Goal: Task Accomplishment & Management: Use online tool/utility

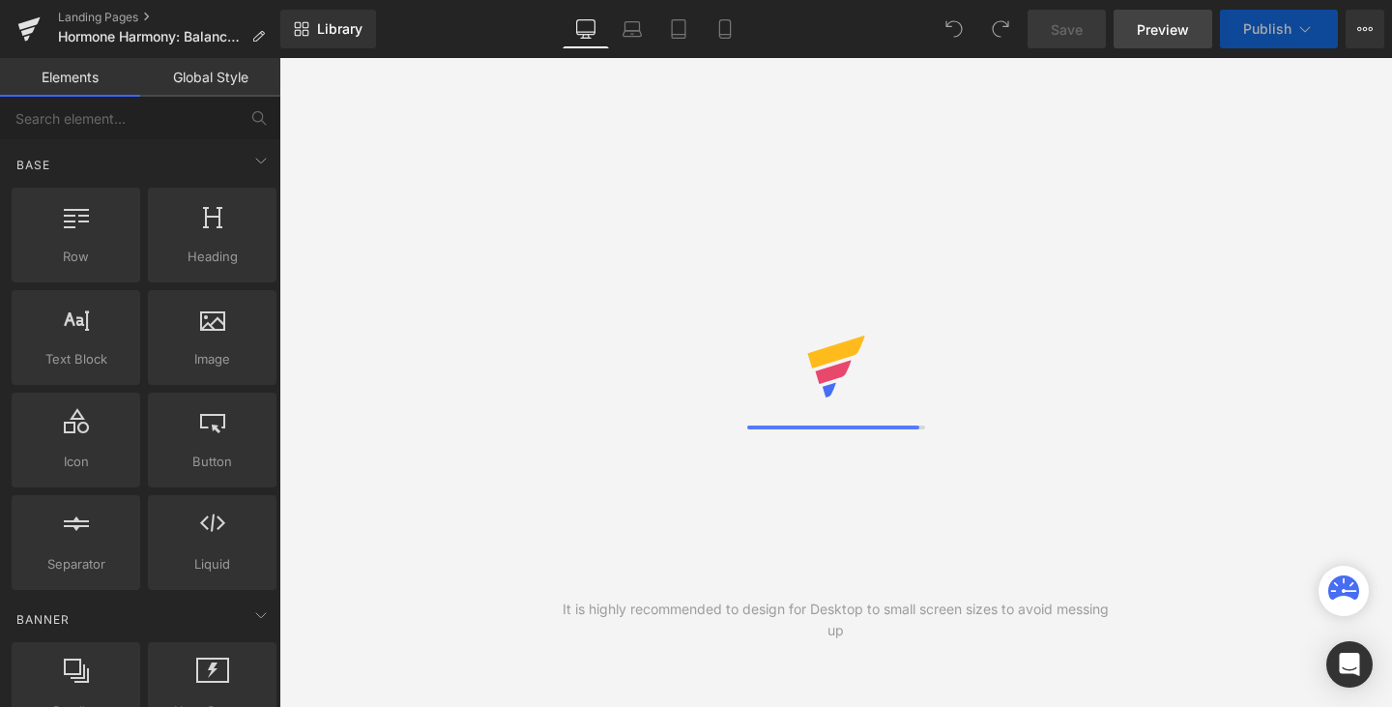
click at [1167, 31] on span "Preview" at bounding box center [1163, 29] width 52 height 20
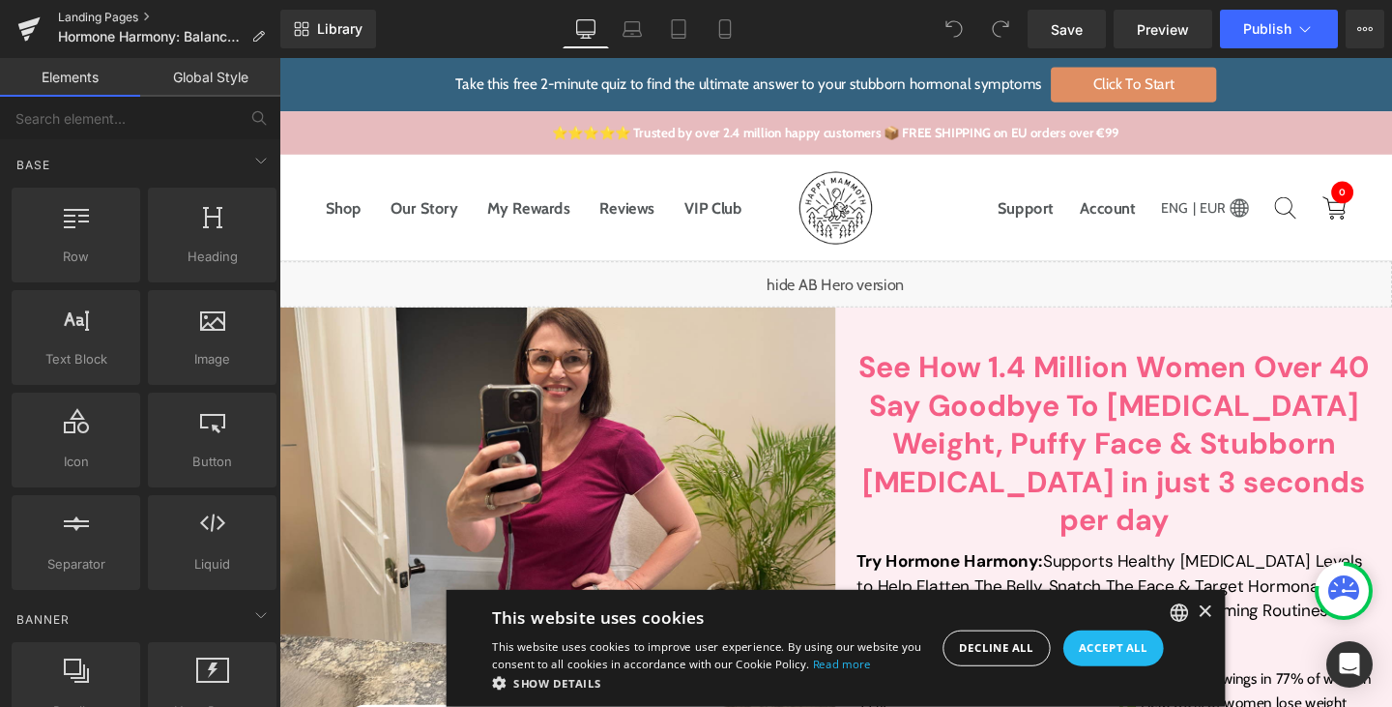
drag, startPoint x: 35, startPoint y: 1, endPoint x: 116, endPoint y: 13, distance: 82.0
click at [116, 13] on link "Landing Pages" at bounding box center [169, 17] width 222 height 15
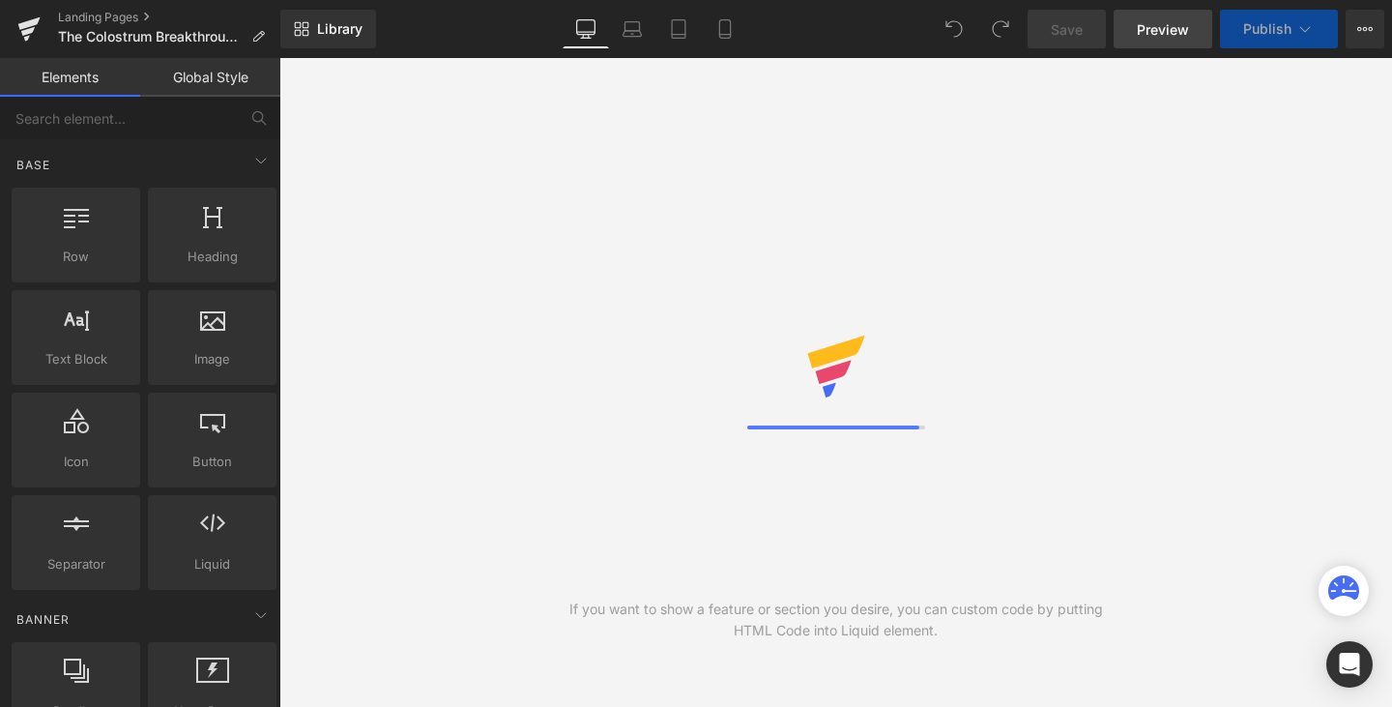
click at [1166, 28] on span "Preview" at bounding box center [1163, 29] width 52 height 20
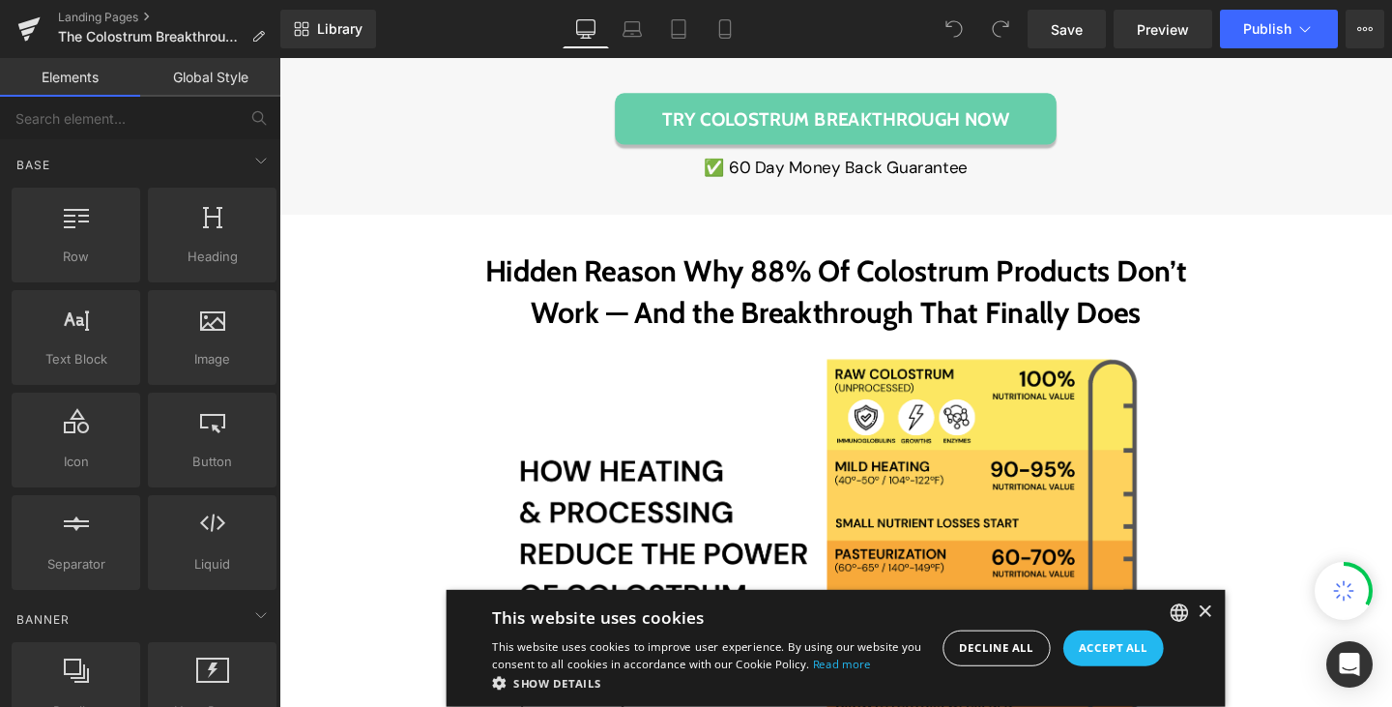
scroll to position [2627, 0]
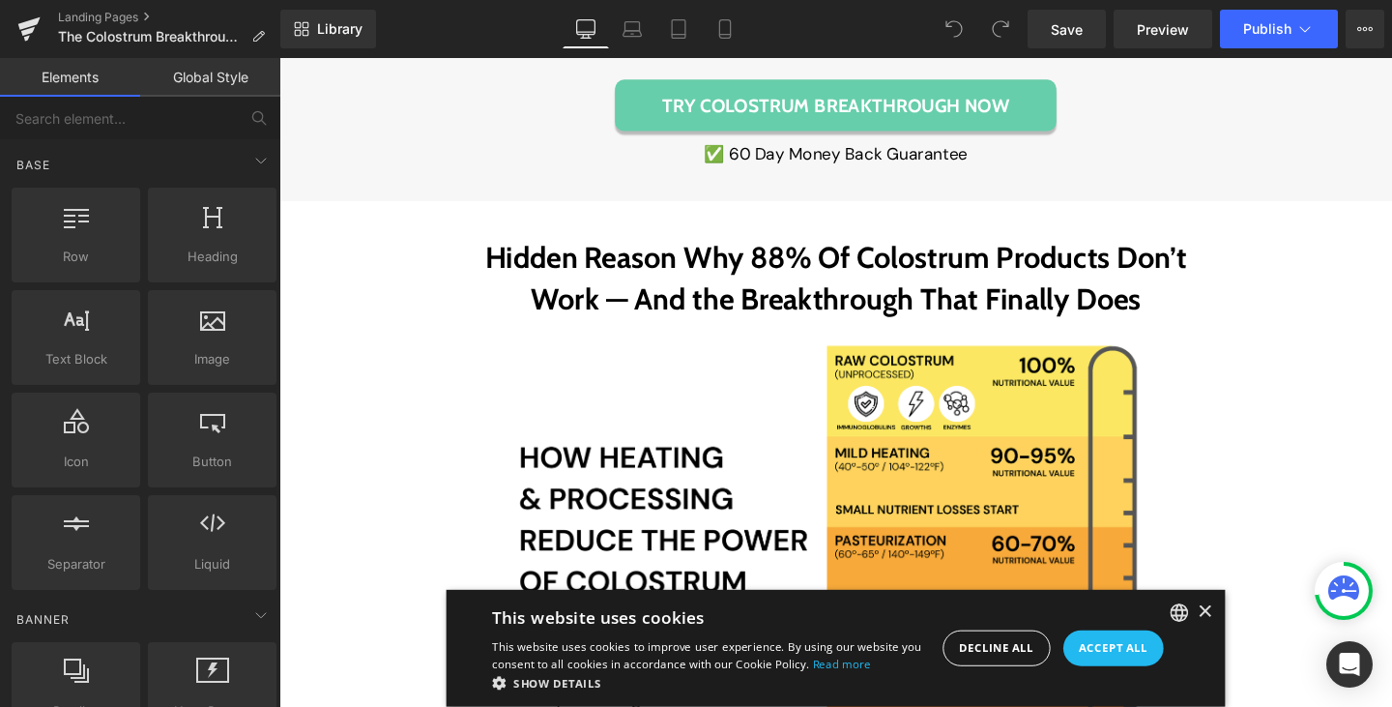
click at [742, 112] on span "TRY COLOSTRUM BREAKTHROUGH NOW" at bounding box center [865, 108] width 364 height 23
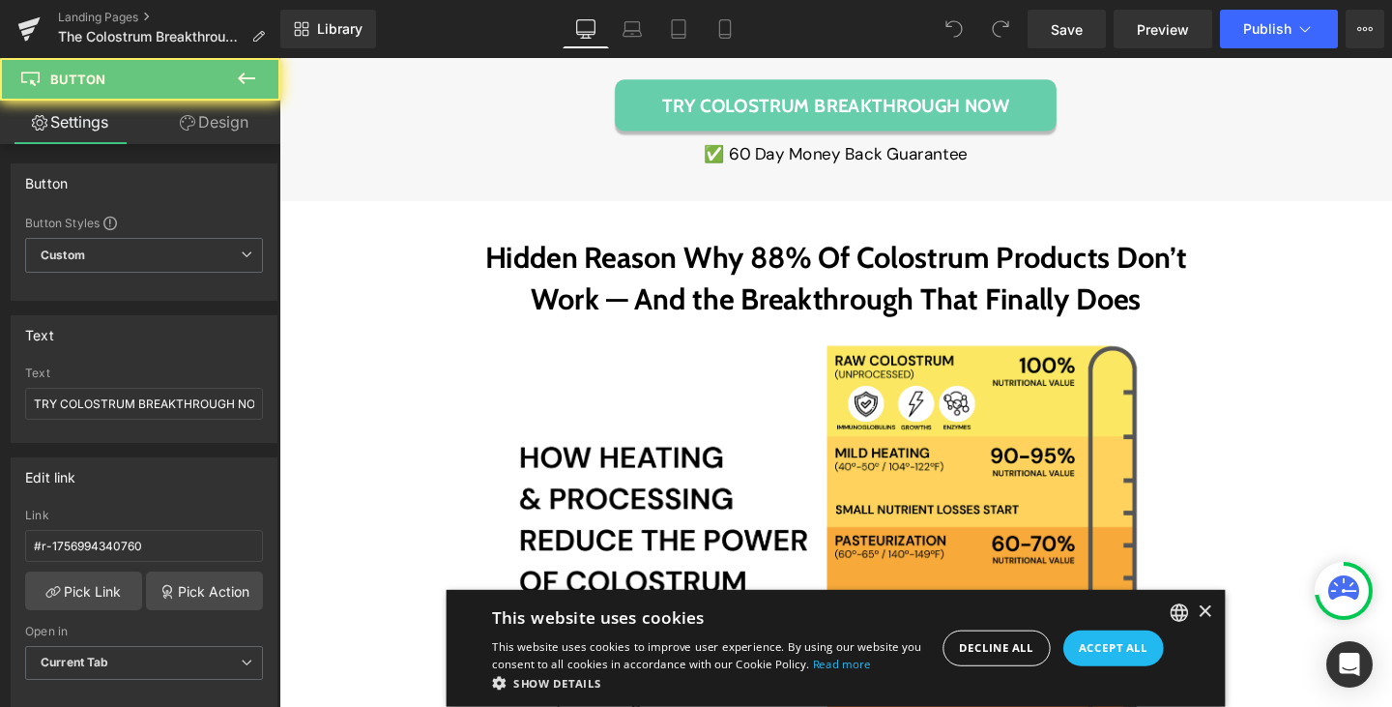
click at [742, 112] on span "TRY COLOSTRUM BREAKTHROUGH NOW" at bounding box center [865, 108] width 364 height 23
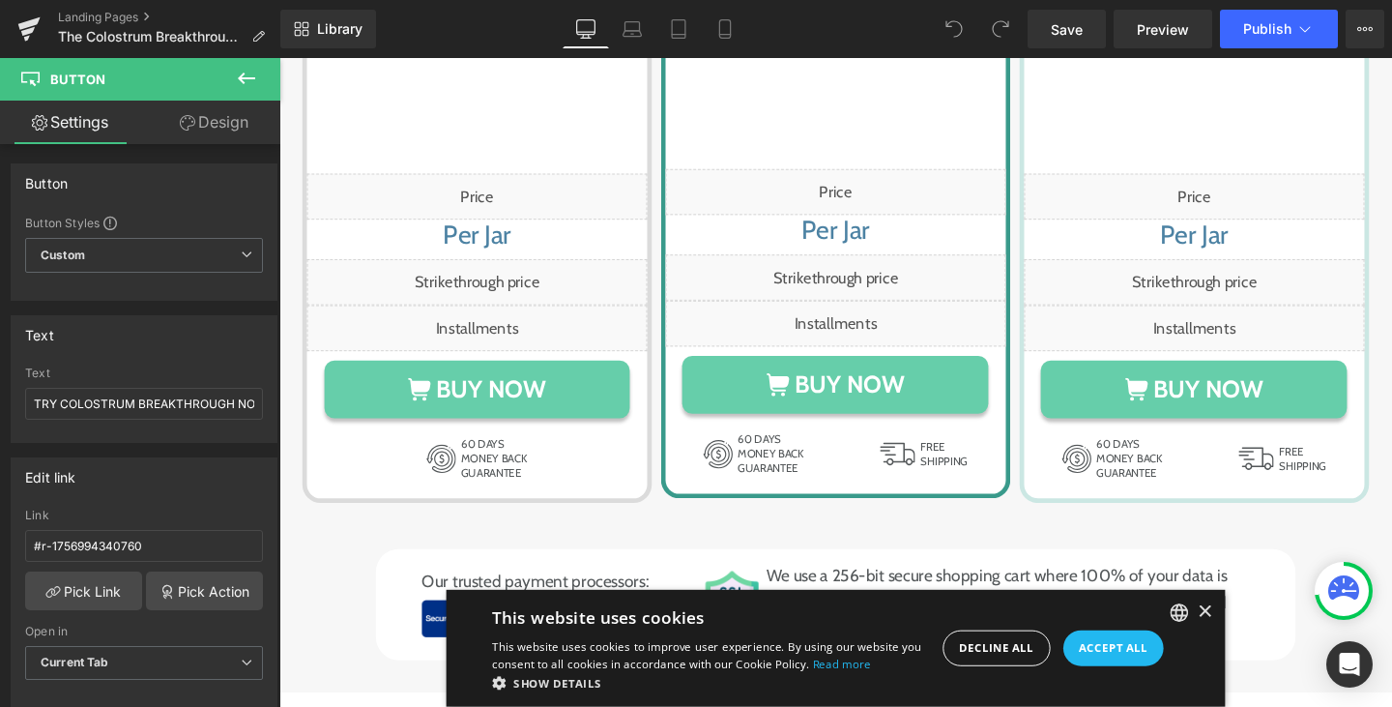
scroll to position [8296, 0]
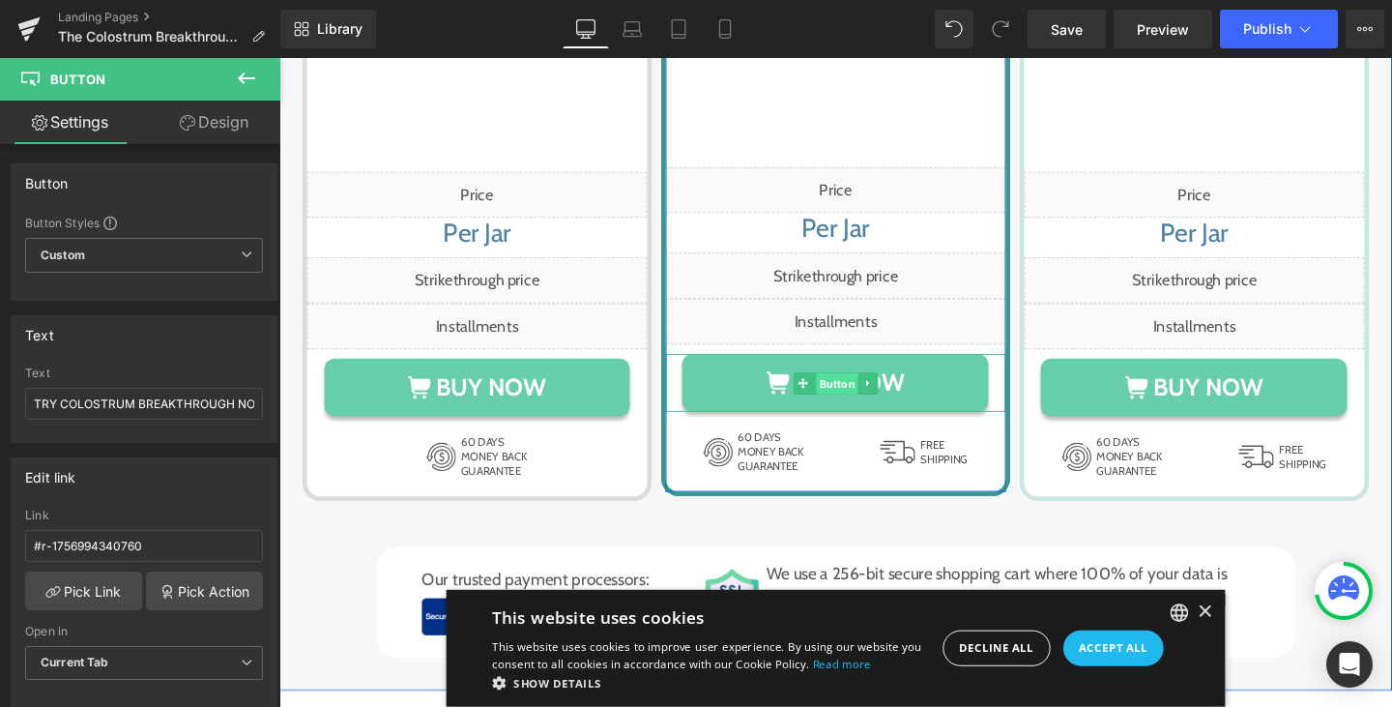
click at [861, 406] on span "Button" at bounding box center [866, 401] width 44 height 23
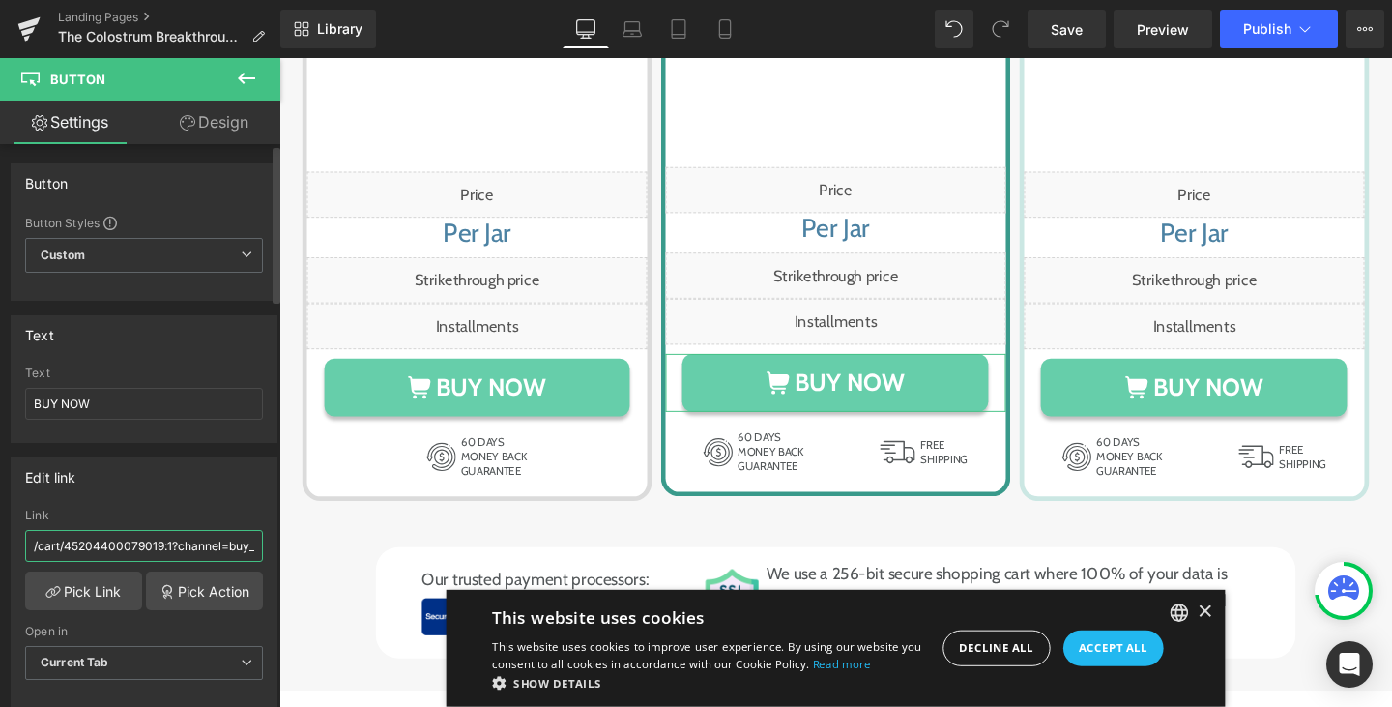
click at [125, 547] on input "/cart/45204400079019:1?channel=buy_button" at bounding box center [144, 546] width 238 height 32
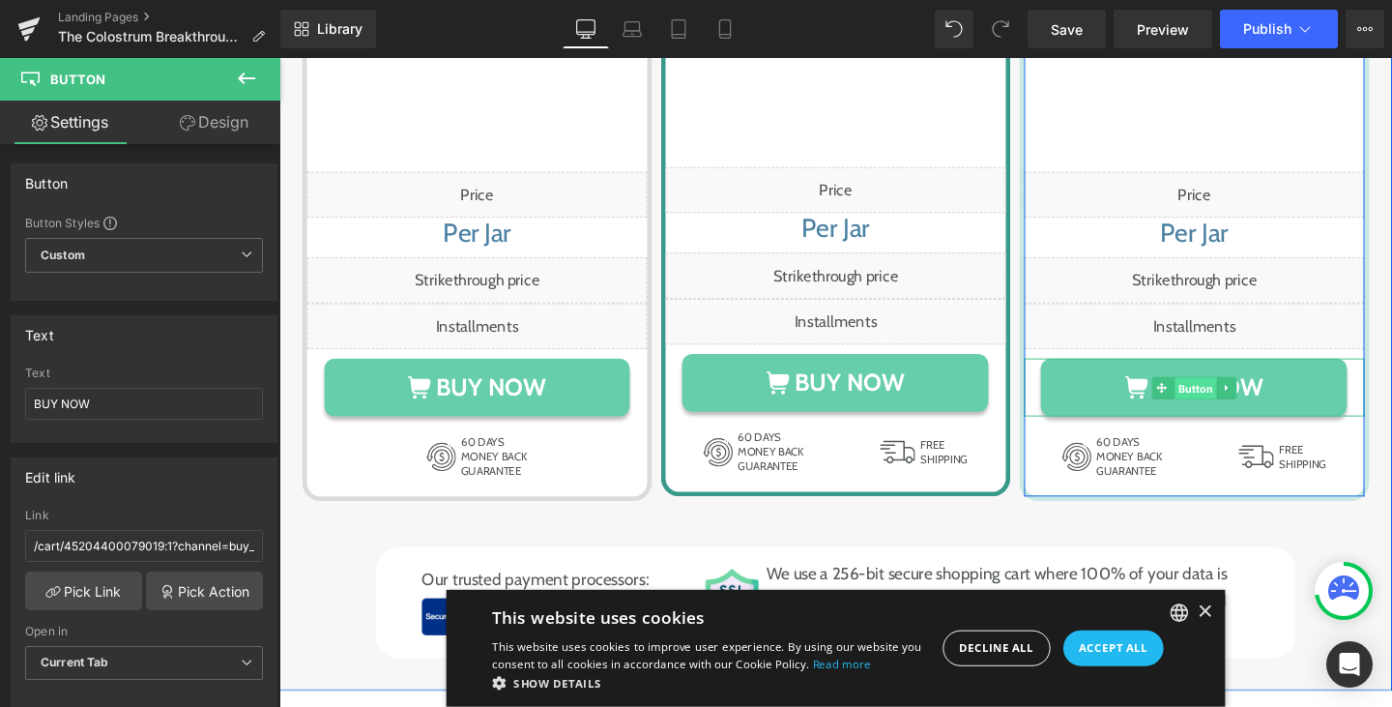
click at [1238, 407] on span "Button" at bounding box center [1243, 405] width 44 height 23
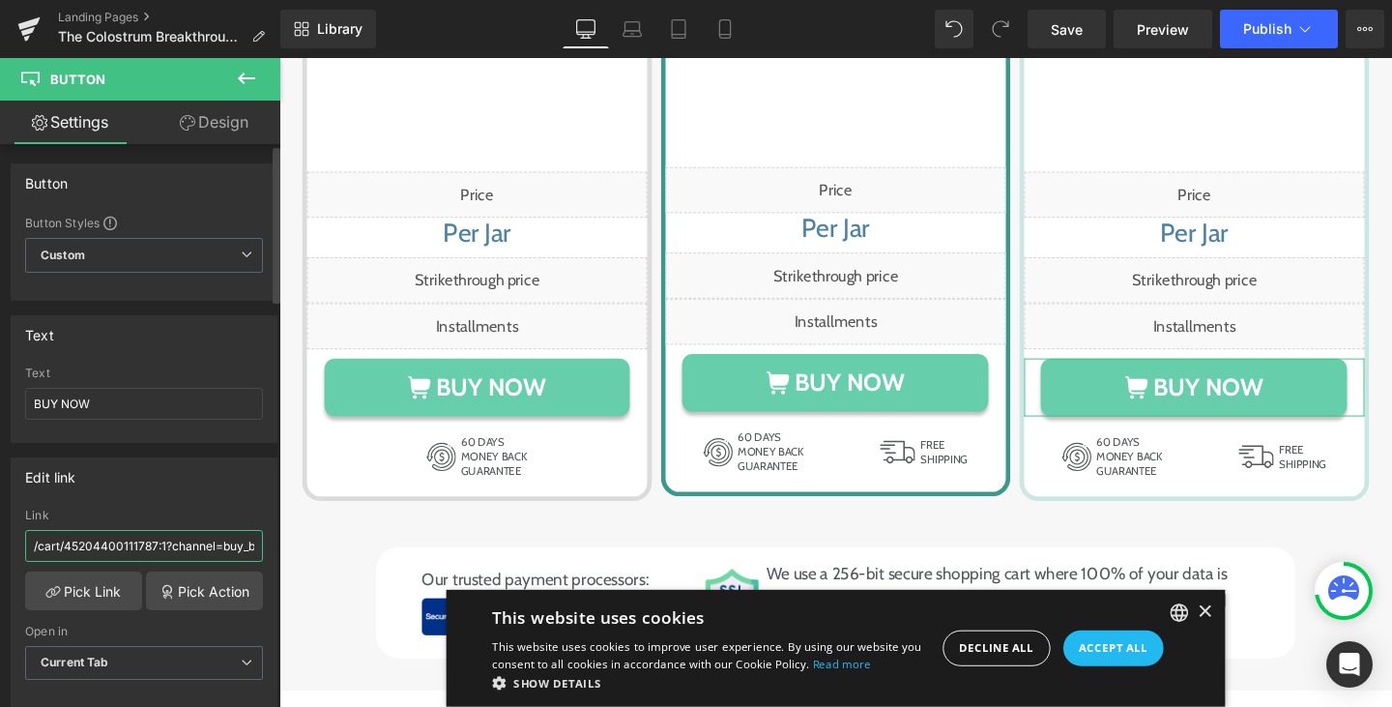
click at [129, 540] on input "/cart/45204400111787:1?channel=buy_button" at bounding box center [144, 546] width 238 height 32
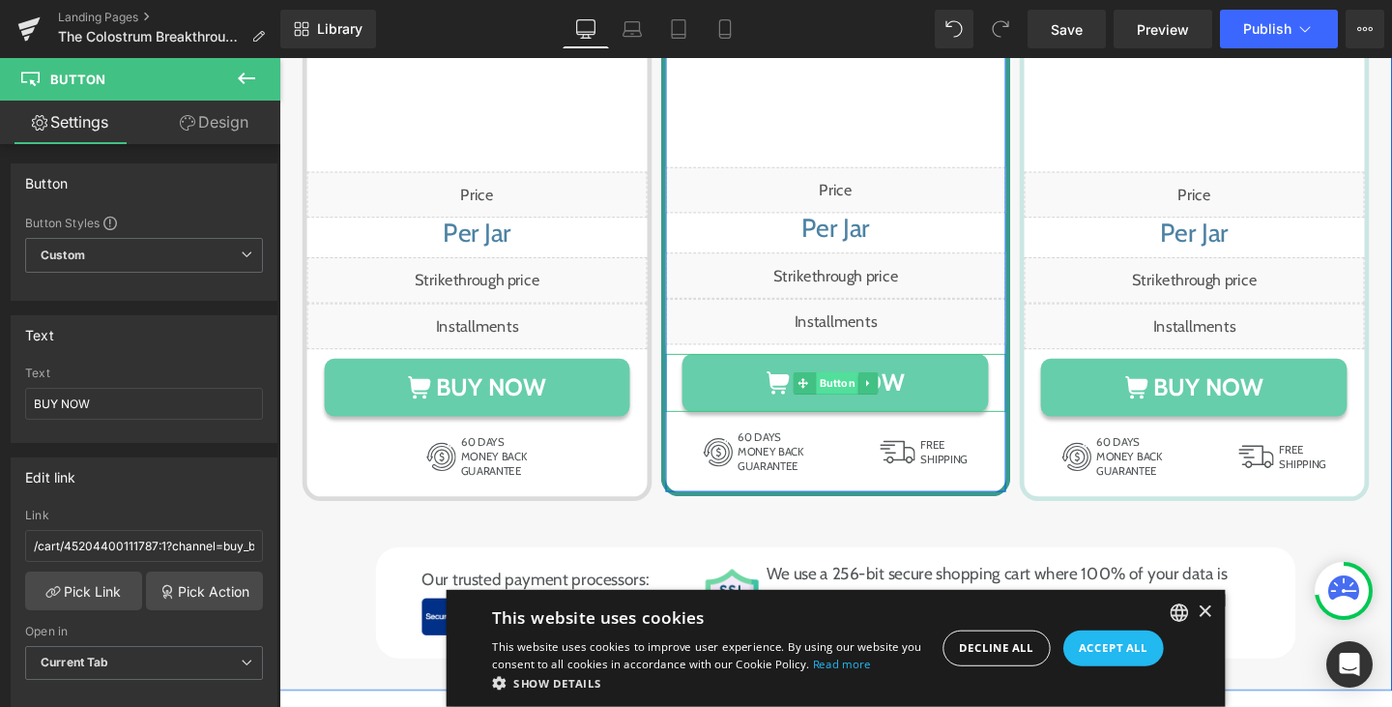
click at [859, 389] on span "Button" at bounding box center [866, 400] width 44 height 23
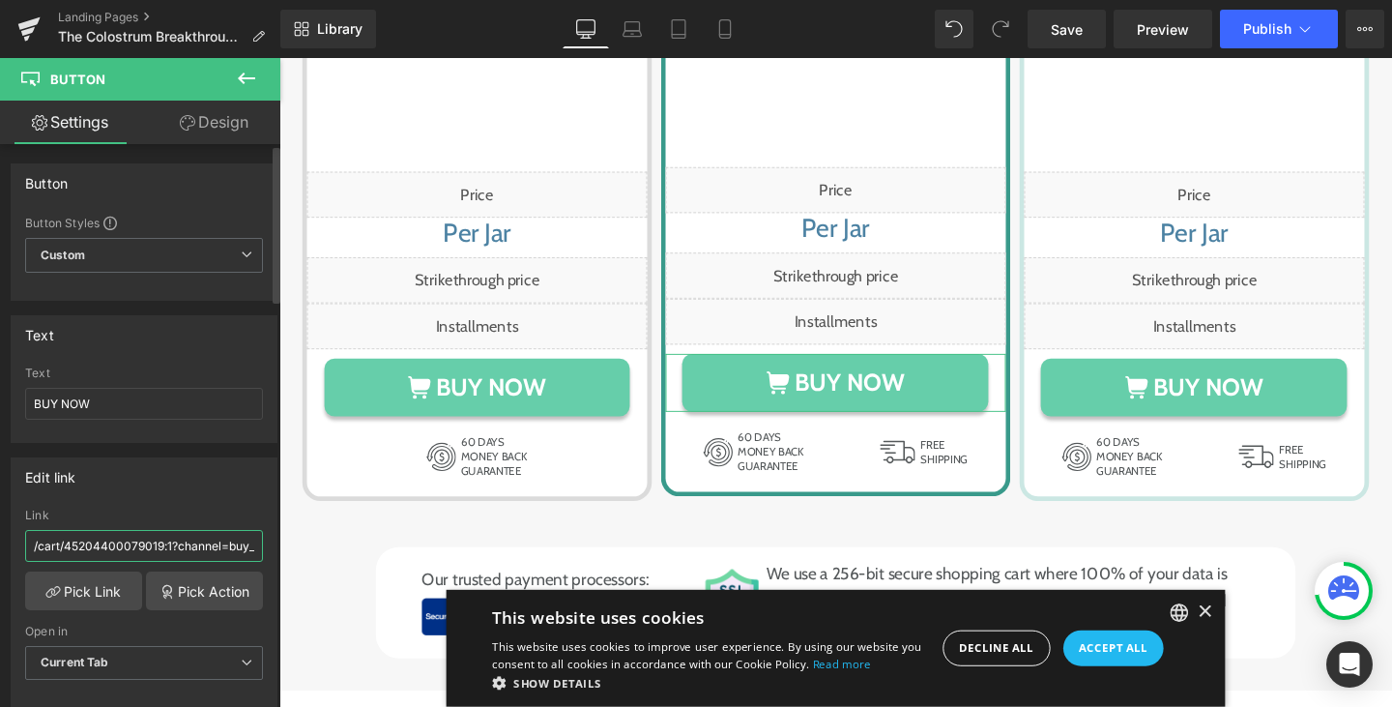
click at [166, 548] on input "/cart/45204400079019:1?channel=buy_button" at bounding box center [144, 546] width 238 height 32
paste input "111787"
type input "/cart/45204400111787:1?channel=buy_button"
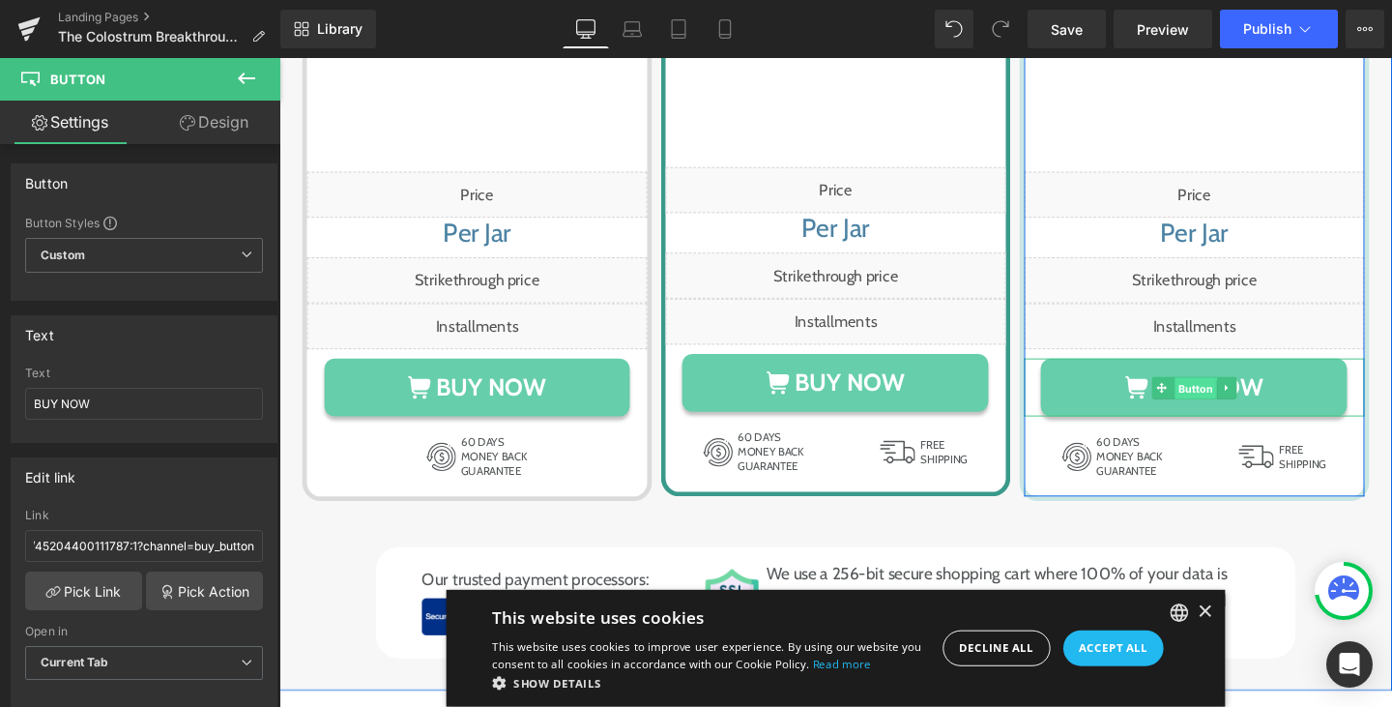
click at [1234, 414] on span "Button" at bounding box center [1243, 405] width 44 height 23
click at [1253, 408] on span "Button" at bounding box center [1243, 404] width 44 height 23
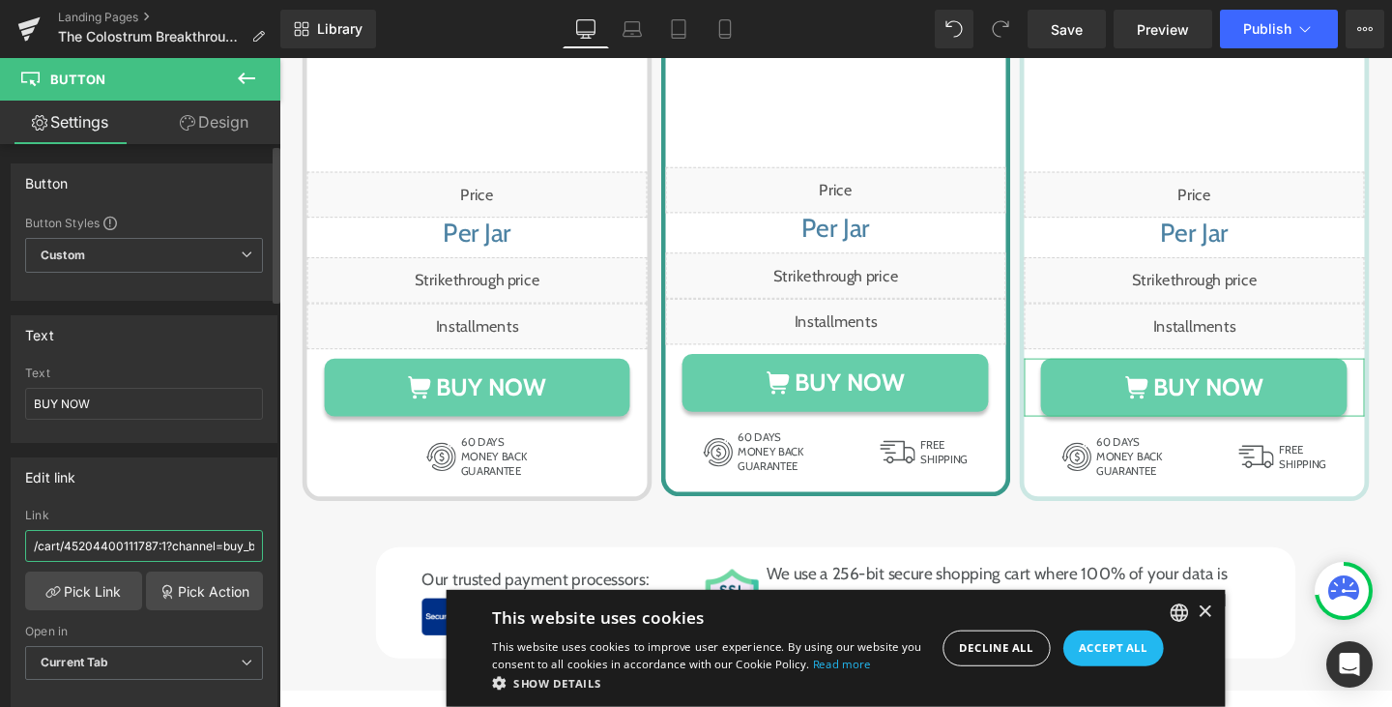
click at [153, 548] on input "/cart/45204400111787:1?channel=buy_button" at bounding box center [144, 546] width 238 height 32
paste input "079019"
type input "/cart/45204400079019:1?channel=buy_button"
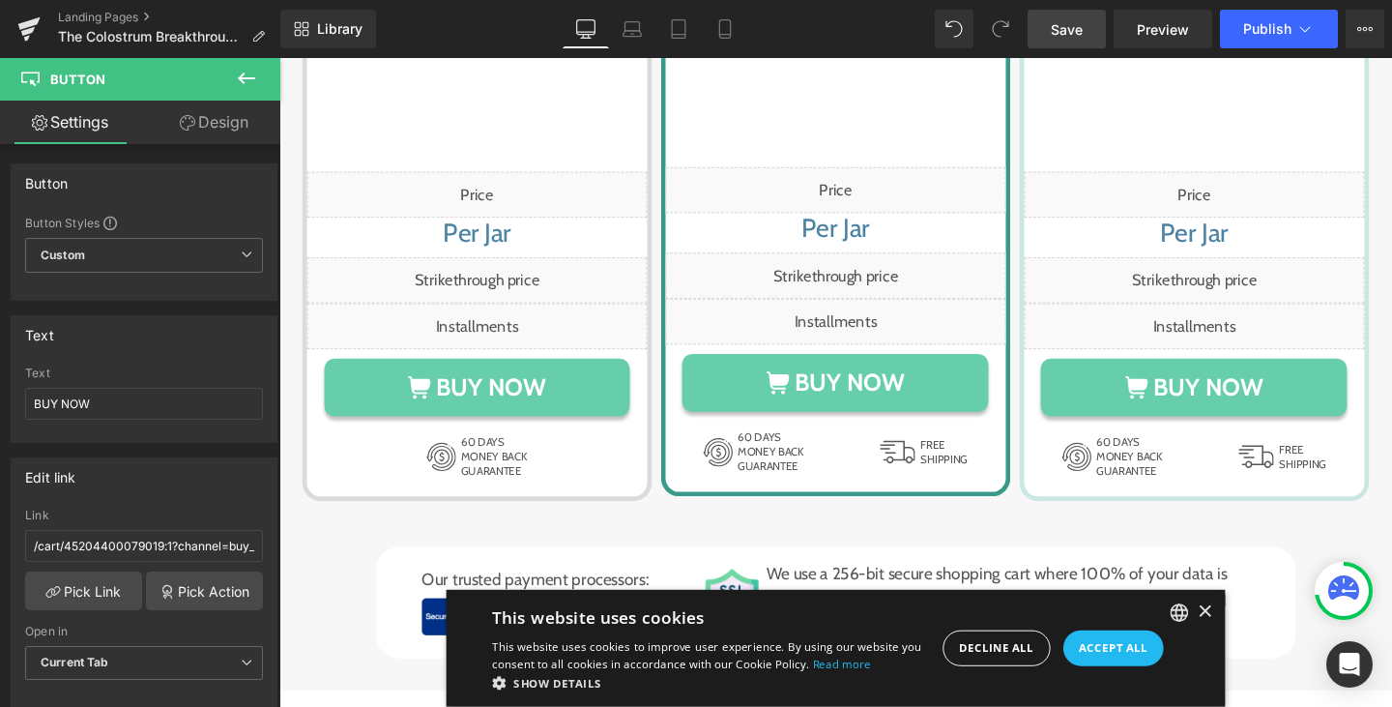
click at [1082, 41] on link "Save" at bounding box center [1067, 29] width 78 height 39
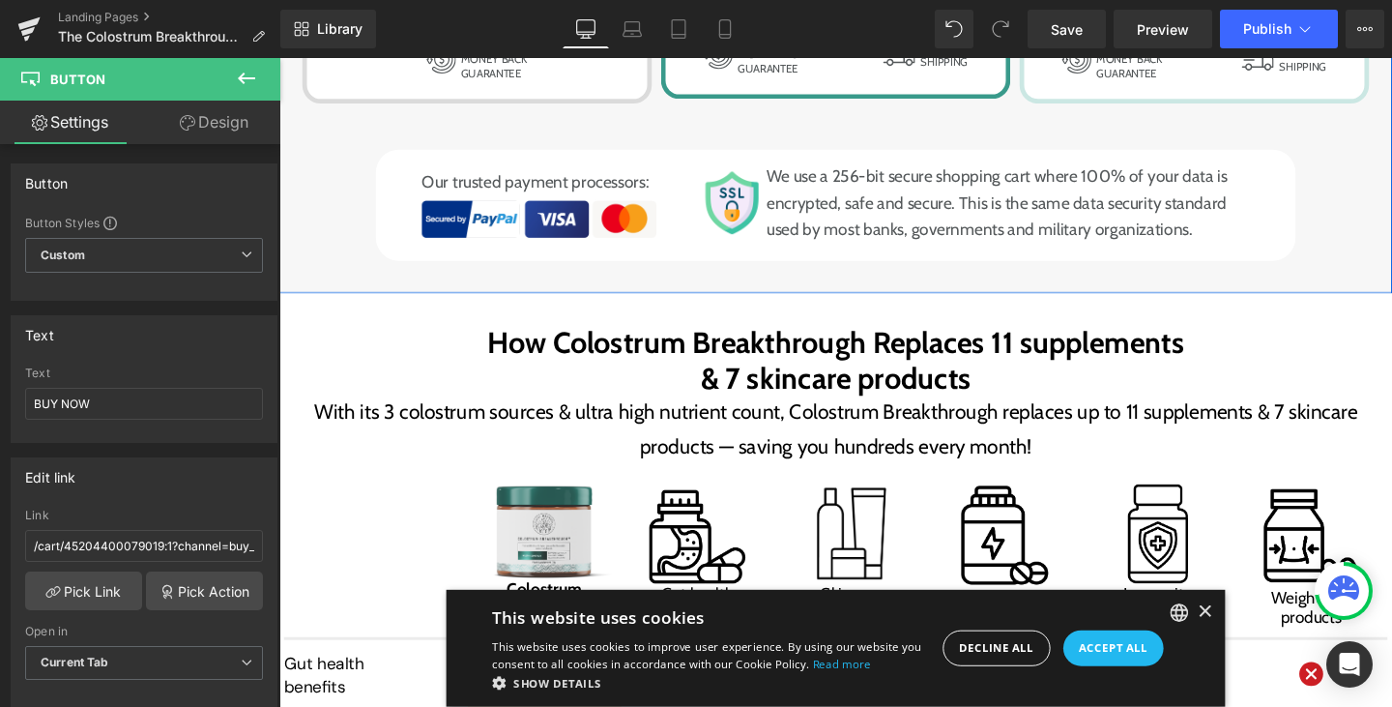
scroll to position [367, 0]
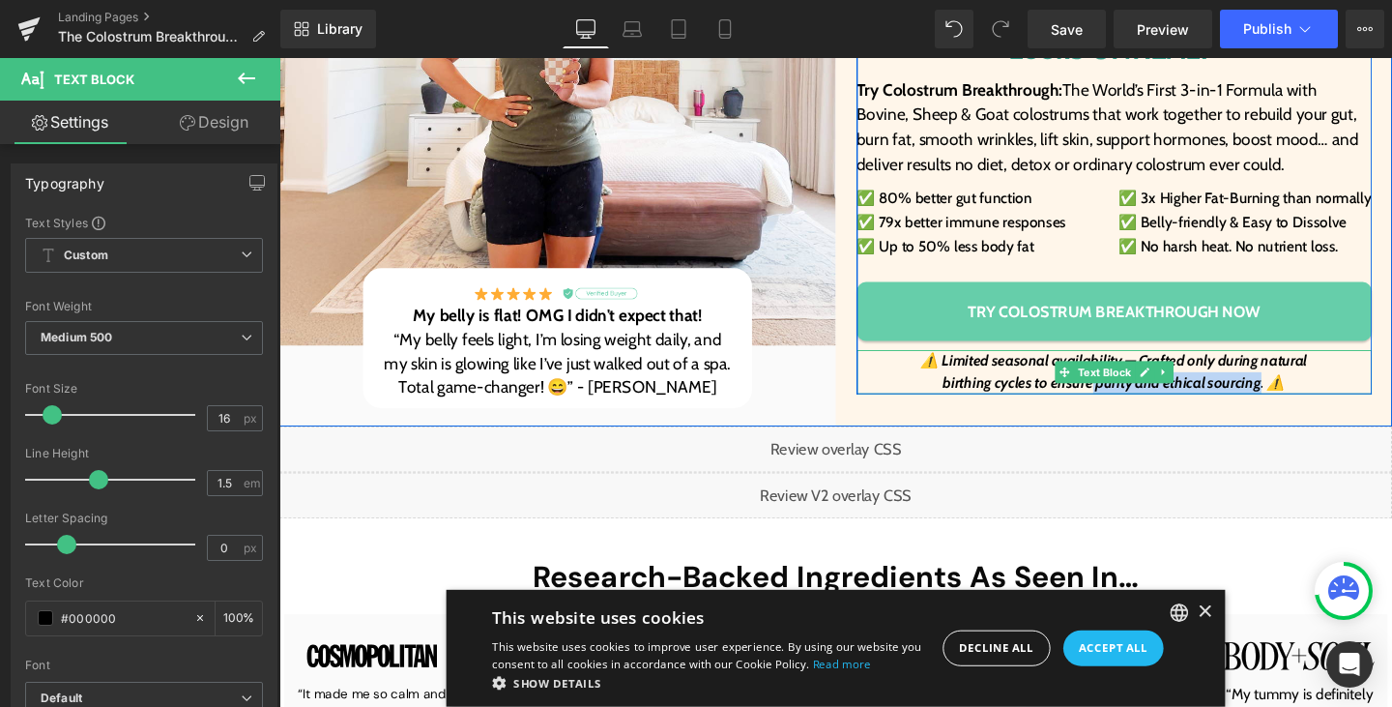
drag, startPoint x: 1303, startPoint y: 398, endPoint x: 1125, endPoint y: 399, distance: 177.9
click at [1125, 399] on icon "birthing cycles to ensure purity and ethical sourcing. ⚠️" at bounding box center [1157, 399] width 360 height 18
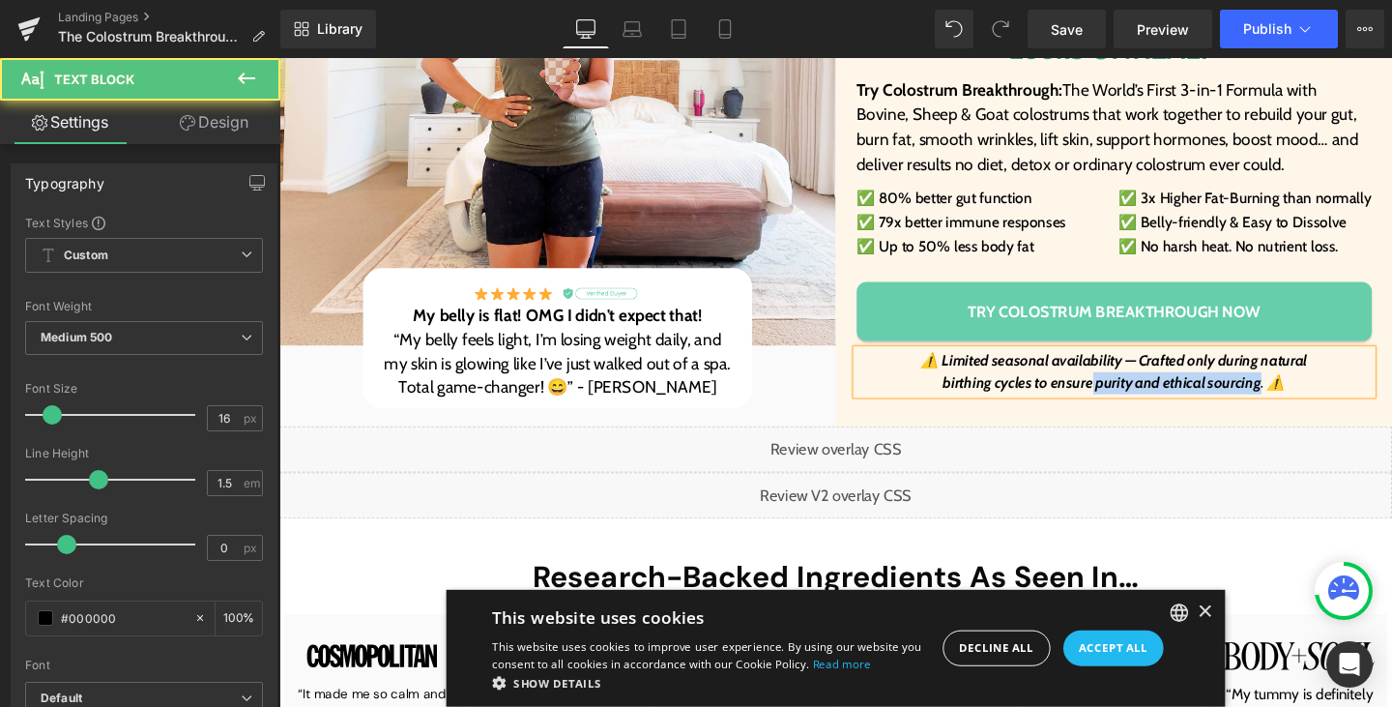
click at [1173, 401] on icon "birthing cycles to ensure purity and ethical sourcing. ⚠️" at bounding box center [1157, 399] width 360 height 18
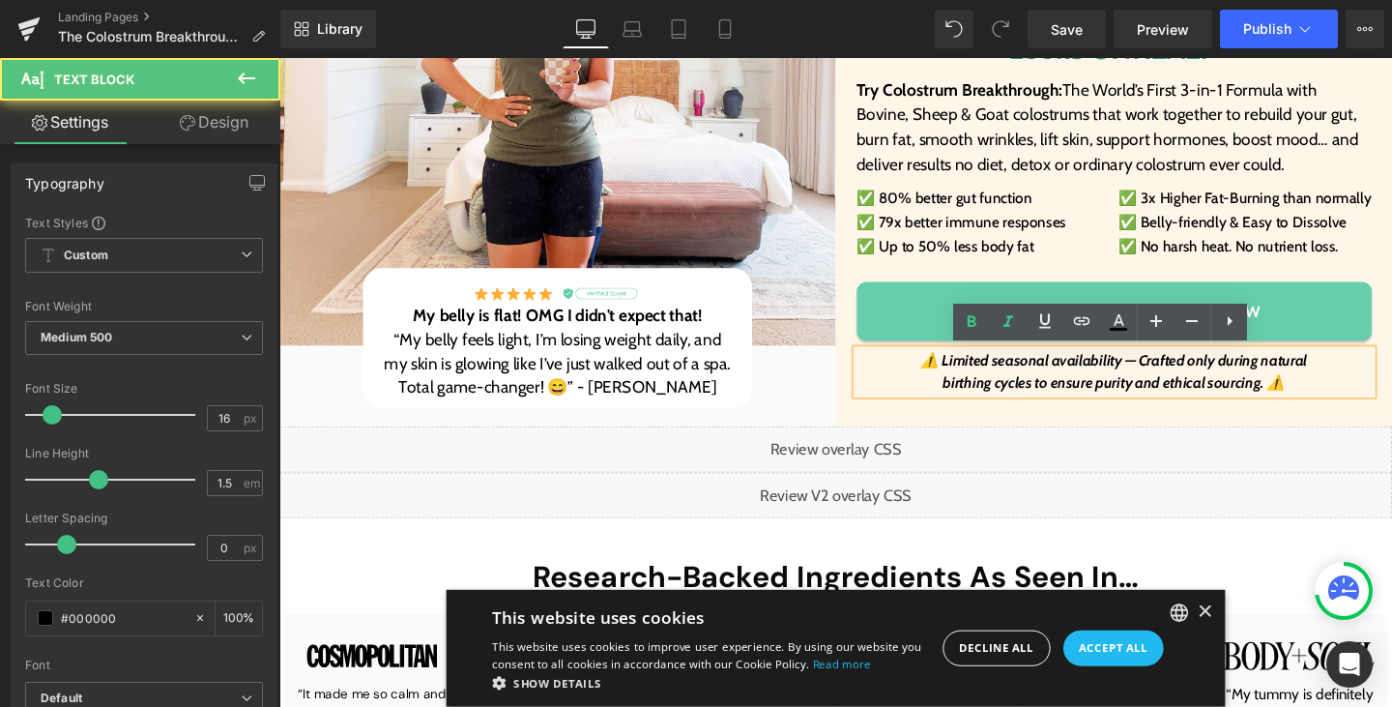
click at [1140, 401] on icon "birthing cycles to ensure purity and ethical sourcing. ⚠️" at bounding box center [1157, 399] width 360 height 18
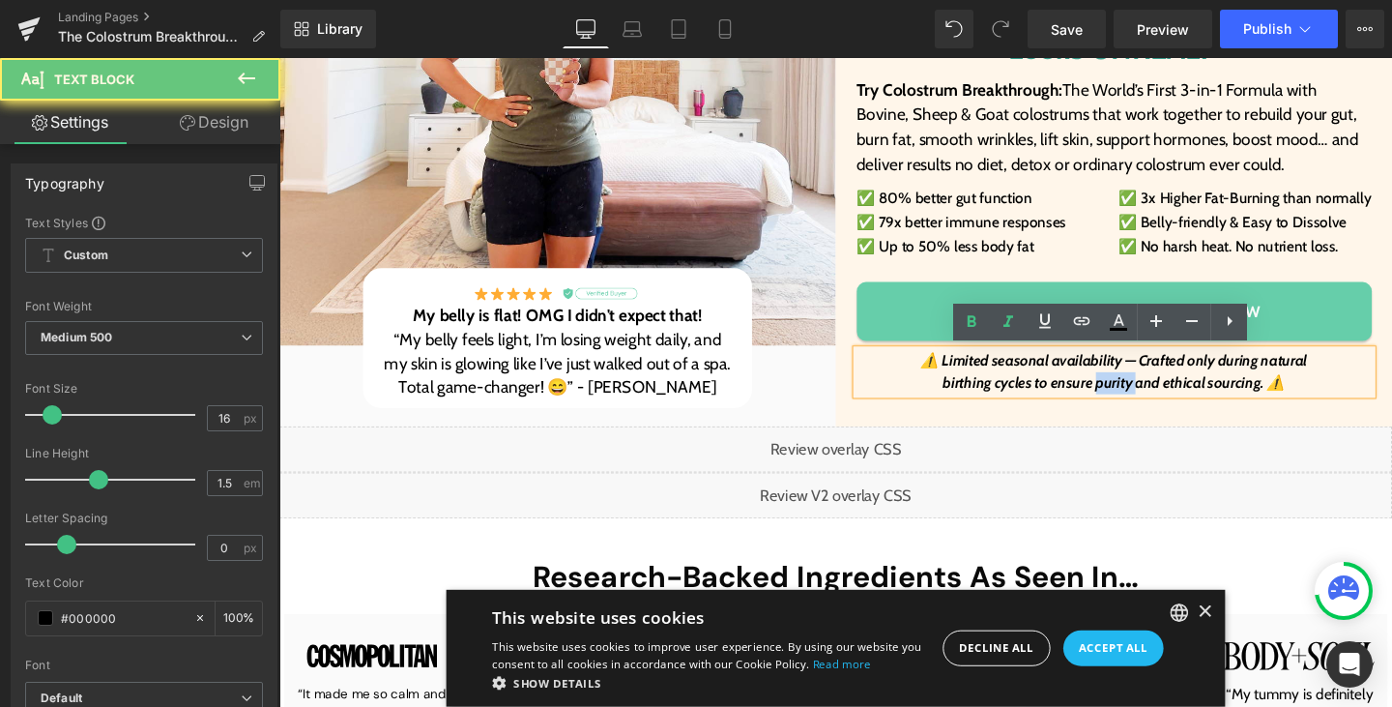
click at [1140, 401] on icon "birthing cycles to ensure purity and ethical sourcing. ⚠️" at bounding box center [1157, 399] width 360 height 18
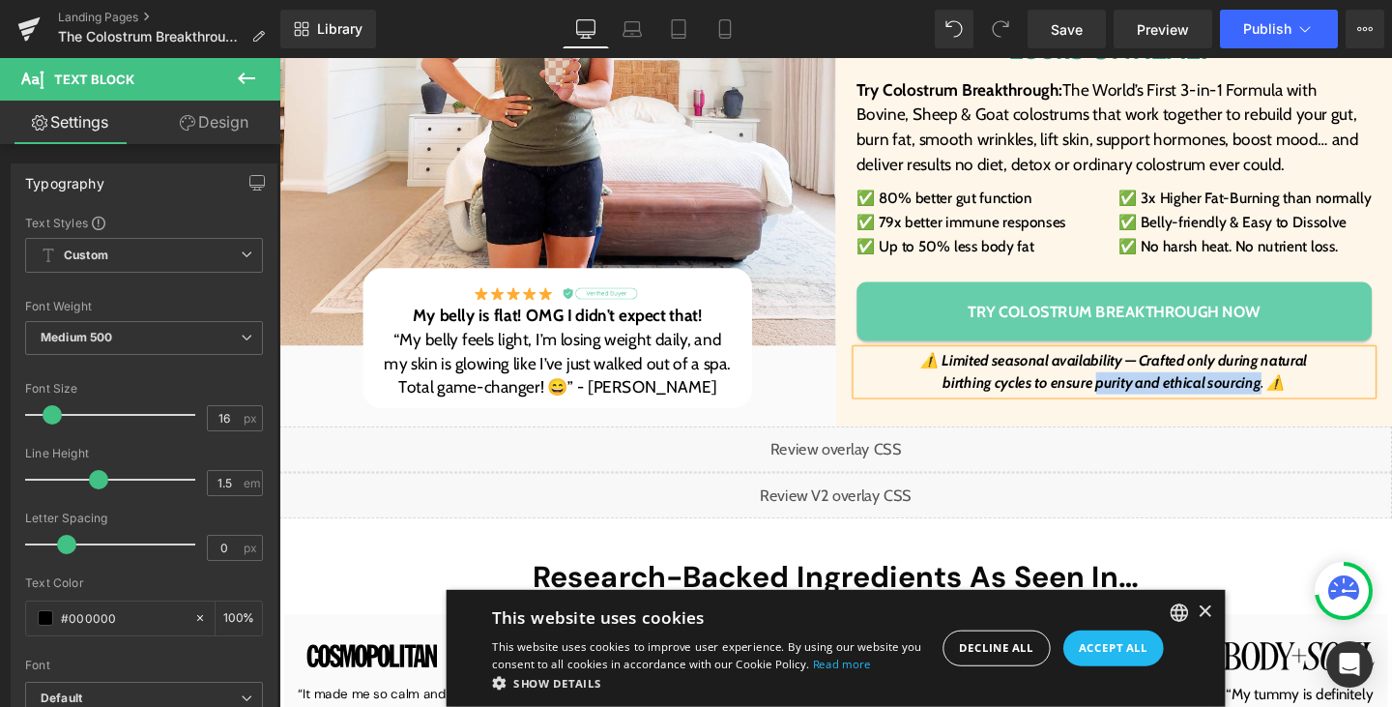
click at [1140, 401] on icon "birthing cycles to ensure purity and ethical sourcing. ⚠️" at bounding box center [1157, 399] width 360 height 18
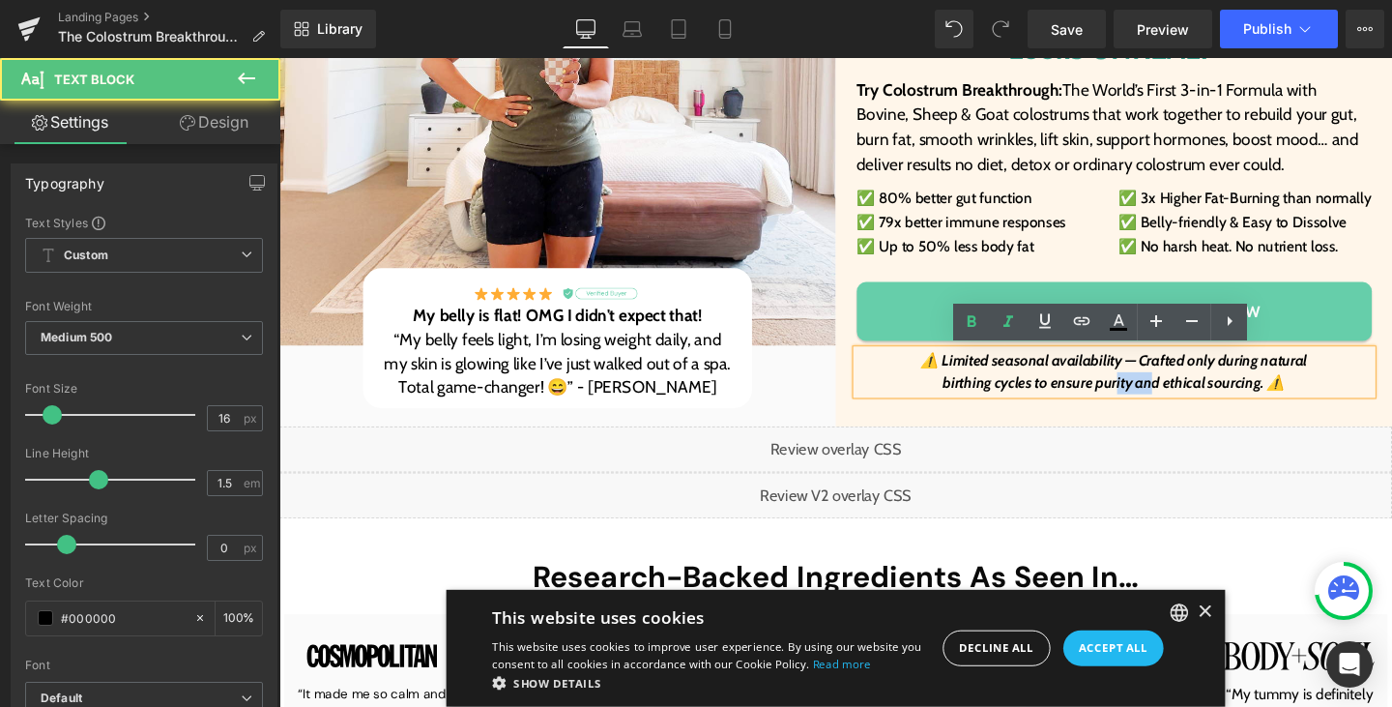
drag, startPoint x: 1150, startPoint y: 394, endPoint x: 1186, endPoint y: 397, distance: 35.9
click at [1186, 397] on icon "birthing cycles to ensure purity and ethical sourcing. ⚠️" at bounding box center [1157, 399] width 360 height 18
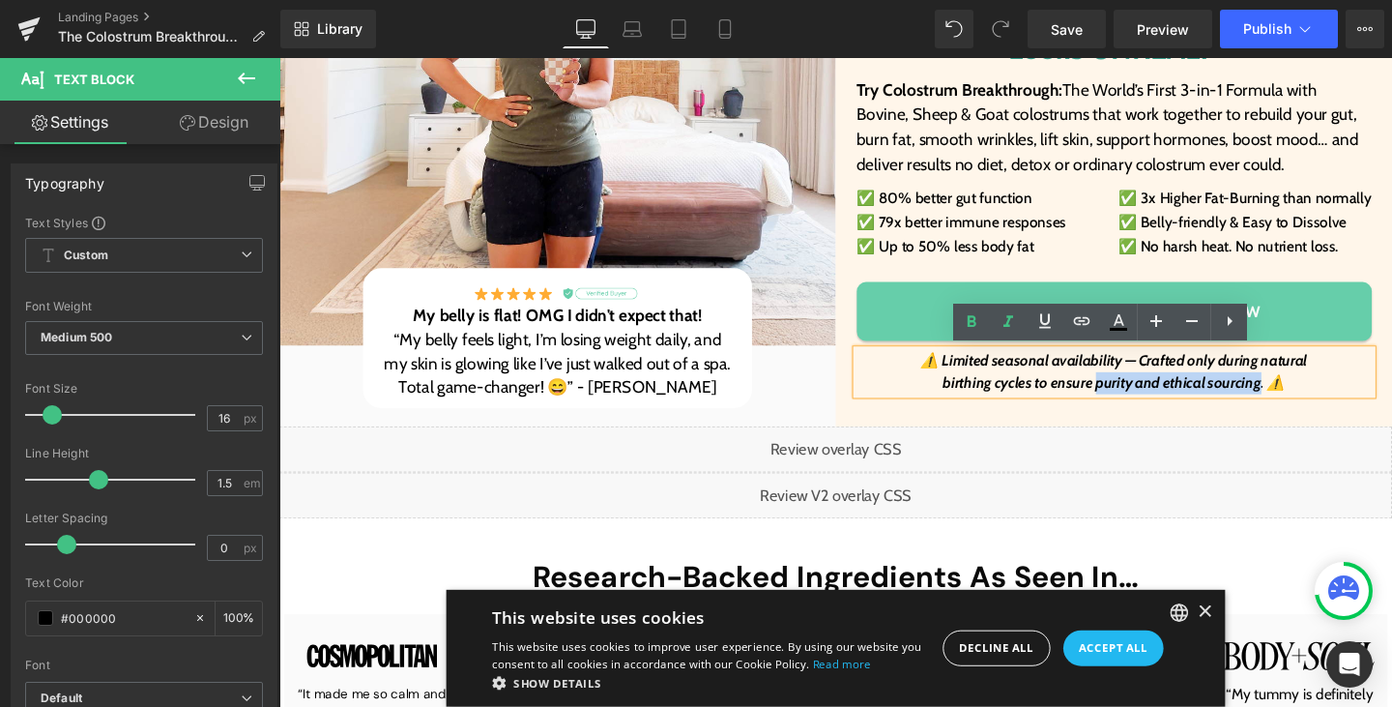
drag, startPoint x: 1129, startPoint y: 399, endPoint x: 1299, endPoint y: 393, distance: 170.3
click at [1299, 393] on icon "birthing cycles to ensure purity and ethical sourcing. ⚠️" at bounding box center [1157, 399] width 360 height 18
click at [1039, 327] on icon at bounding box center [1044, 320] width 23 height 23
click at [1039, 319] on icon at bounding box center [1044, 320] width 23 height 23
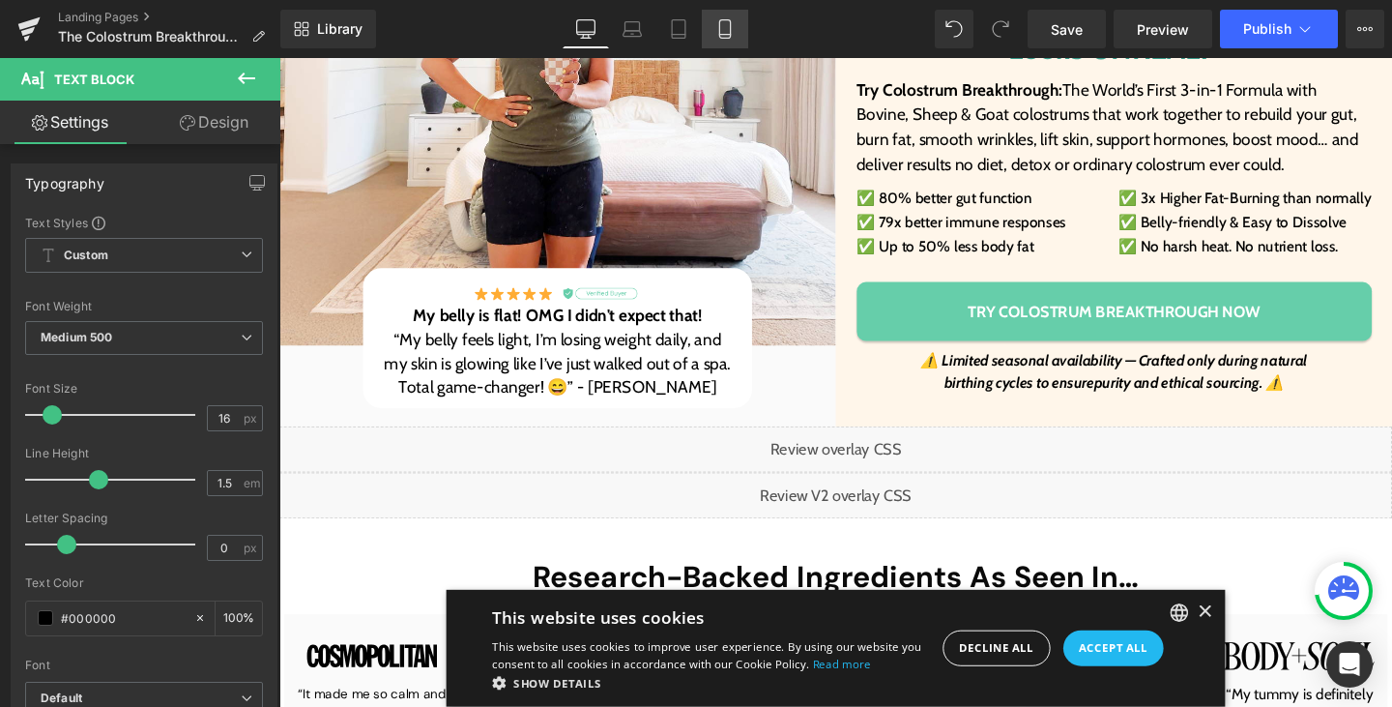
click at [725, 36] on icon at bounding box center [724, 28] width 19 height 19
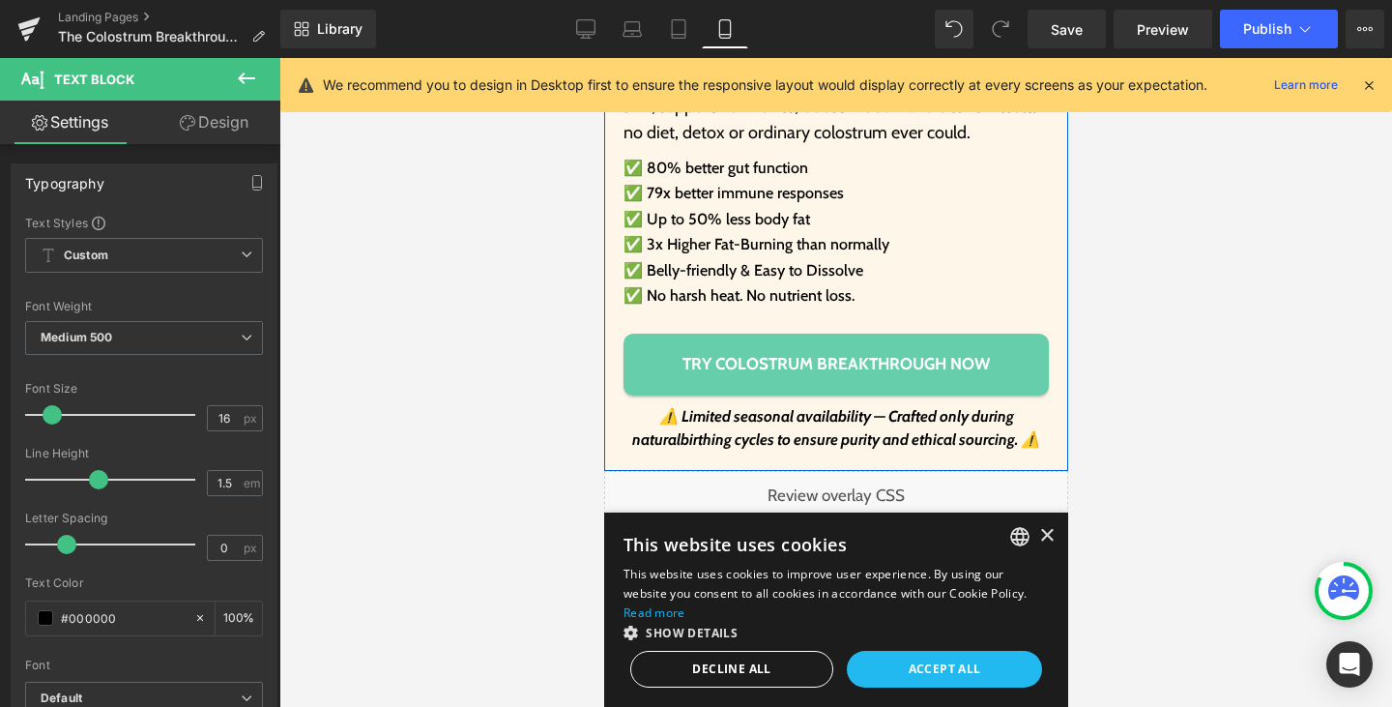
scroll to position [888, 0]
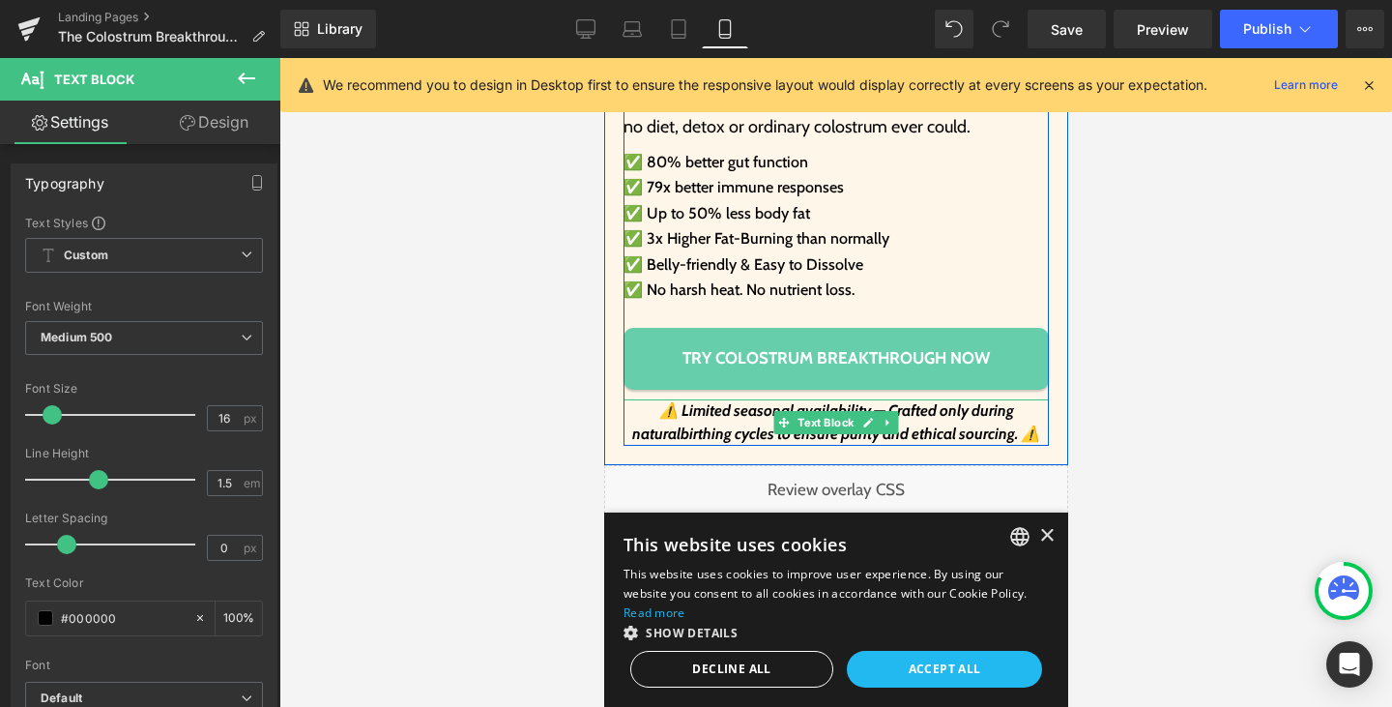
click at [1004, 424] on icon "birthing cycles to ensure purity and ethical sourcing. ⚠️" at bounding box center [860, 433] width 360 height 18
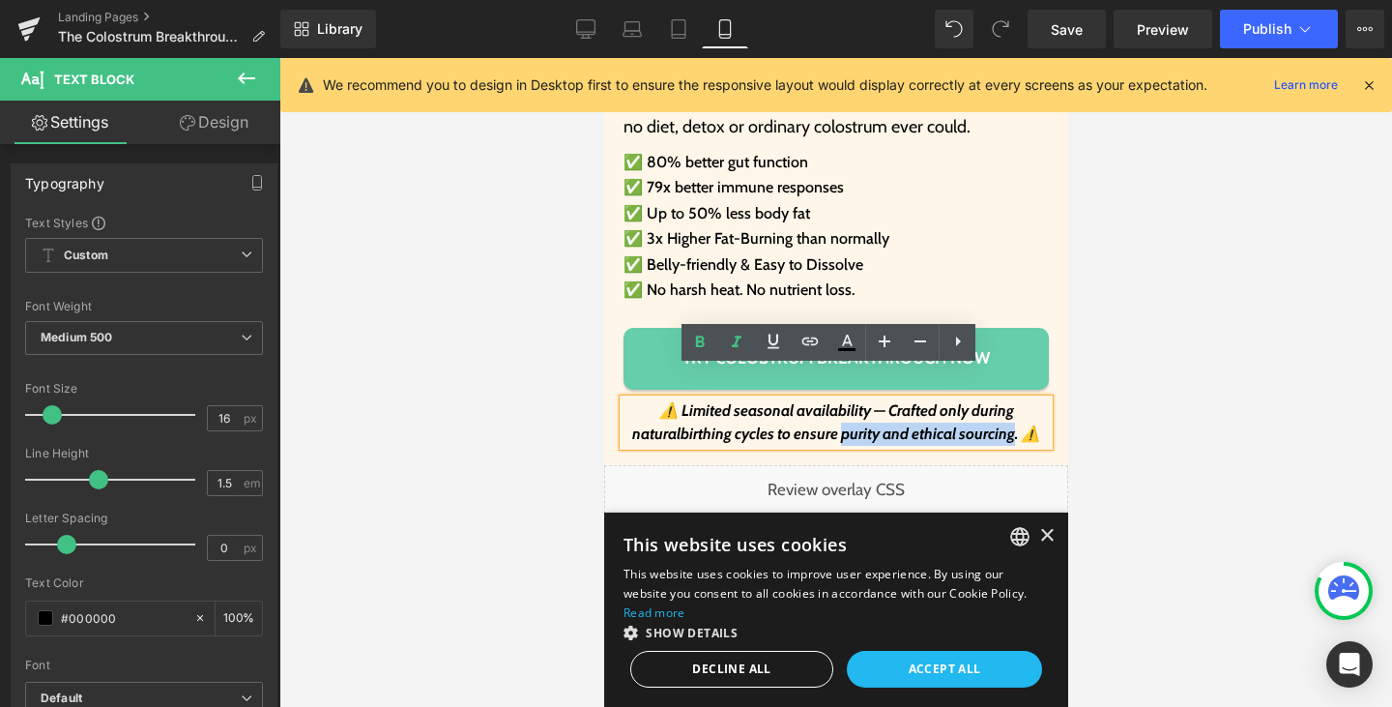
drag, startPoint x: 1005, startPoint y: 405, endPoint x: 832, endPoint y: 407, distance: 173.1
click at [832, 424] on icon "birthing cycles to ensure purity and ethical sourcing. ⚠️" at bounding box center [860, 433] width 360 height 18
click at [770, 350] on icon at bounding box center [773, 341] width 23 height 23
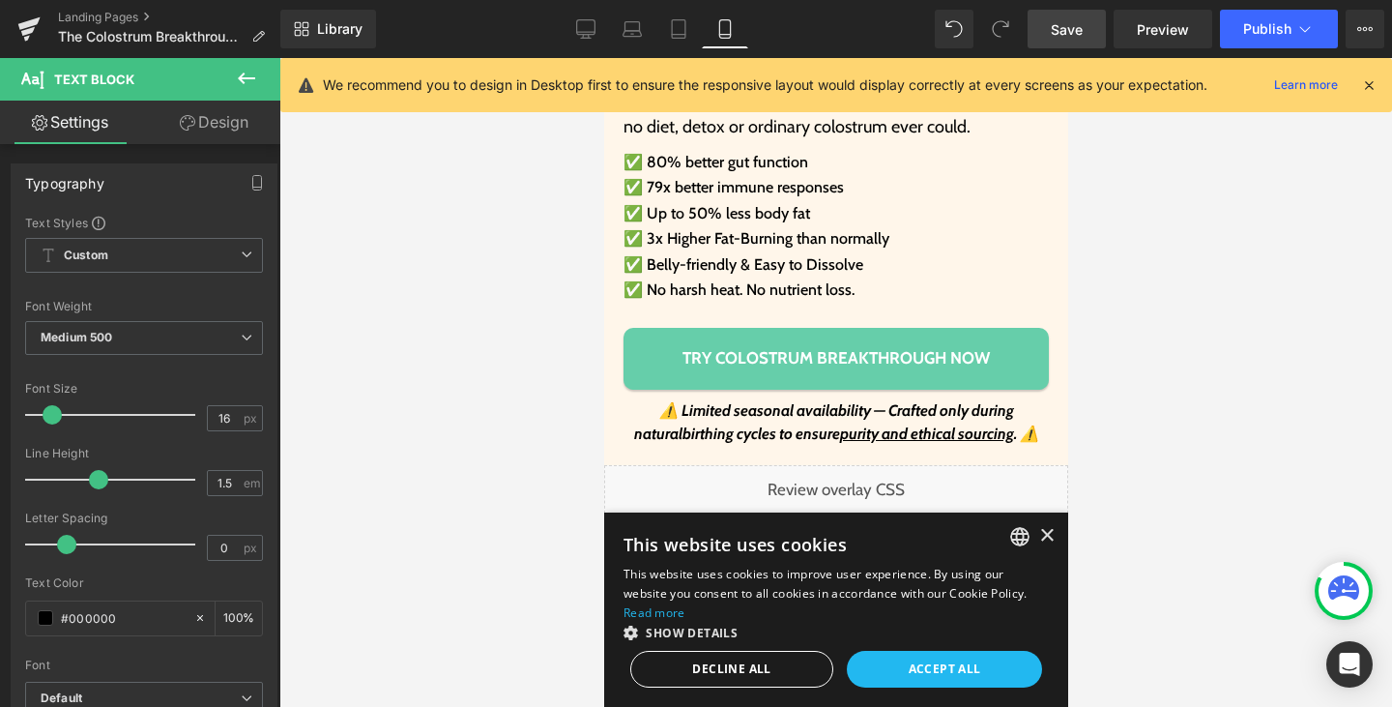
click at [1052, 29] on span "Save" at bounding box center [1067, 29] width 32 height 20
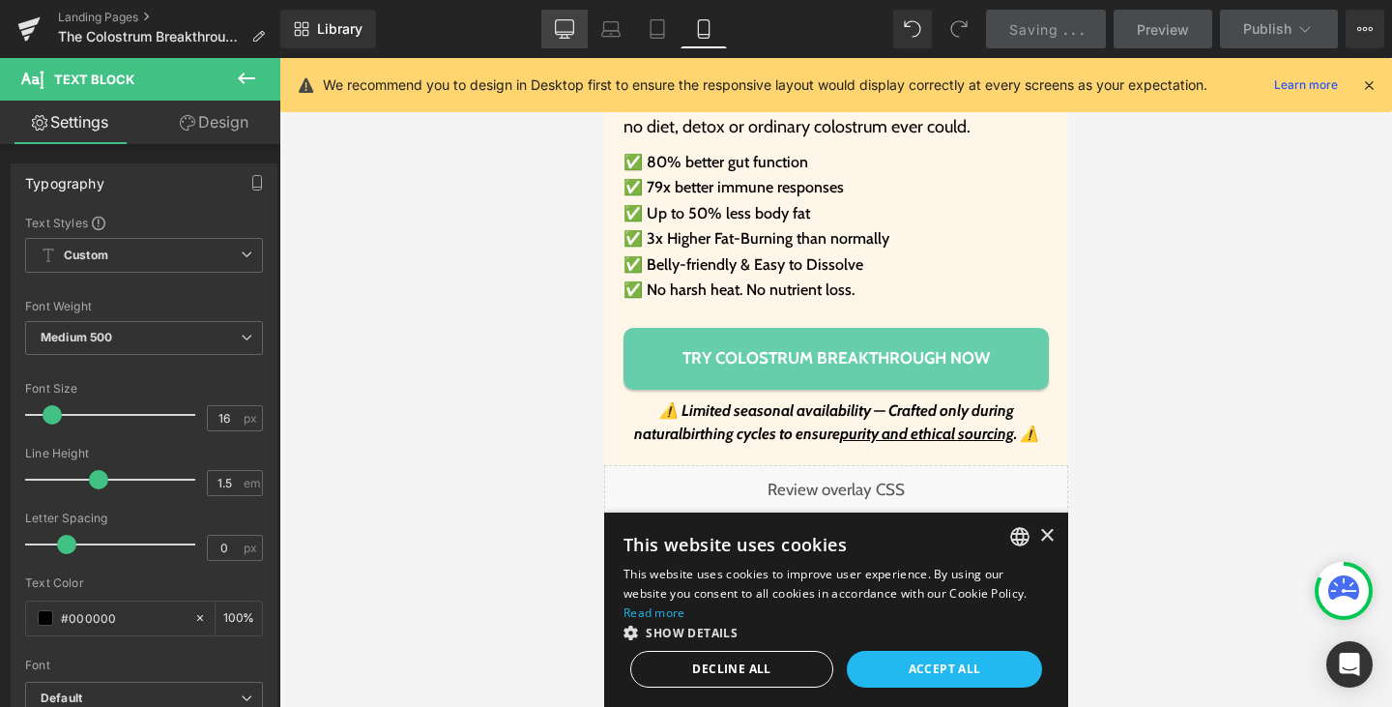
drag, startPoint x: 560, startPoint y: 28, endPoint x: 277, endPoint y: 398, distance: 465.6
click at [560, 28] on icon at bounding box center [564, 28] width 19 height 19
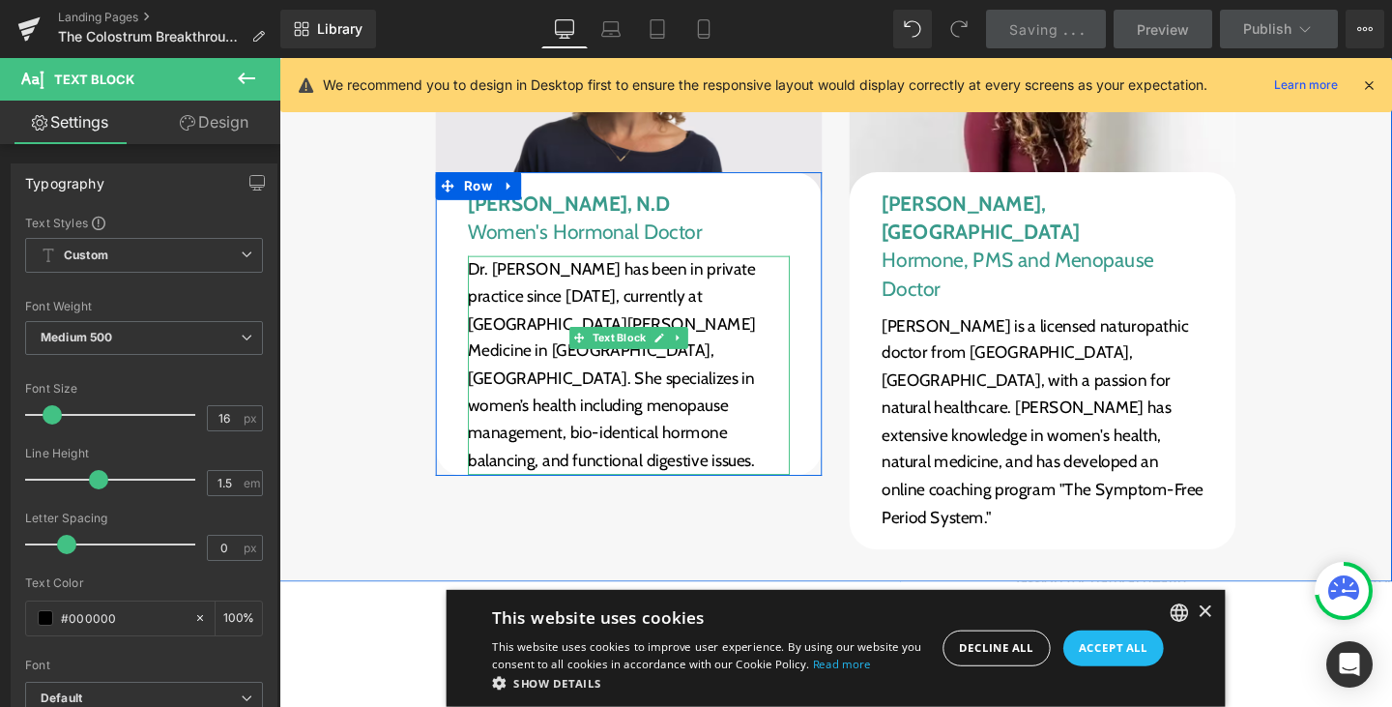
scroll to position [13306, 0]
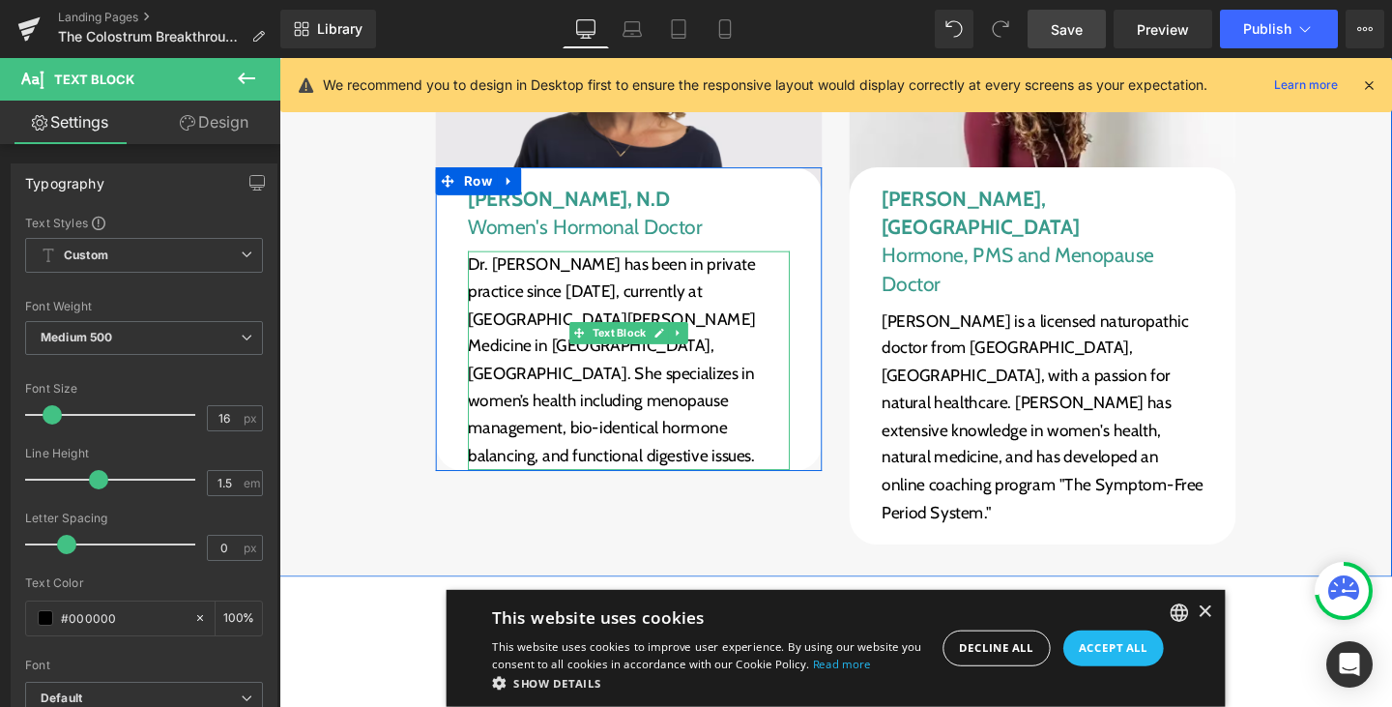
click at [574, 297] on p "Dr. Aimée has been in private practice since 2001, currently at Santa Cruz Inte…" at bounding box center [647, 376] width 338 height 230
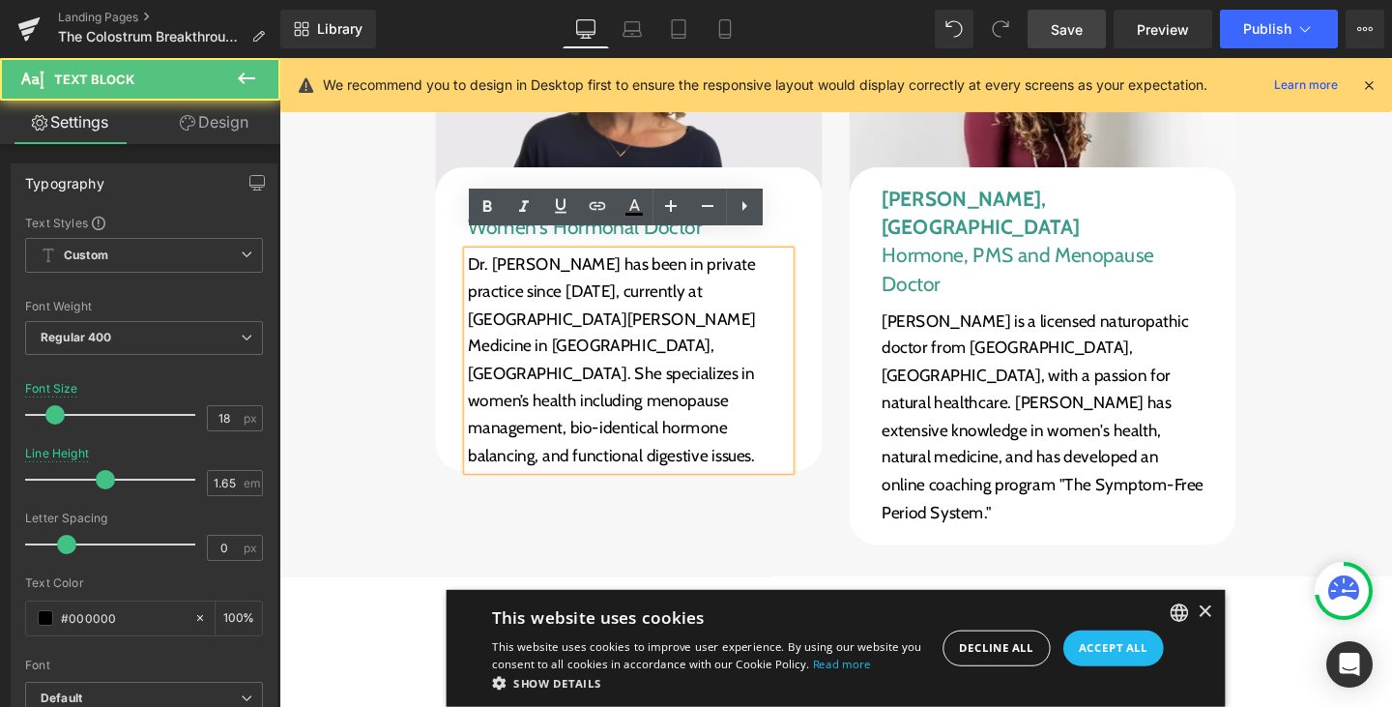
click at [492, 261] on p "Dr. Aimée has been in private practice since 2001, currently at Santa Cruz Inte…" at bounding box center [647, 376] width 338 height 230
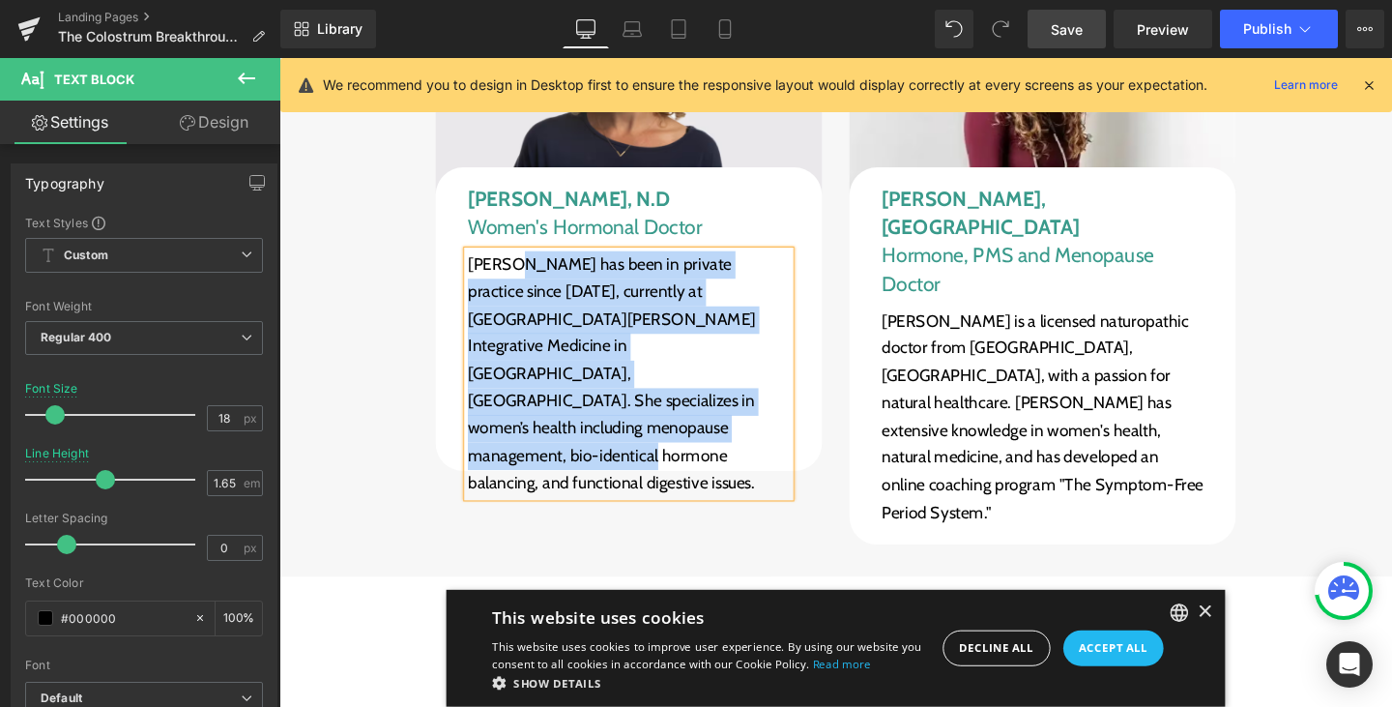
drag, startPoint x: 523, startPoint y: 258, endPoint x: 785, endPoint y: 401, distance: 298.5
click at [785, 401] on p "Aimée has been in private practice since 2001, currently at Santa Cruz Integrat…" at bounding box center [647, 390] width 338 height 258
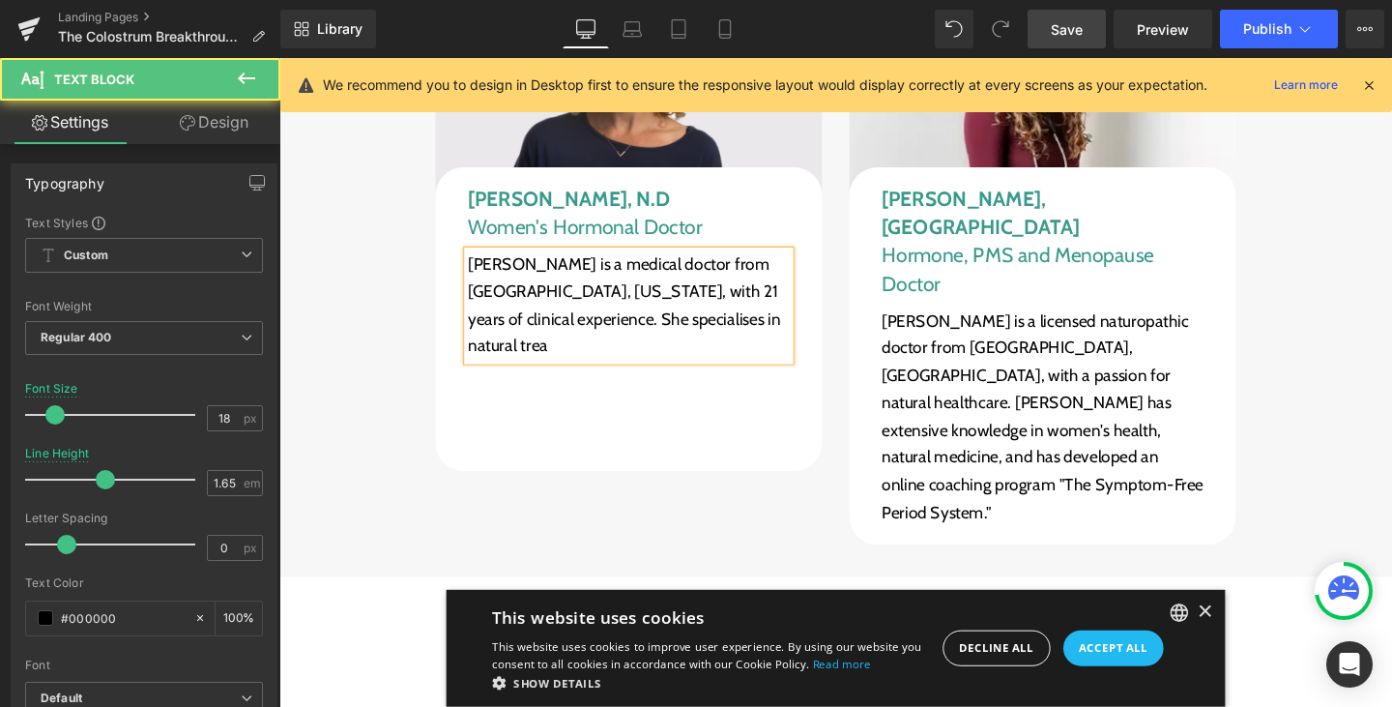
click at [728, 304] on p "Aimée is a medical doctor from Santa Cruz, California, with 21 years of clinica…" at bounding box center [647, 318] width 338 height 115
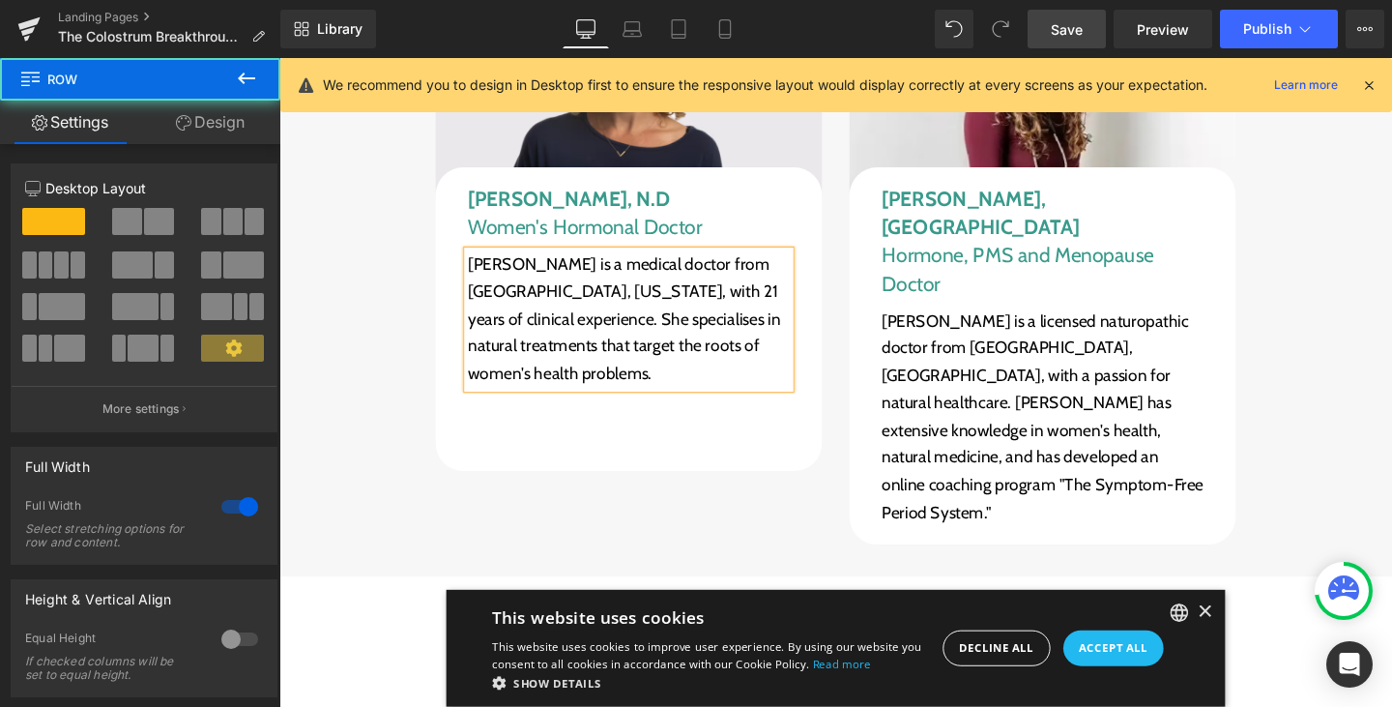
click at [397, 406] on div "Image Tobie Kokot, MA Chief Nutritional Scientist Heading Tobie comes from Germ…" at bounding box center [864, 6] width 1131 height 1125
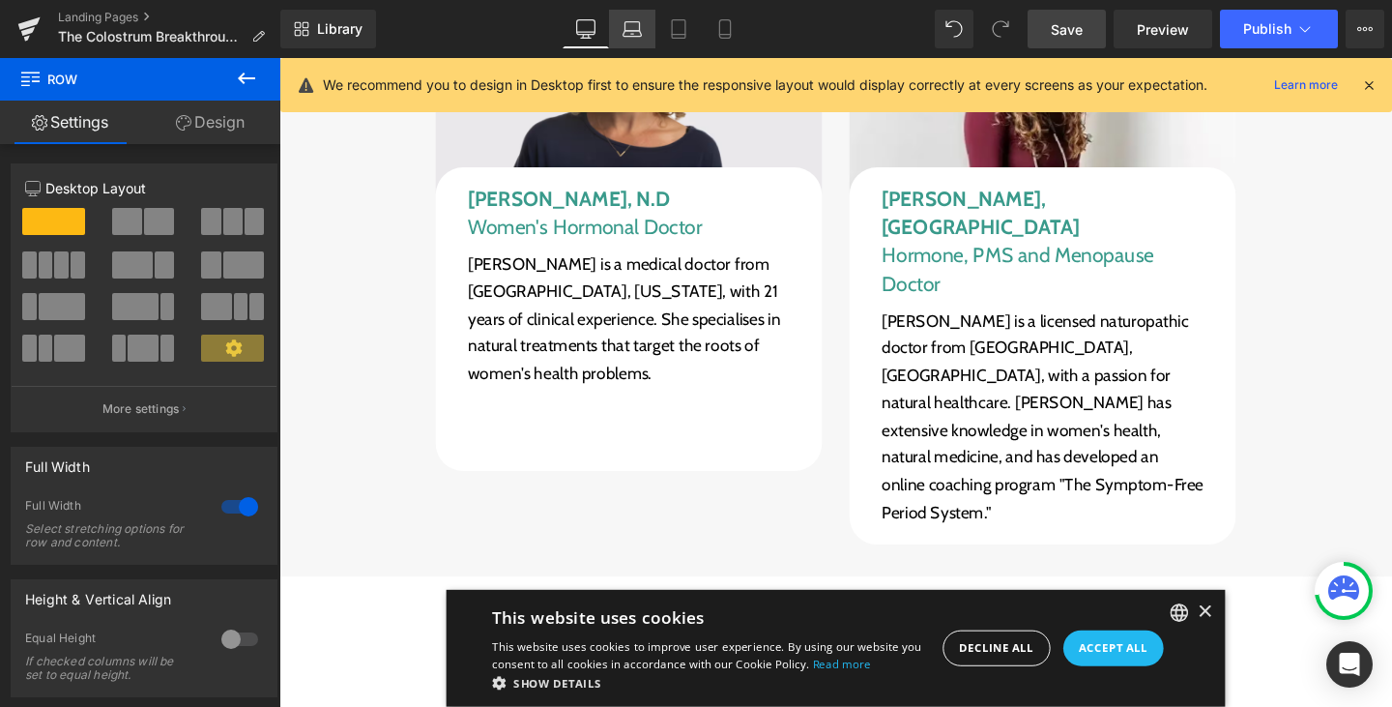
click at [626, 36] on icon at bounding box center [633, 34] width 18 height 6
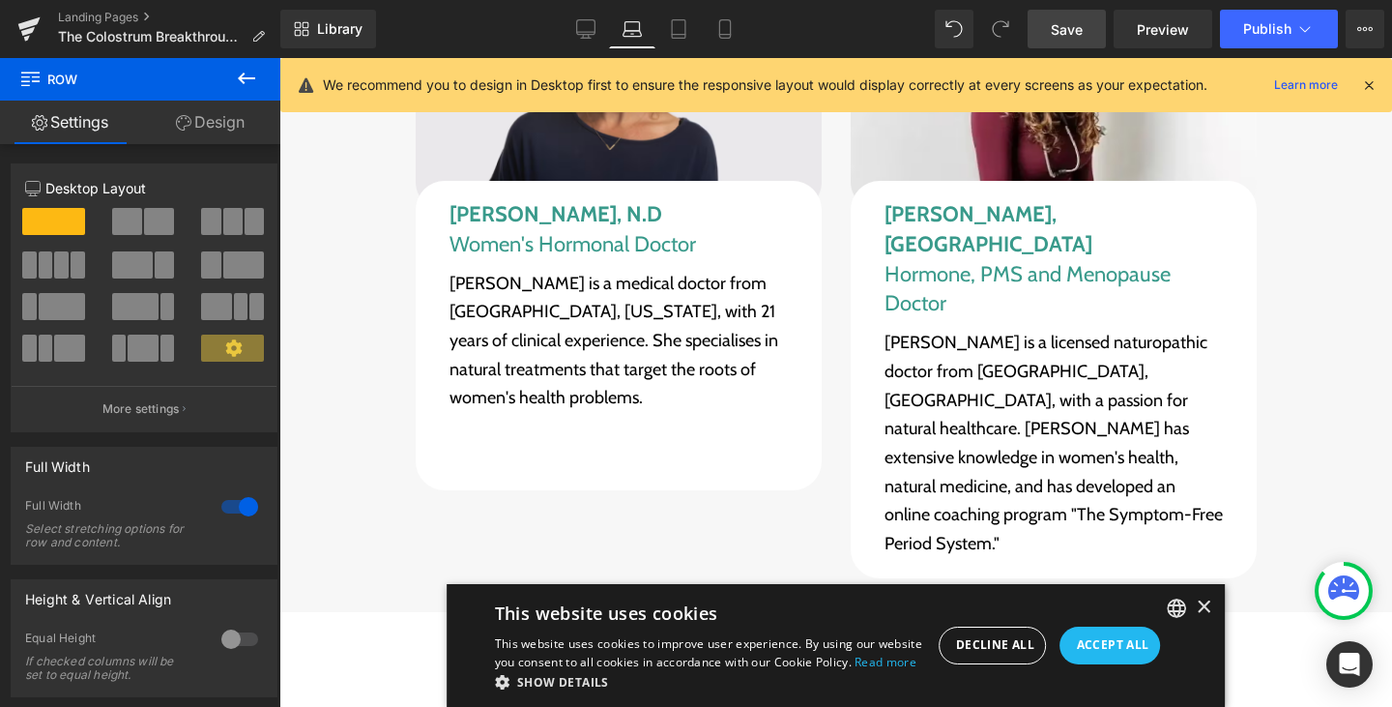
scroll to position [13323, 0]
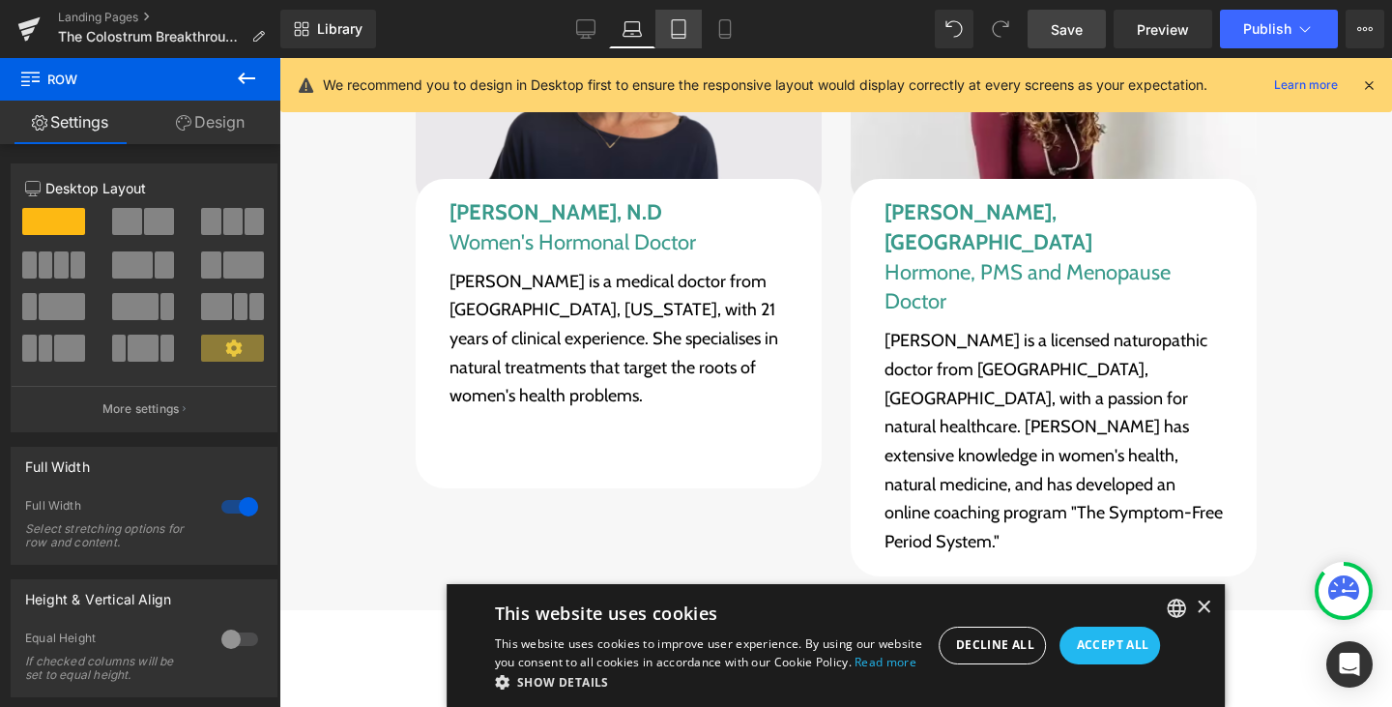
click at [685, 30] on icon at bounding box center [679, 29] width 14 height 18
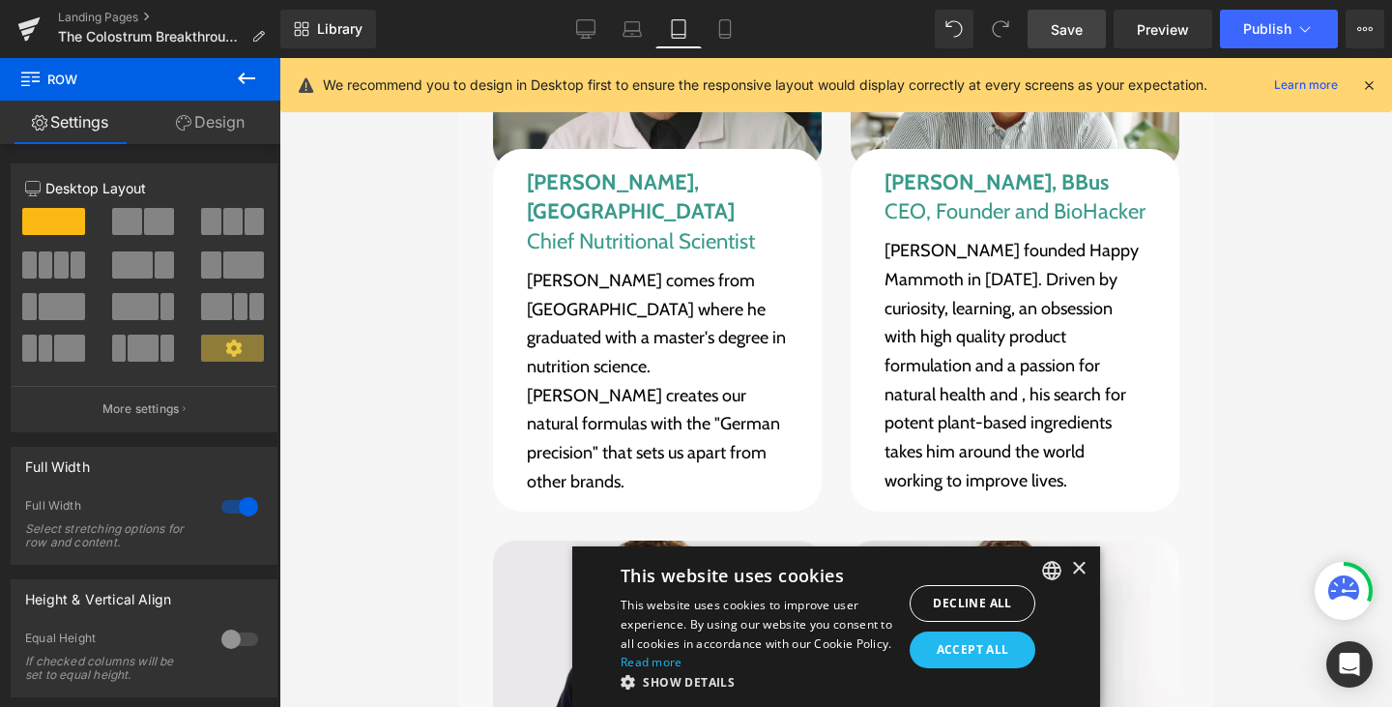
scroll to position [16182, 0]
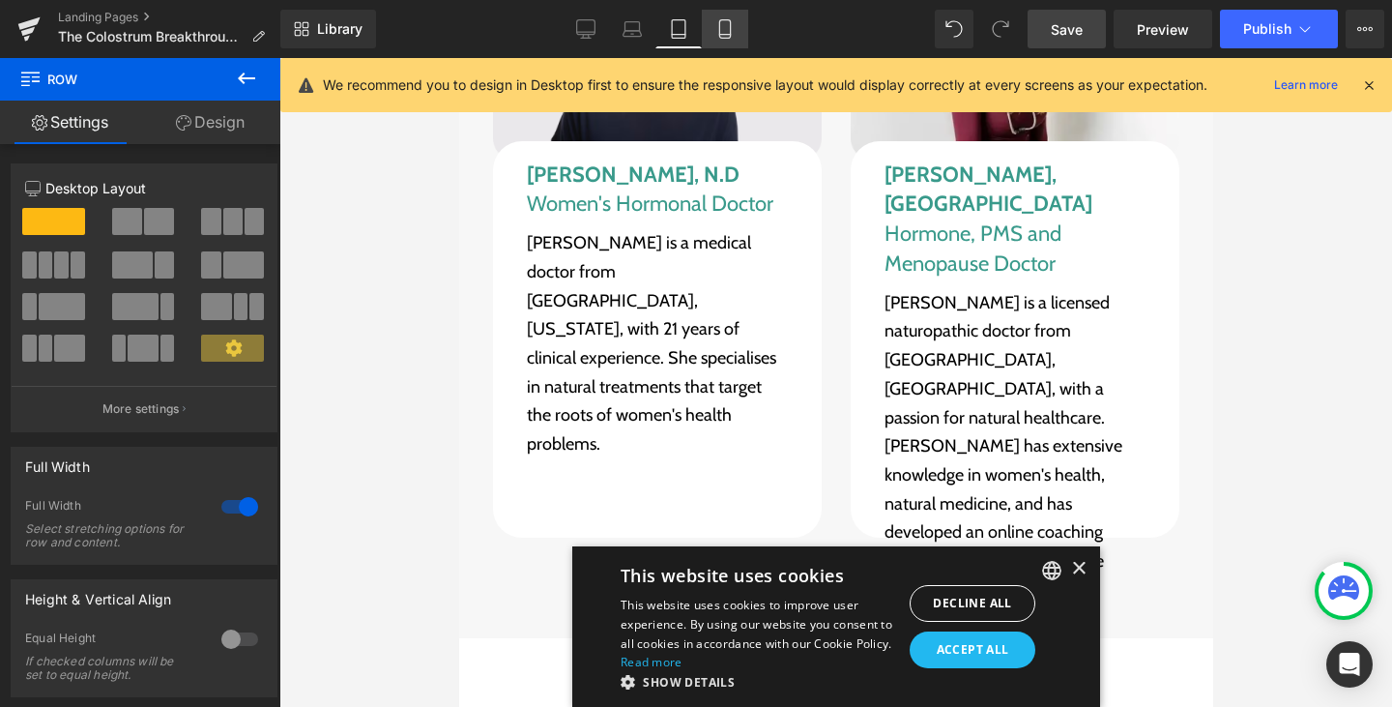
click at [719, 36] on icon at bounding box center [724, 28] width 19 height 19
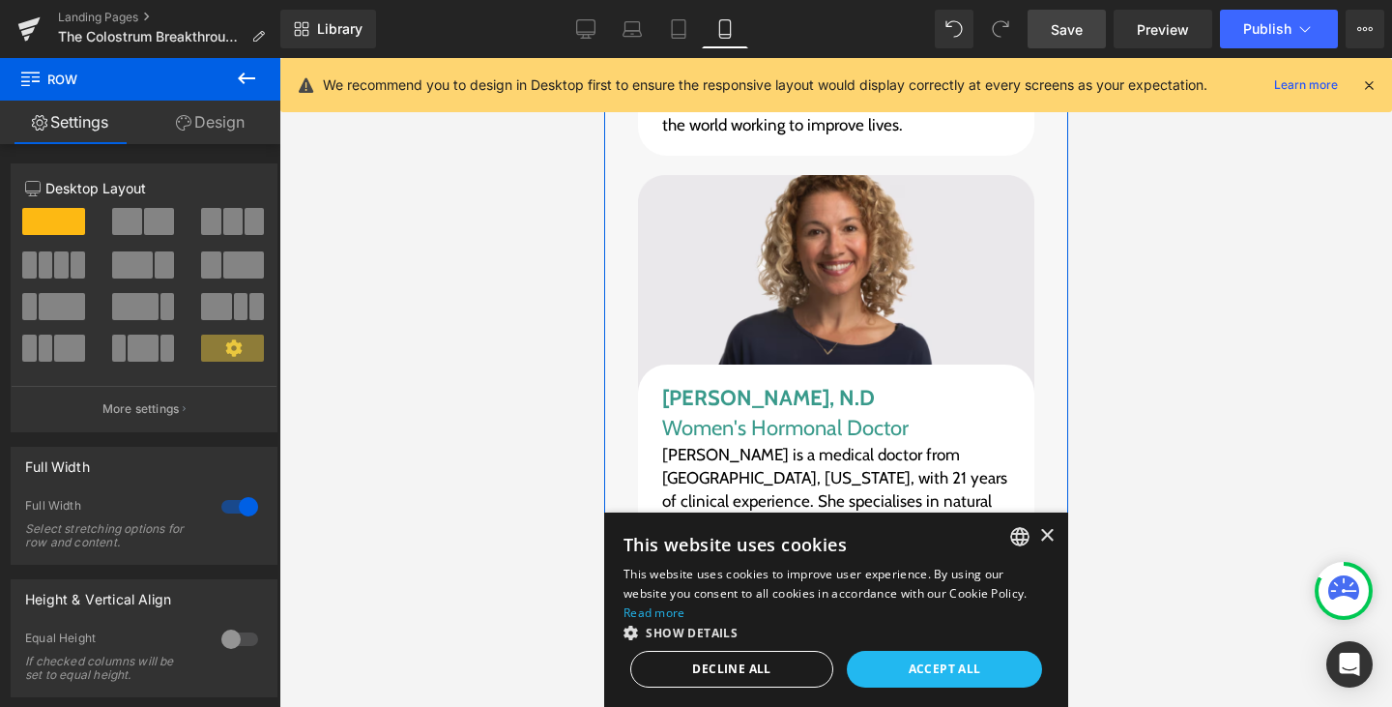
scroll to position [21497, 0]
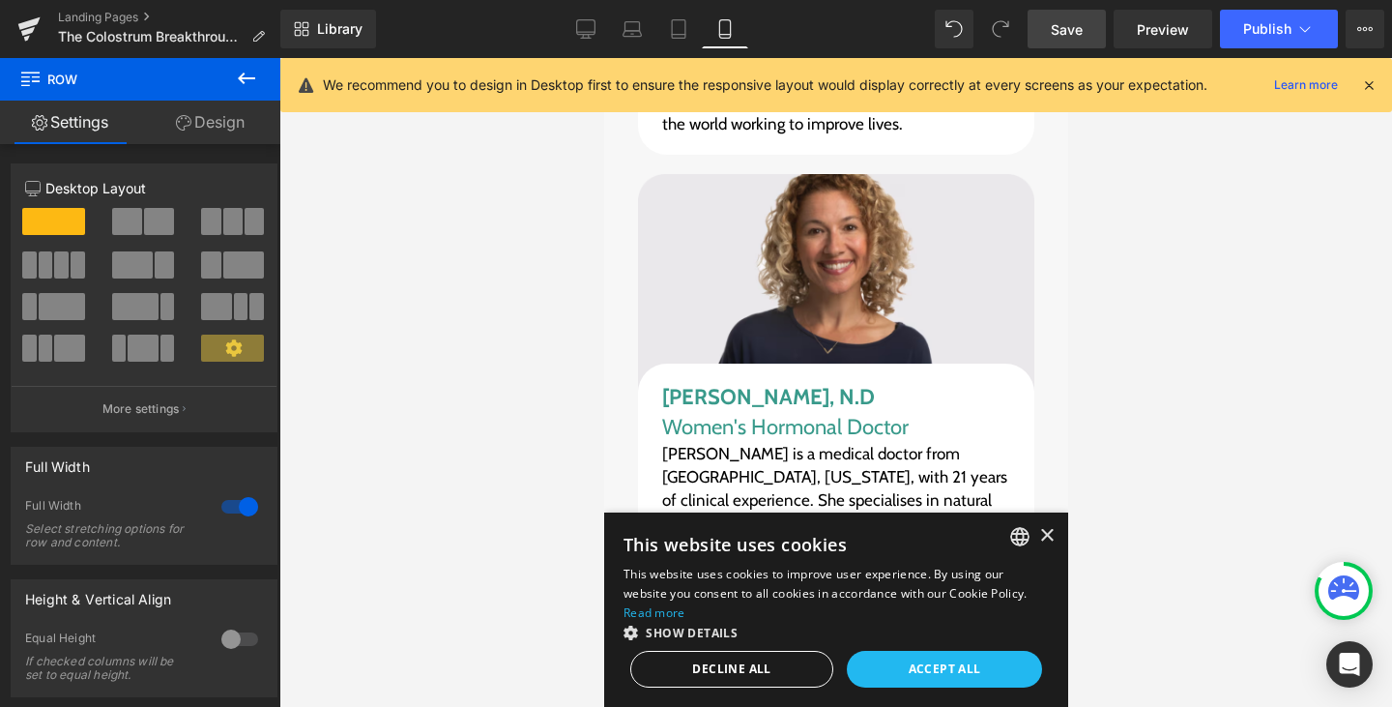
drag, startPoint x: 570, startPoint y: 25, endPoint x: 523, endPoint y: 5, distance: 51.5
click at [570, 25] on link "Desktop" at bounding box center [586, 29] width 46 height 39
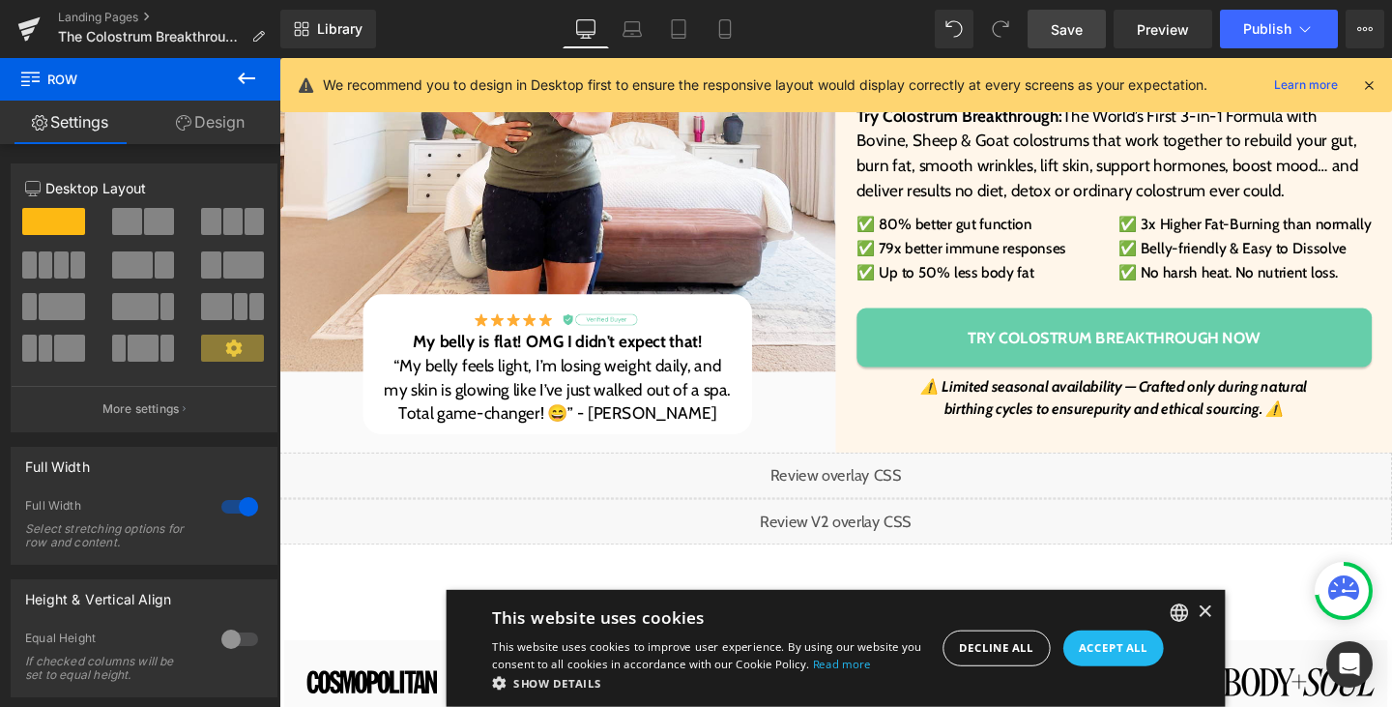
scroll to position [341, 0]
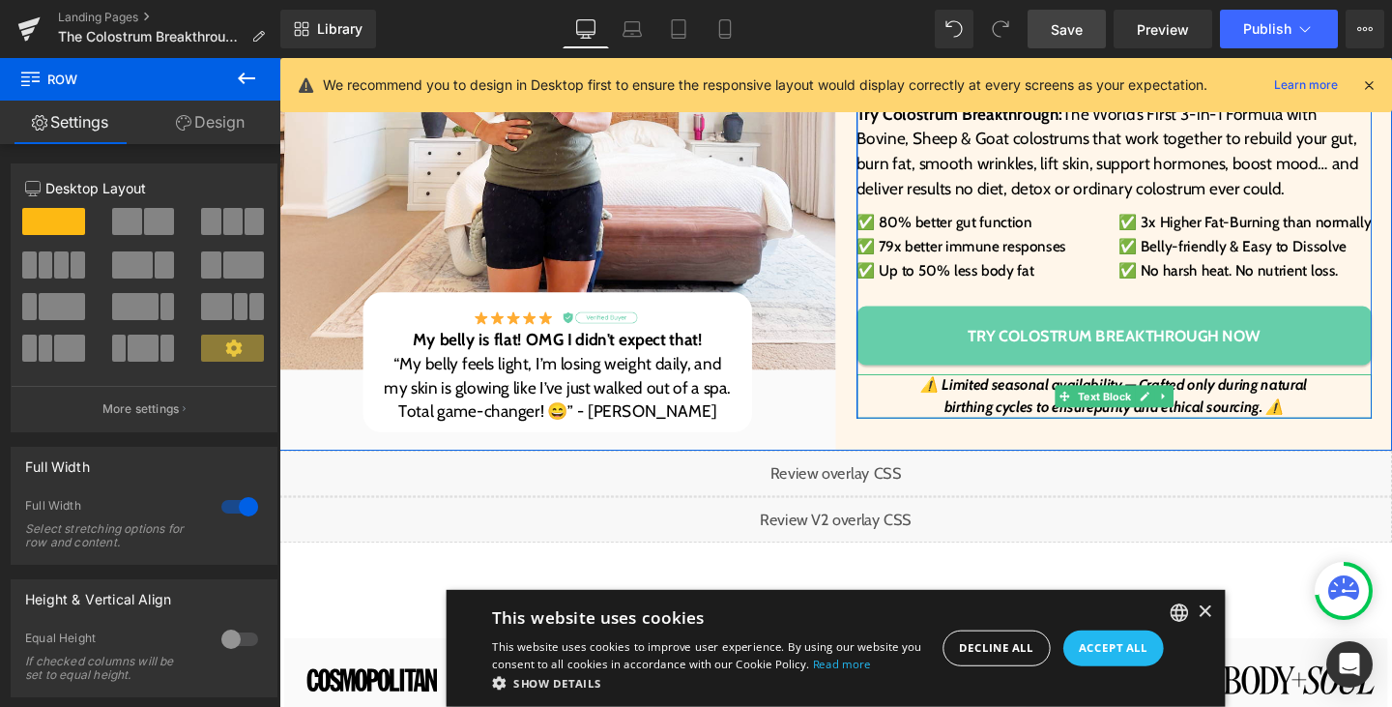
click at [1132, 428] on icon "birthing cycles to ensure purity and ethical sourcing . ⚠️" at bounding box center [1156, 425] width 357 height 18
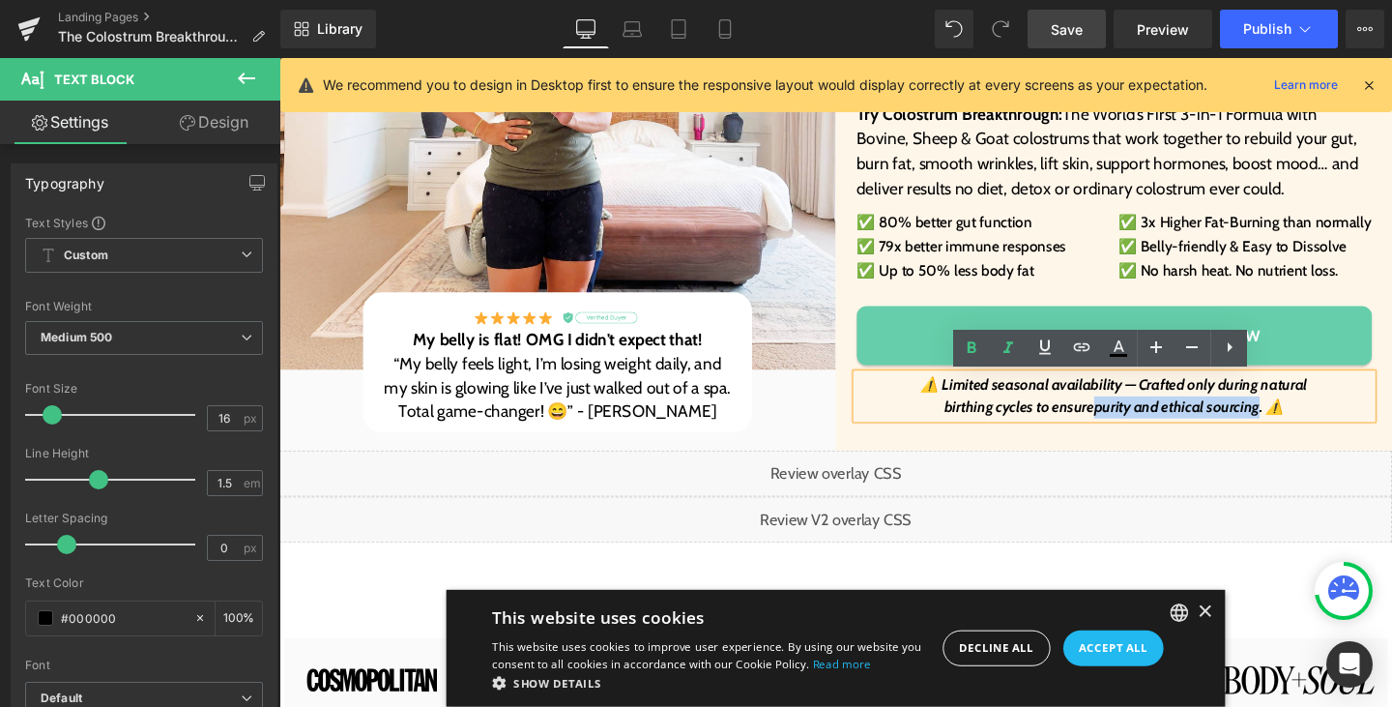
drag, startPoint x: 1132, startPoint y: 428, endPoint x: 1301, endPoint y: 420, distance: 169.4
click at [1301, 420] on icon "birthing cycles to ensure purity and ethical sourcing . ⚠️" at bounding box center [1156, 425] width 357 height 18
click at [1048, 343] on icon at bounding box center [1044, 346] width 23 height 23
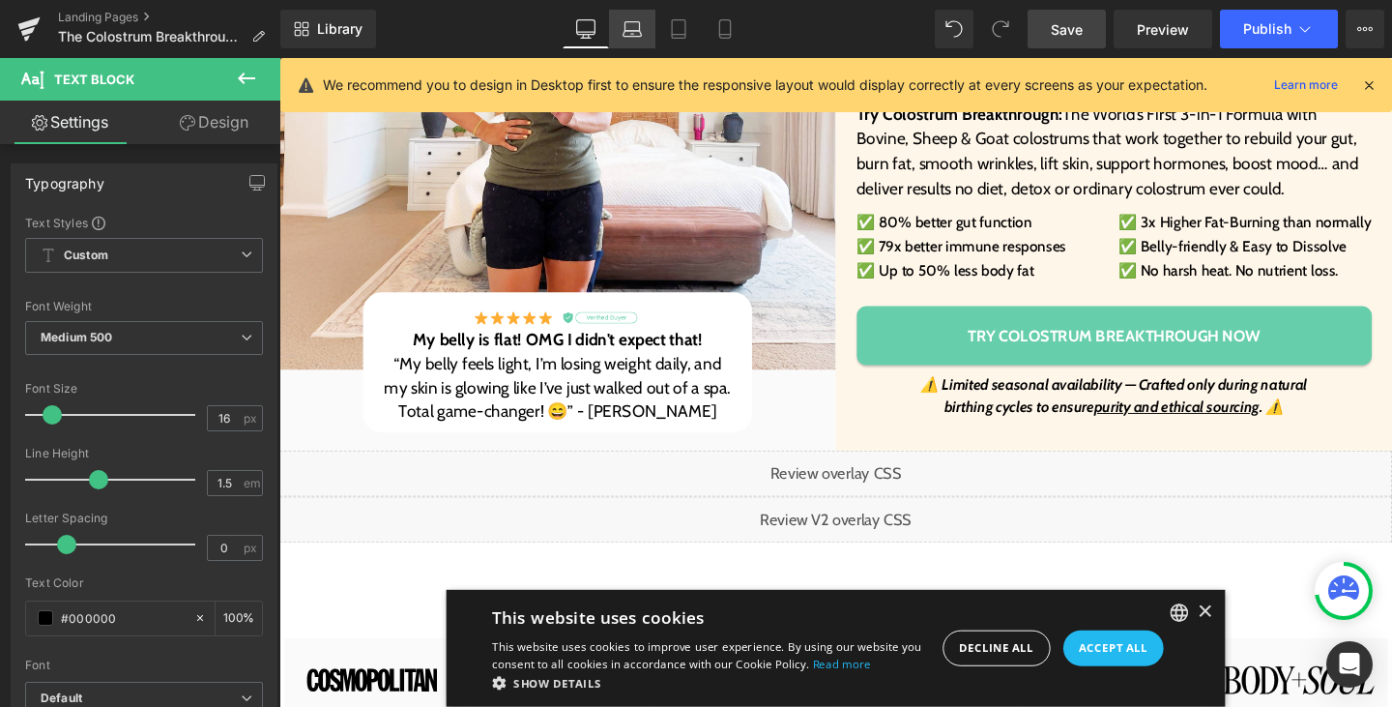
click at [619, 25] on link "Laptop" at bounding box center [632, 29] width 46 height 39
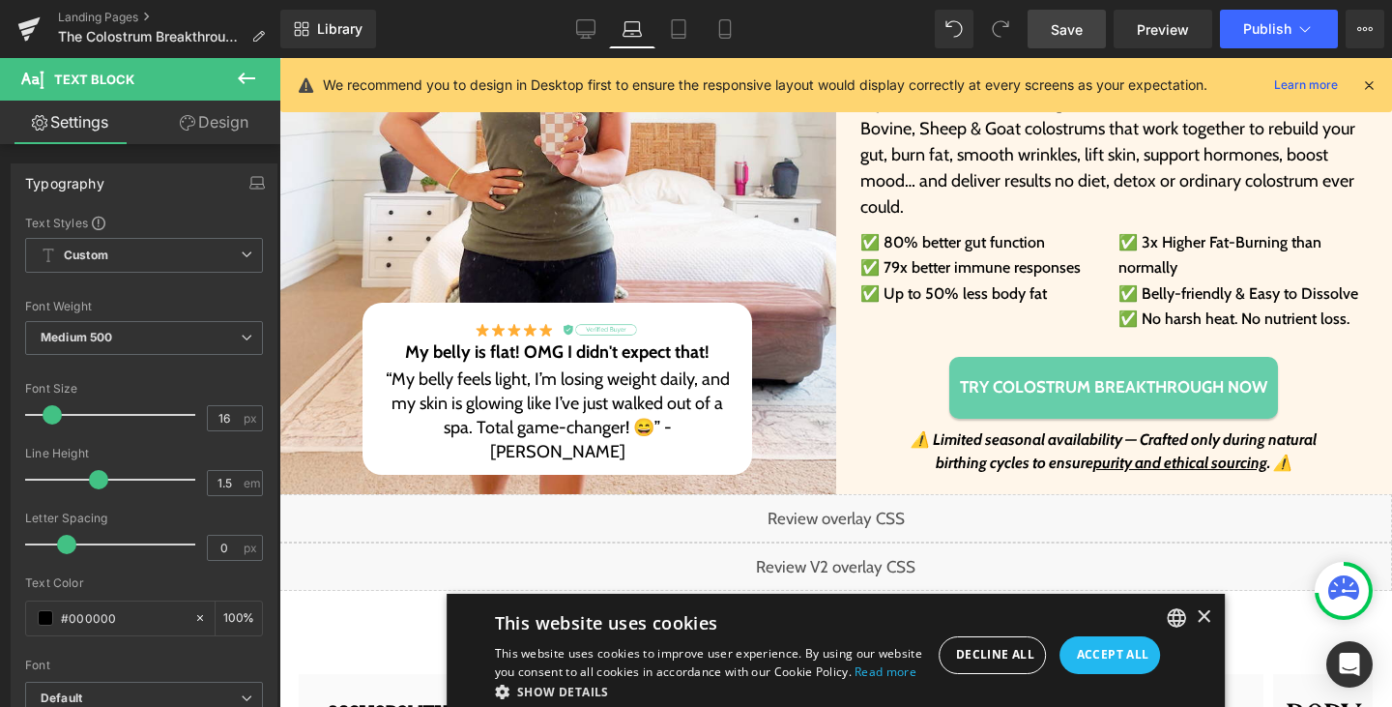
scroll to position [378, 0]
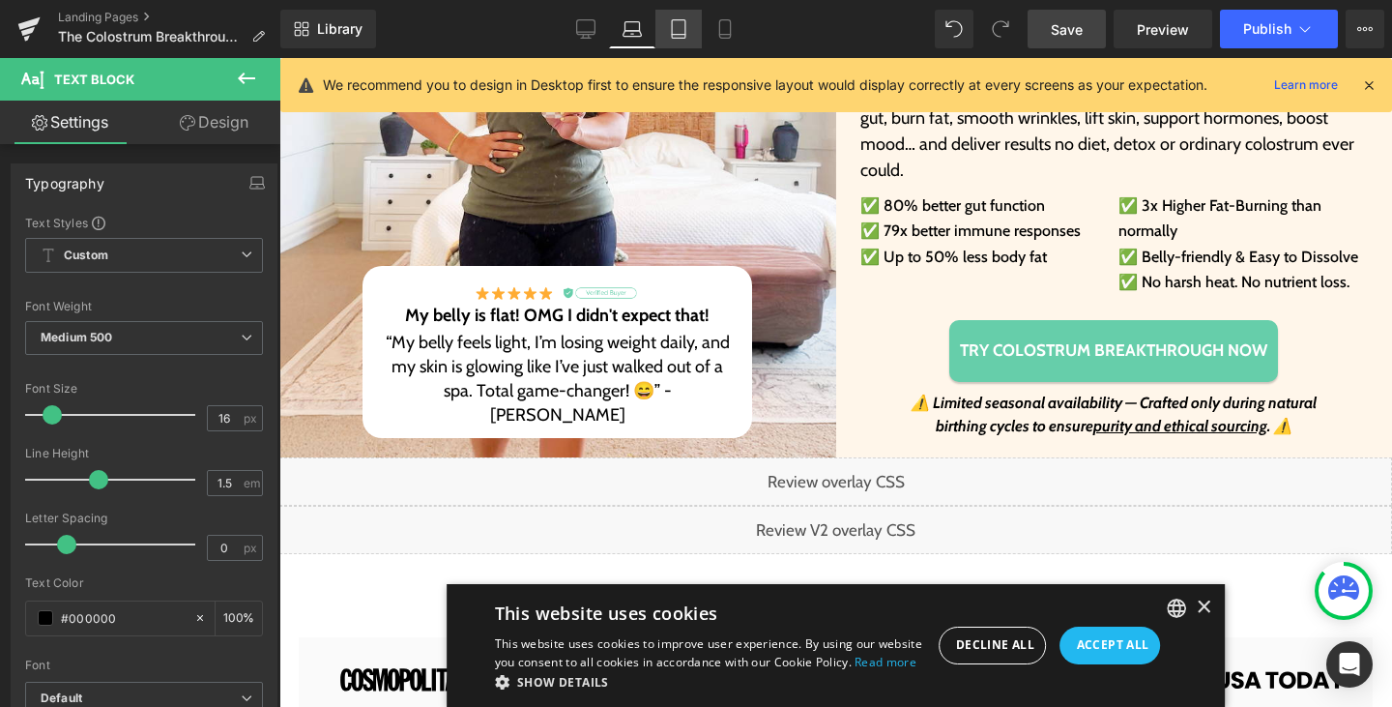
click at [680, 27] on icon at bounding box center [678, 28] width 19 height 19
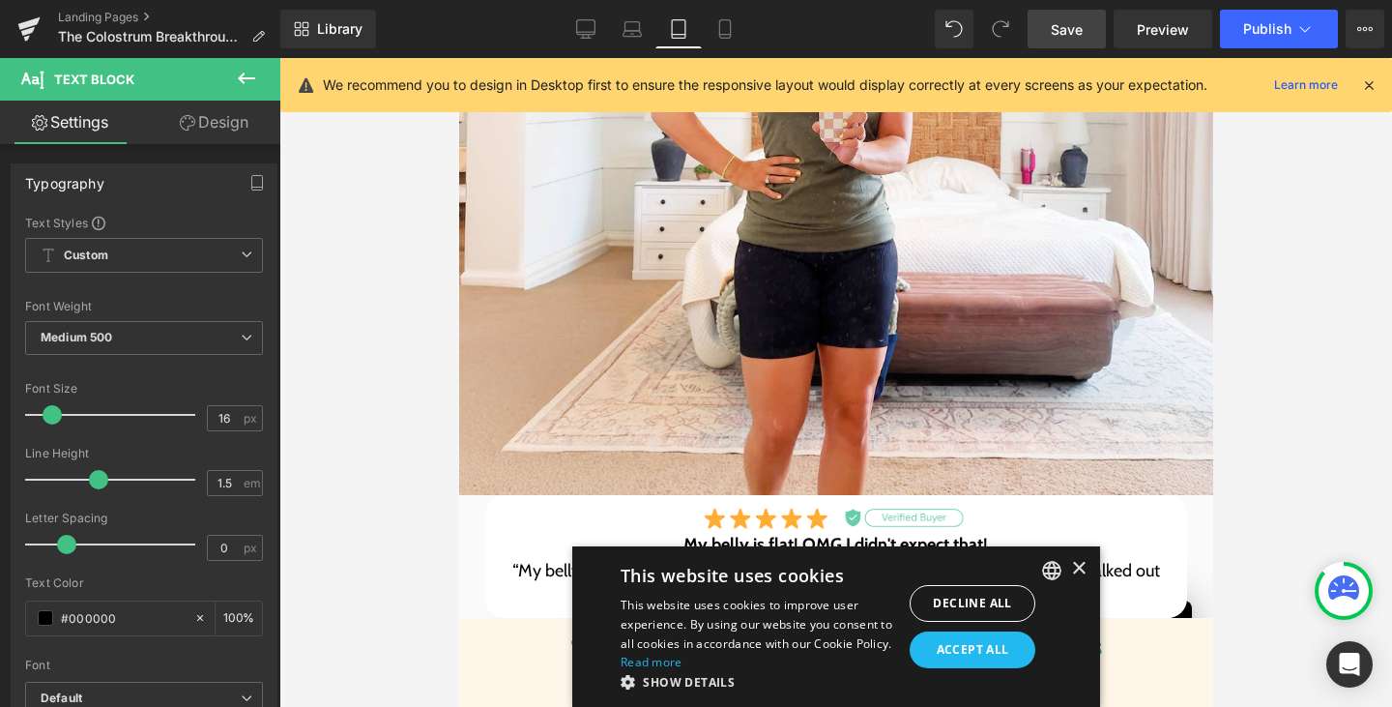
scroll to position [987, 0]
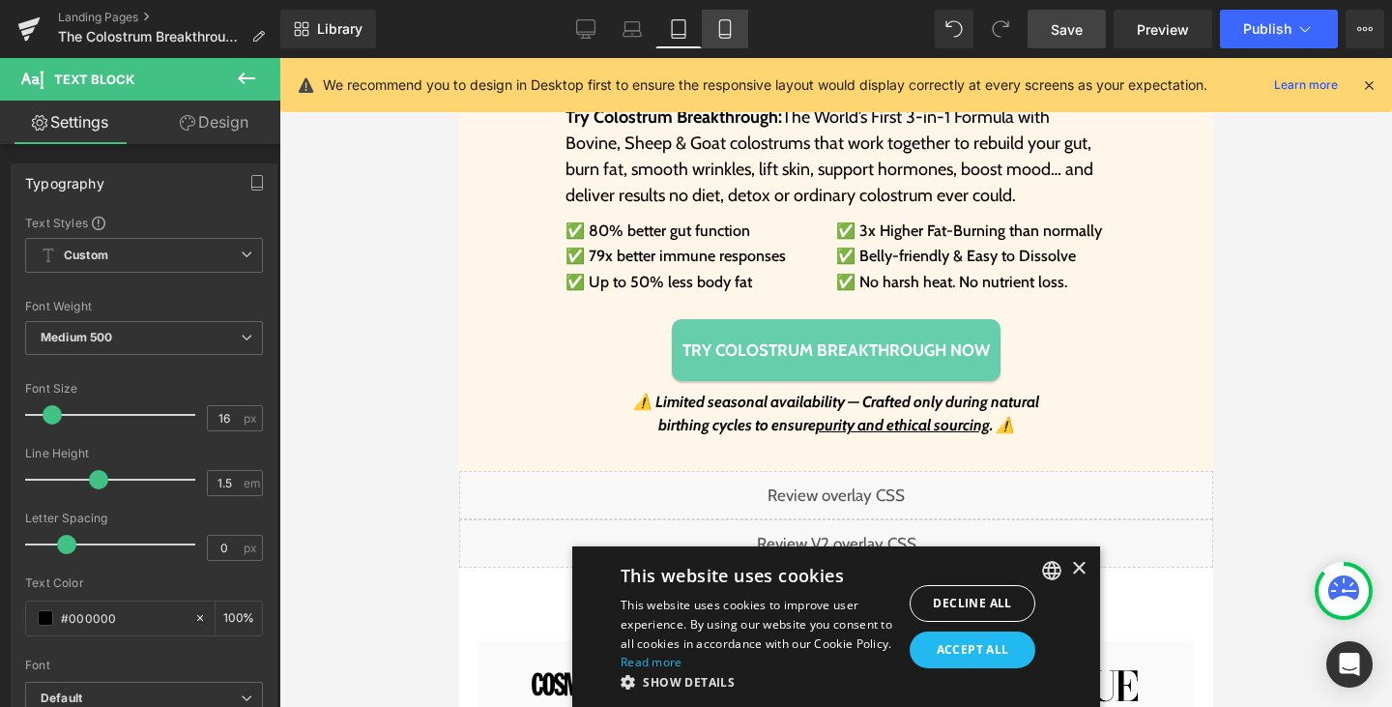
click at [718, 32] on icon at bounding box center [724, 28] width 19 height 19
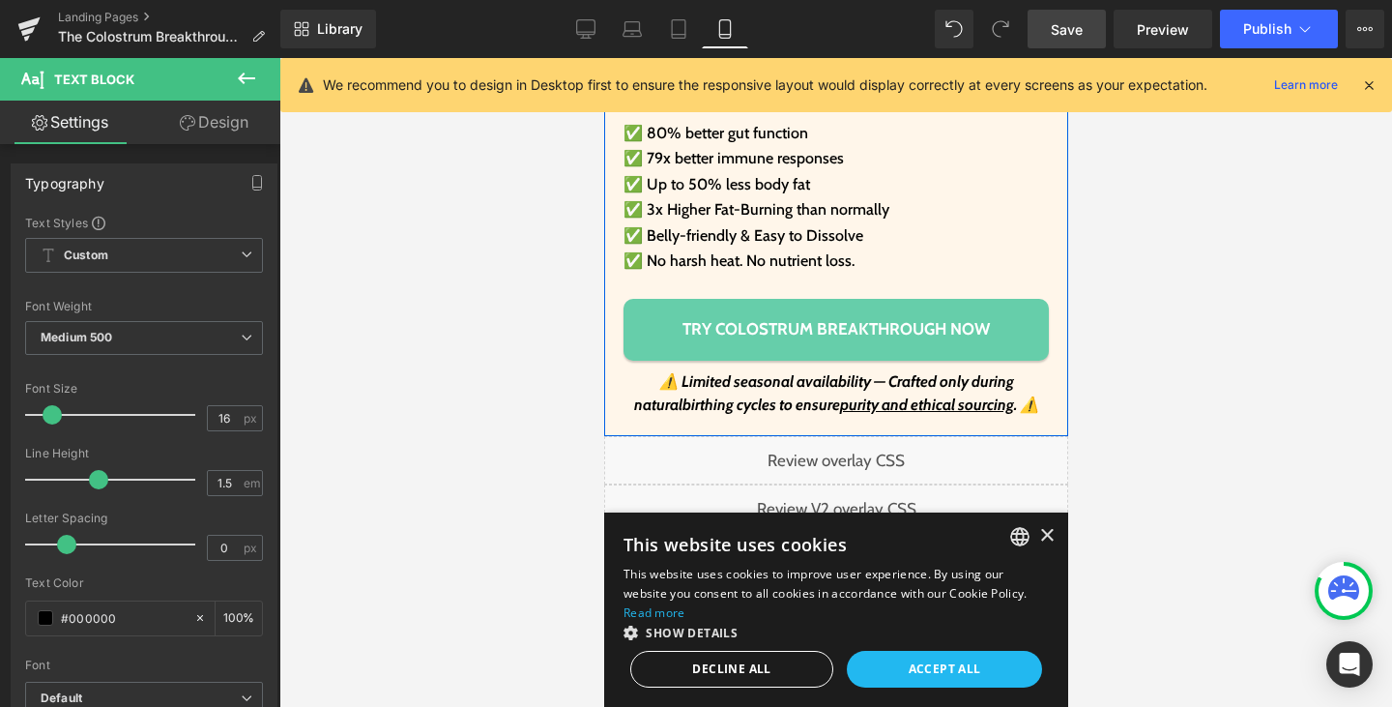
scroll to position [918, 0]
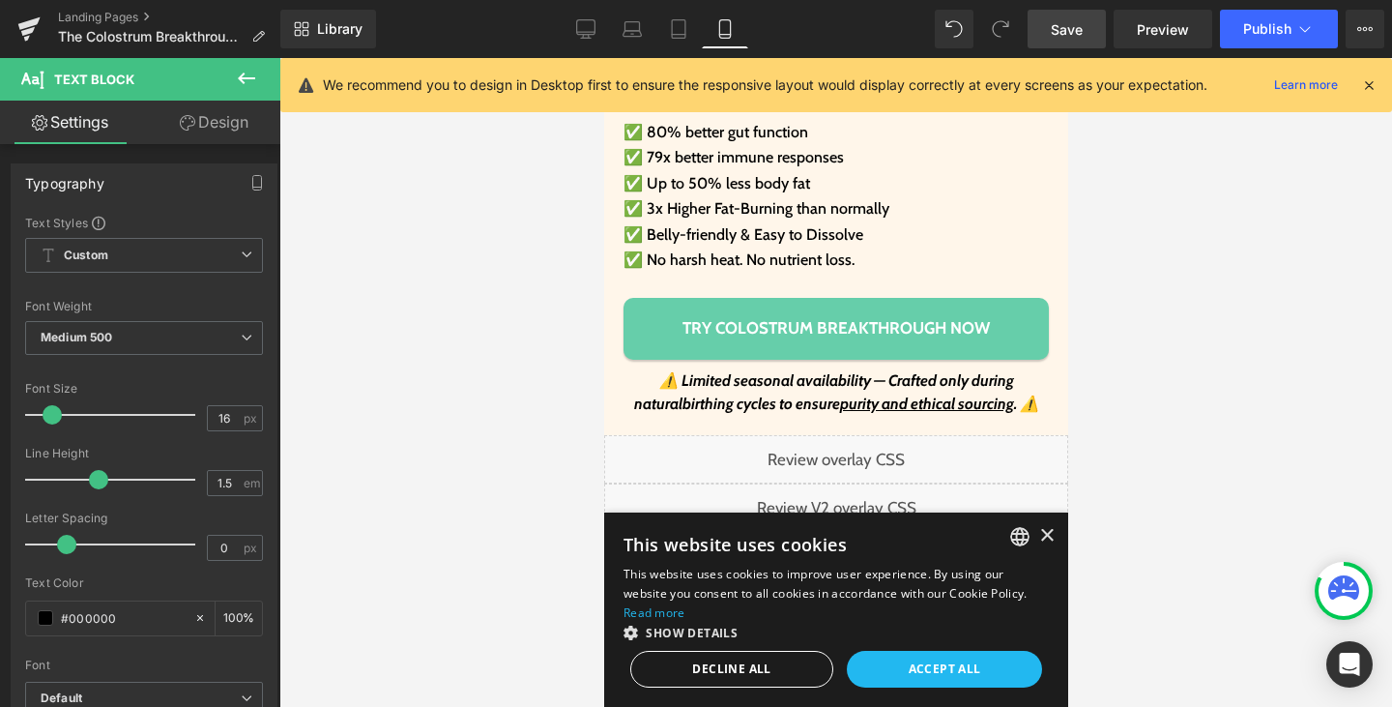
click at [1077, 26] on span "Save" at bounding box center [1067, 29] width 32 height 20
drag, startPoint x: 588, startPoint y: 44, endPoint x: 493, endPoint y: 241, distance: 218.8
click at [588, 44] on link "Desktop" at bounding box center [586, 29] width 46 height 39
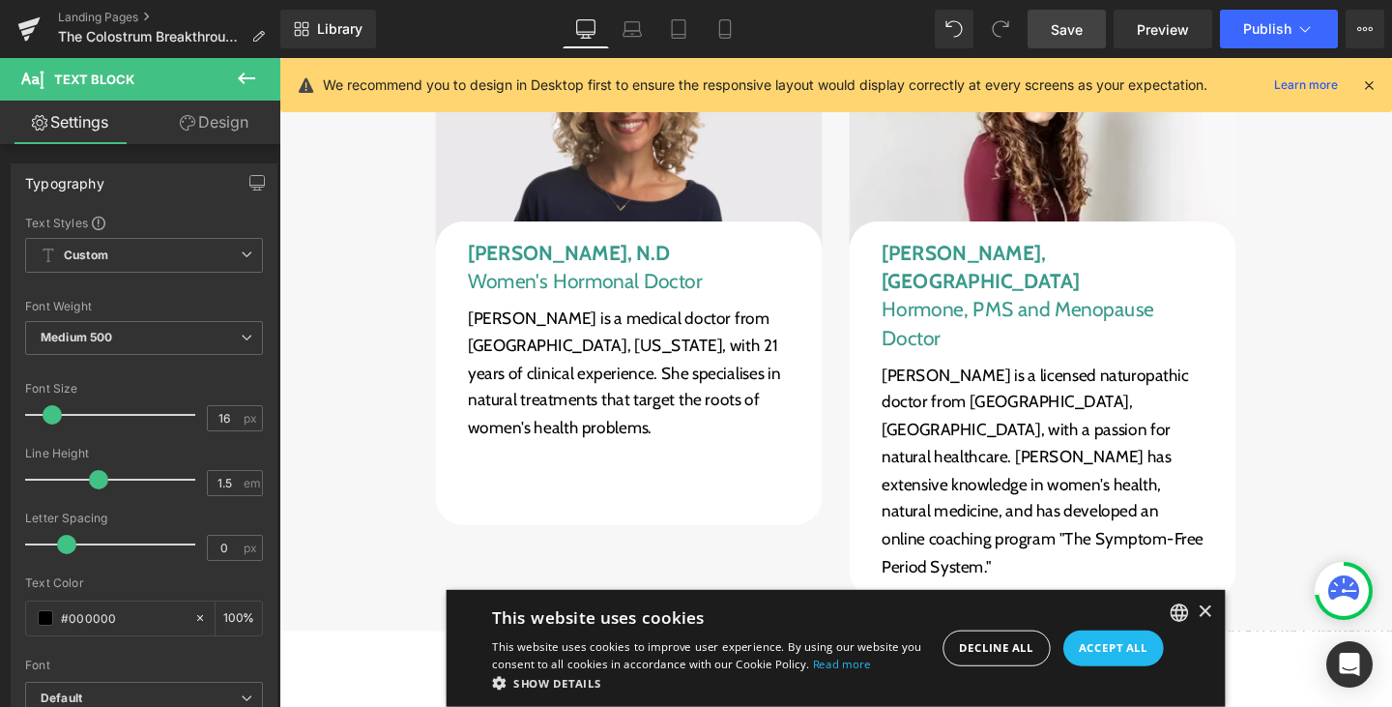
scroll to position [13248, 0]
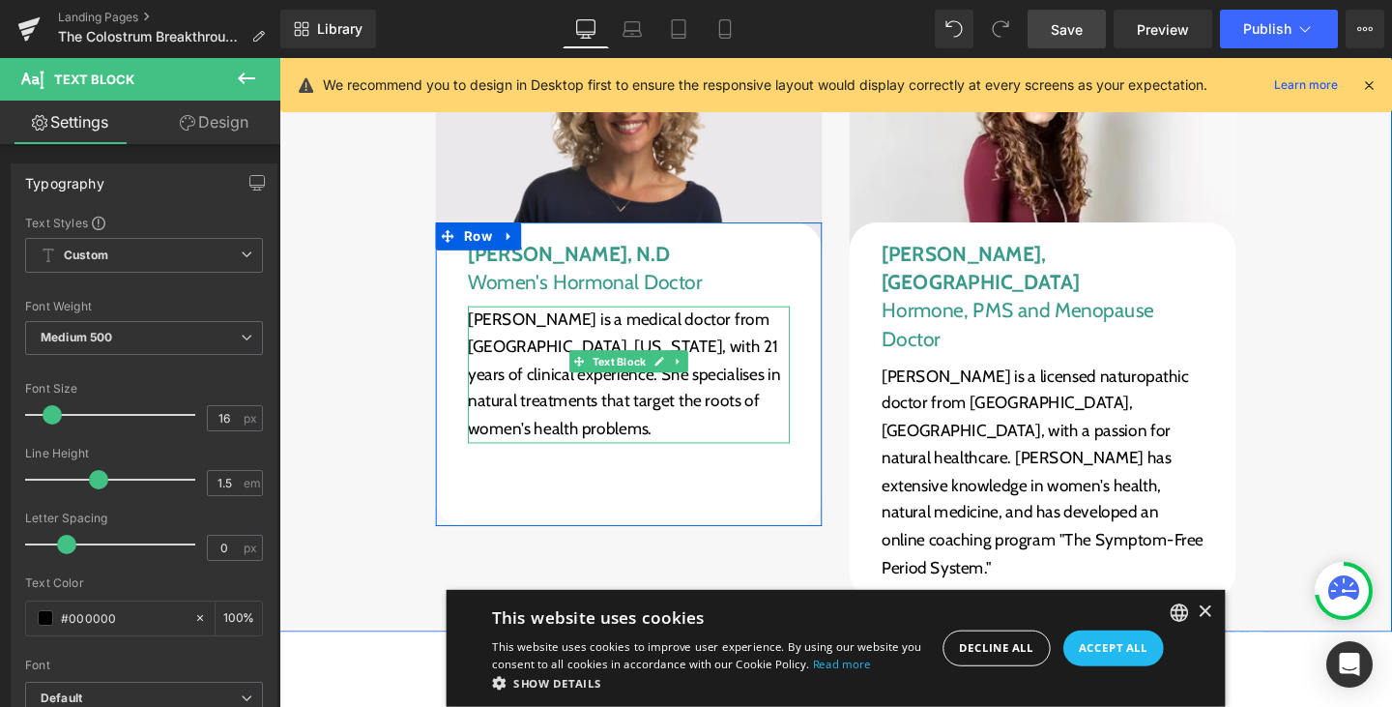
click at [525, 335] on p "[PERSON_NAME] is a medical doctor from [GEOGRAPHIC_DATA], [US_STATE], with 21 y…" at bounding box center [647, 391] width 338 height 144
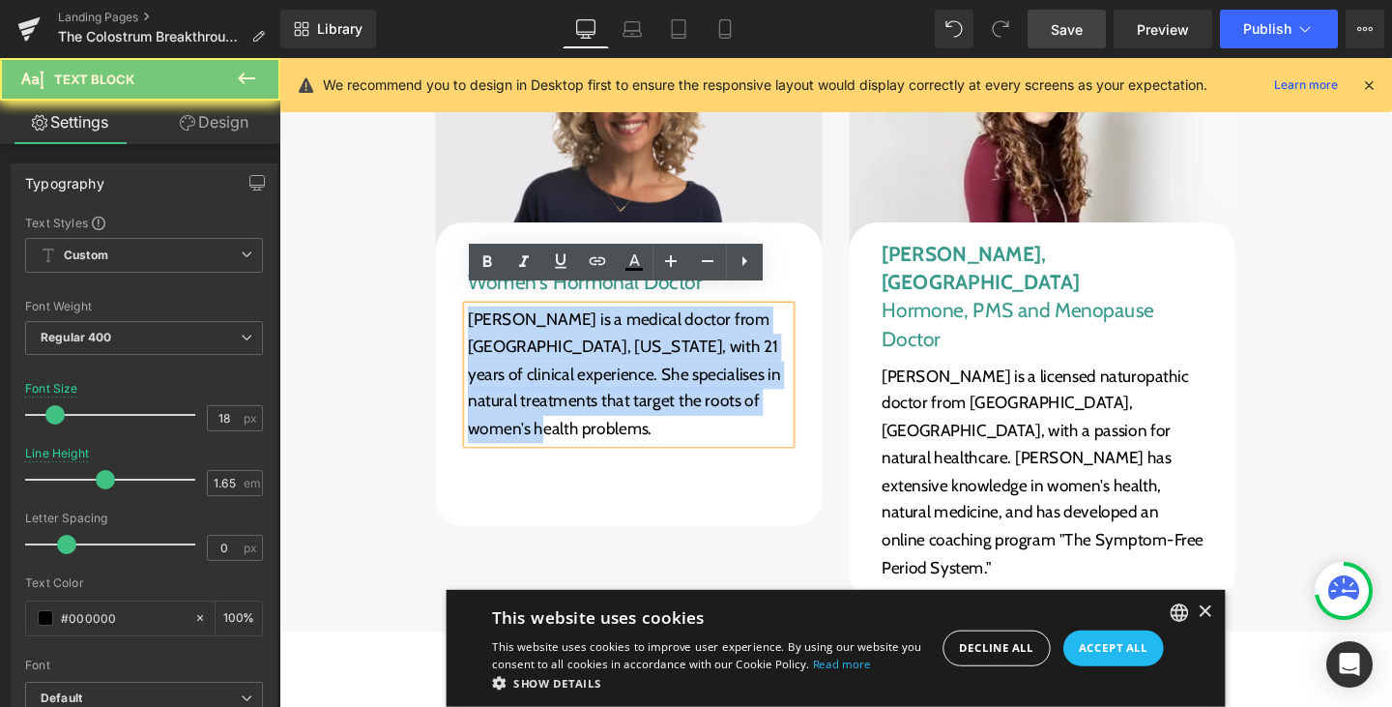
click at [525, 335] on p "[PERSON_NAME] is a medical doctor from [GEOGRAPHIC_DATA], [US_STATE], with 21 y…" at bounding box center [647, 391] width 338 height 144
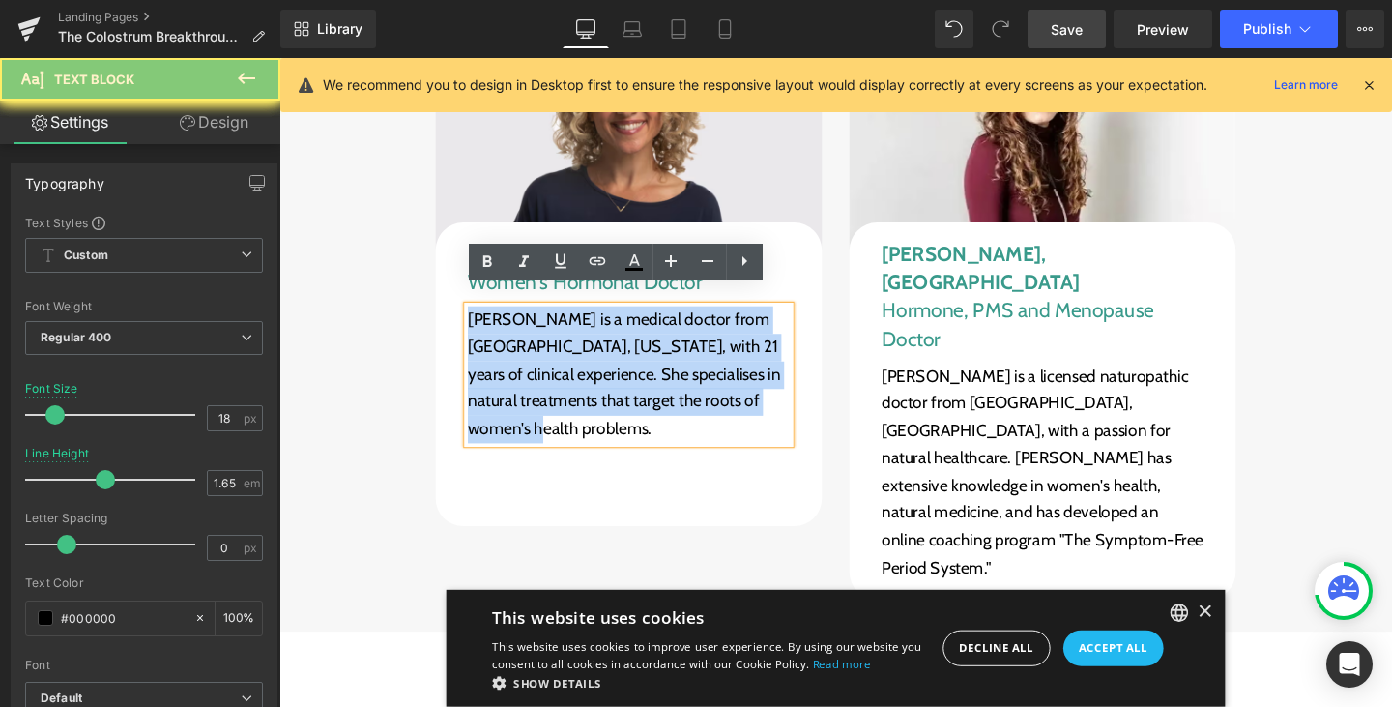
click at [525, 335] on p "[PERSON_NAME] is a medical doctor from [GEOGRAPHIC_DATA], [US_STATE], with 21 y…" at bounding box center [647, 391] width 338 height 144
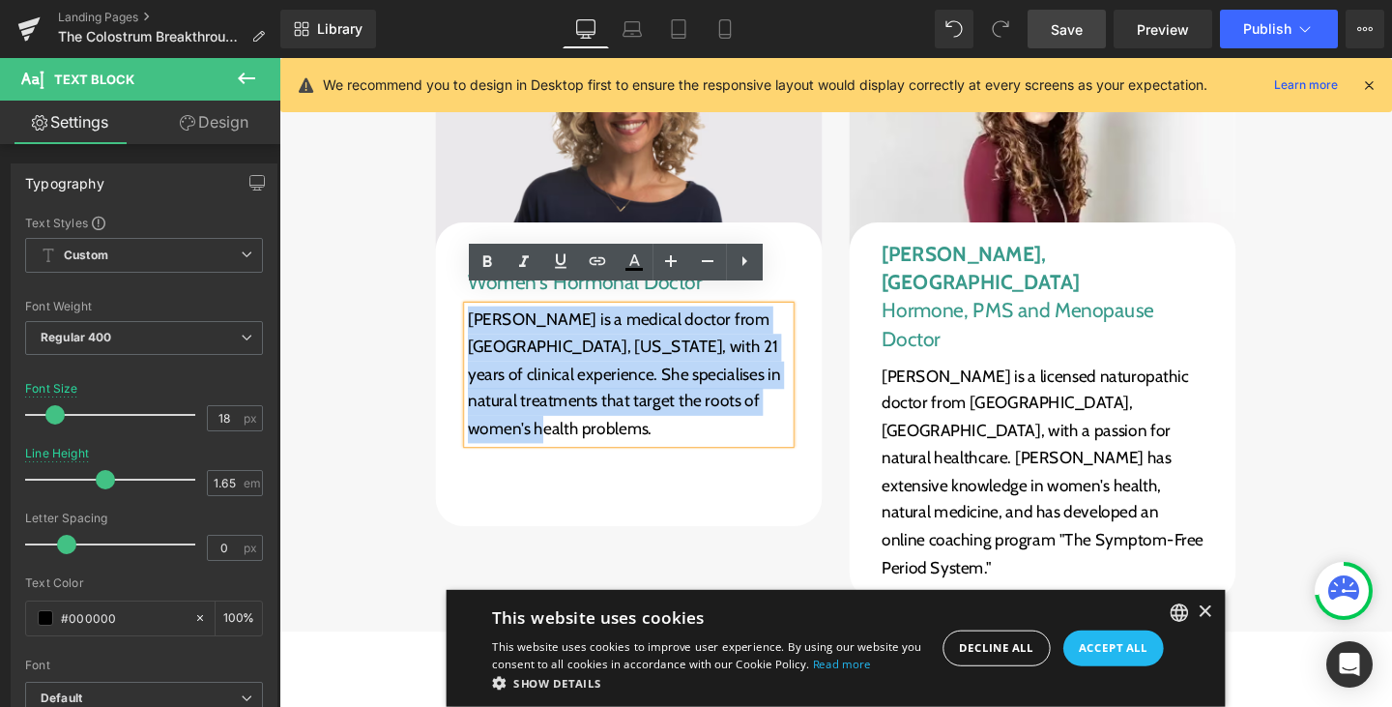
copy p "[PERSON_NAME] is a medical doctor from [GEOGRAPHIC_DATA], [US_STATE], with 21 y…"
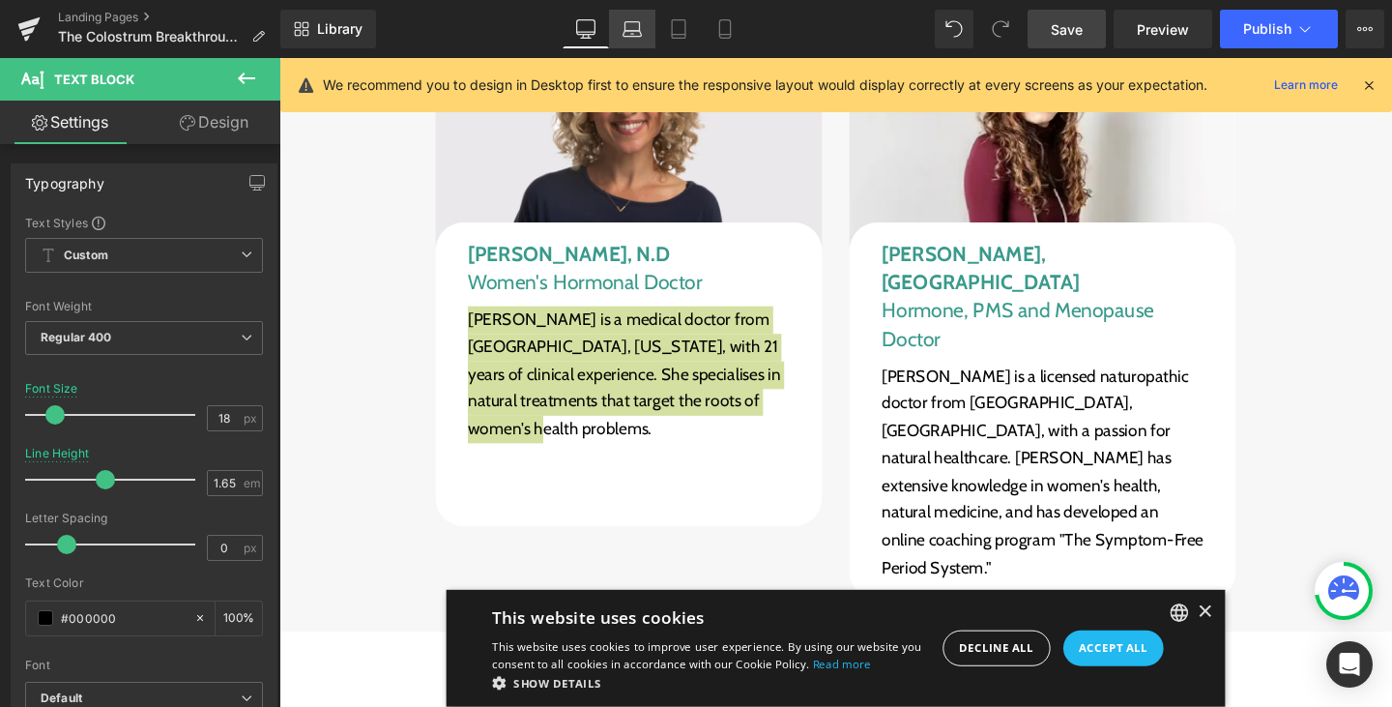
click at [642, 31] on icon at bounding box center [632, 28] width 19 height 19
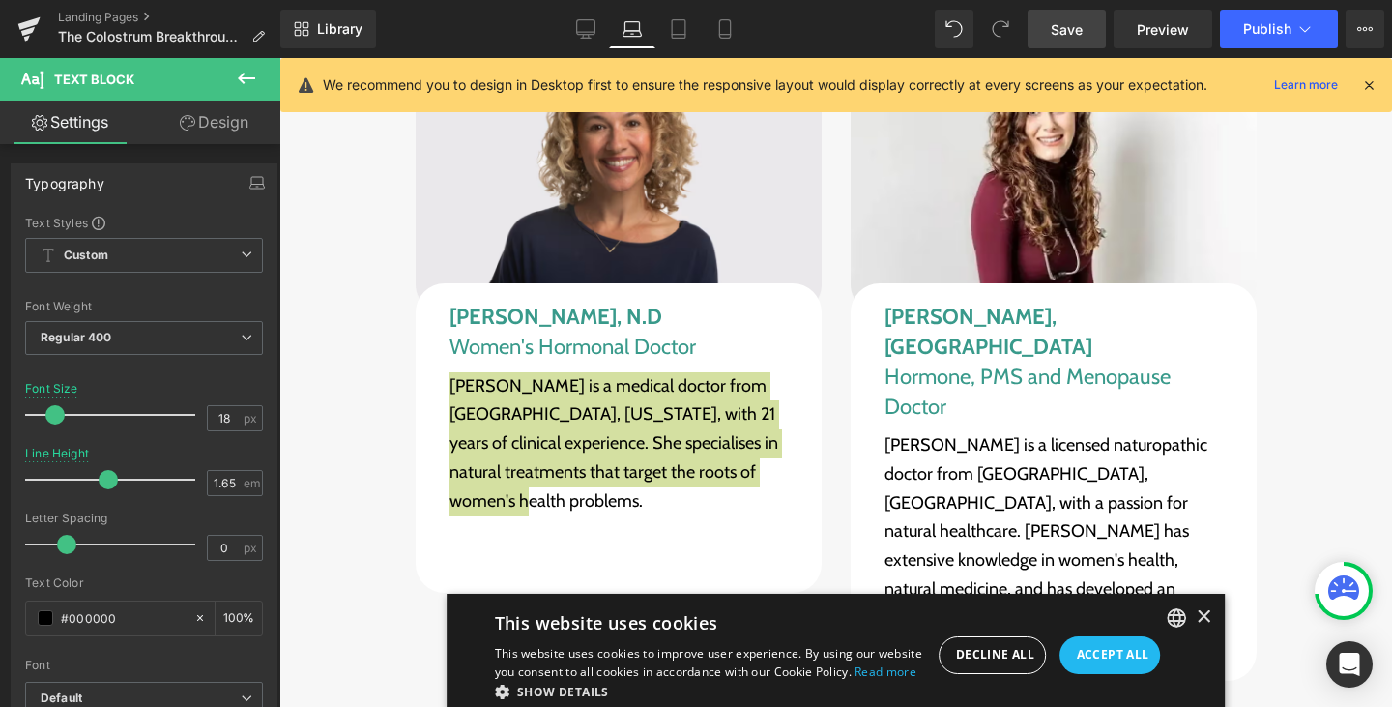
scroll to position [13312, 0]
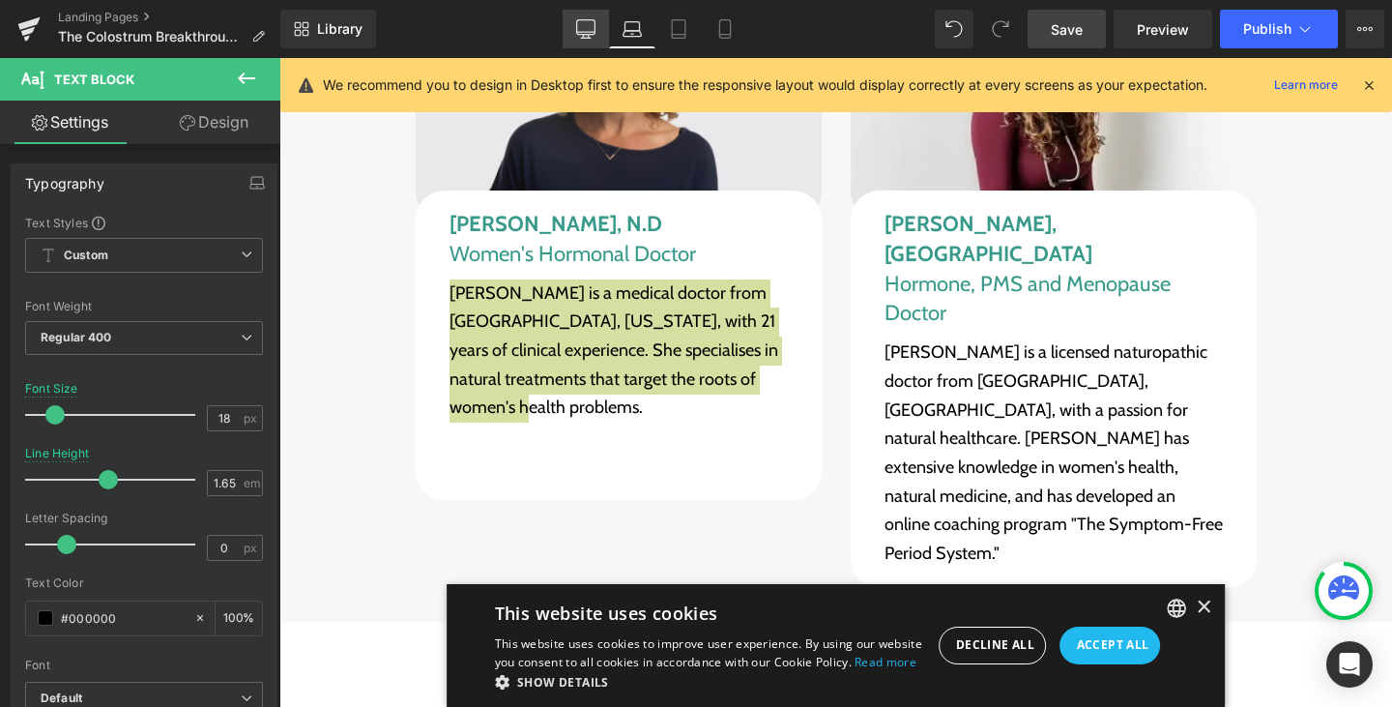
click at [593, 29] on icon at bounding box center [585, 28] width 19 height 19
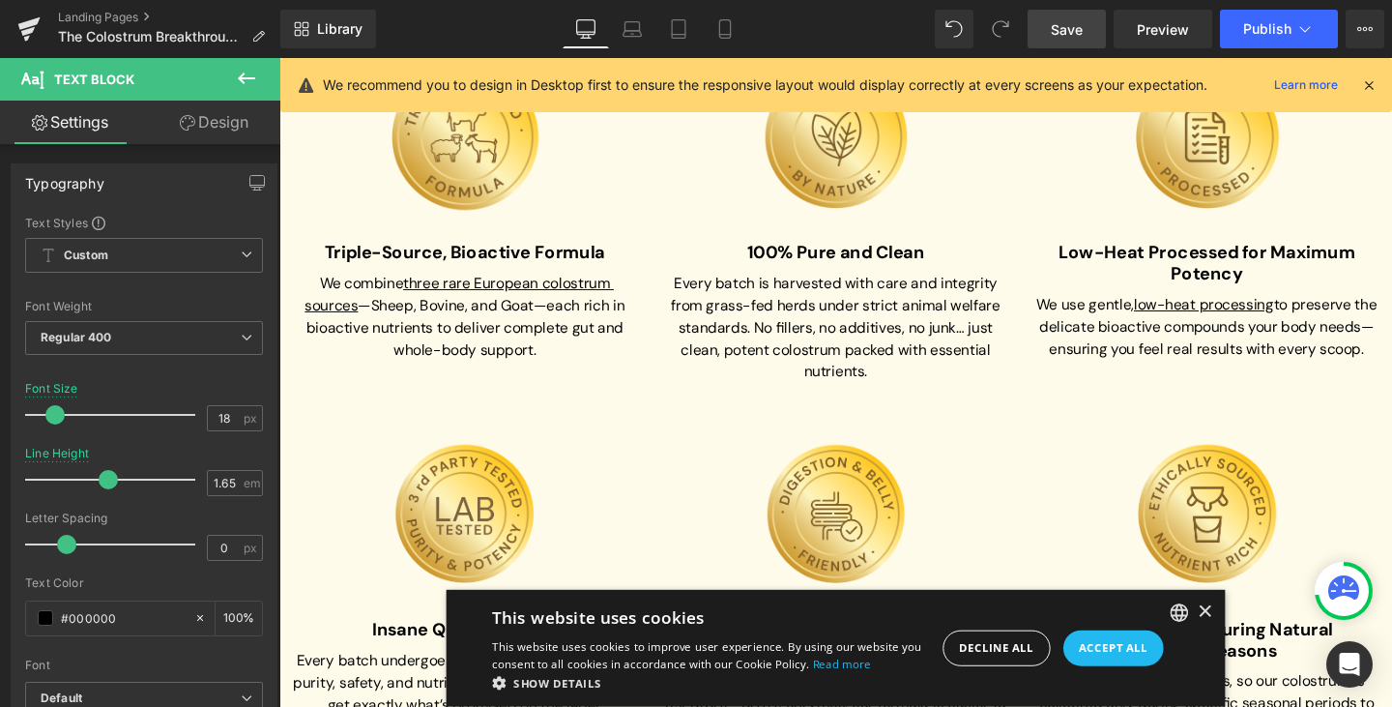
scroll to position [10004, 0]
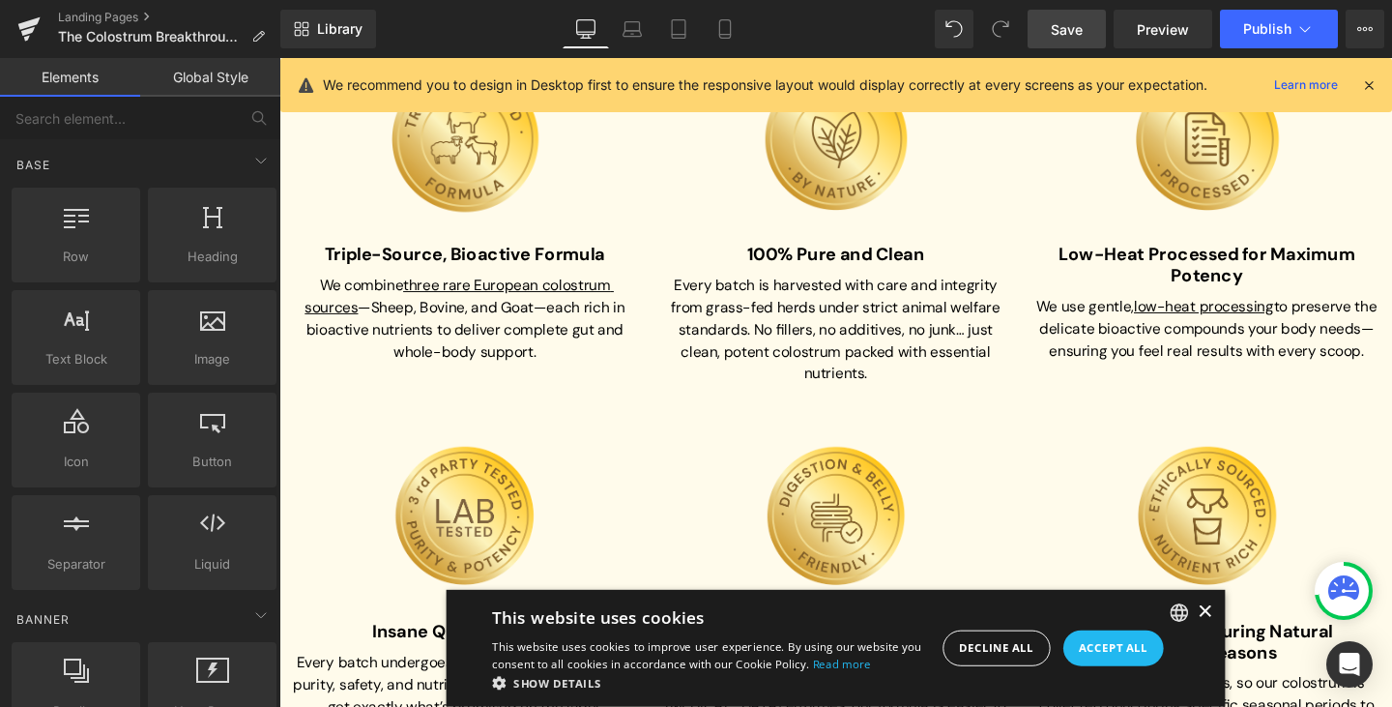
click at [1245, 644] on div "×" at bounding box center [1252, 640] width 15 height 15
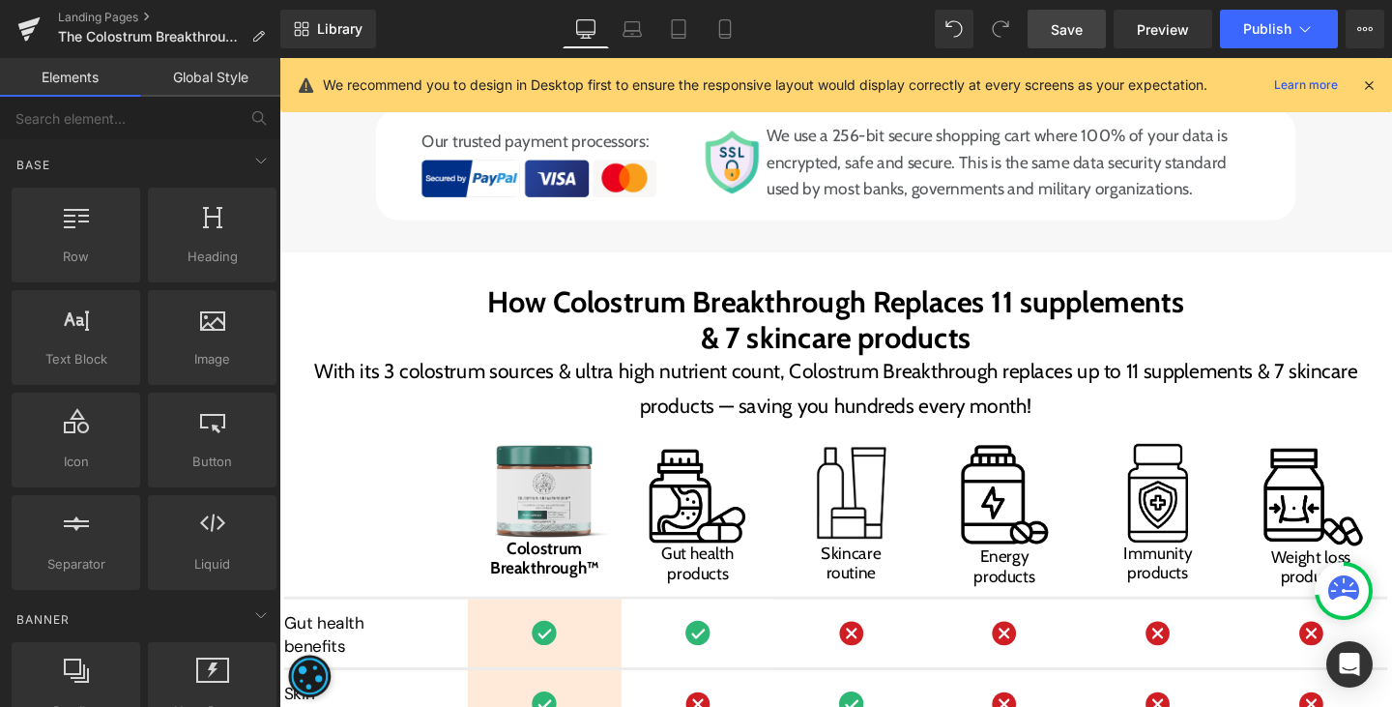
scroll to position [8756, 0]
click at [665, 35] on link "Tablet" at bounding box center [678, 29] width 46 height 39
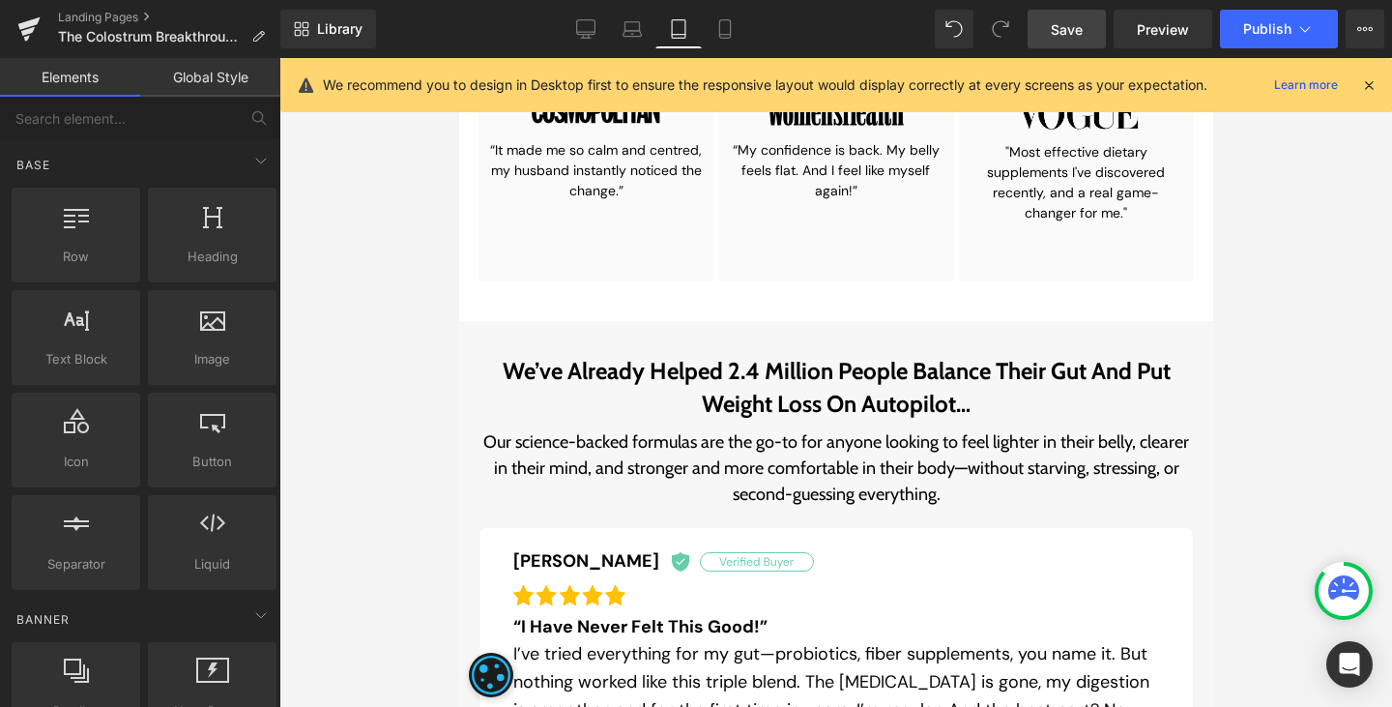
scroll to position [1441, 0]
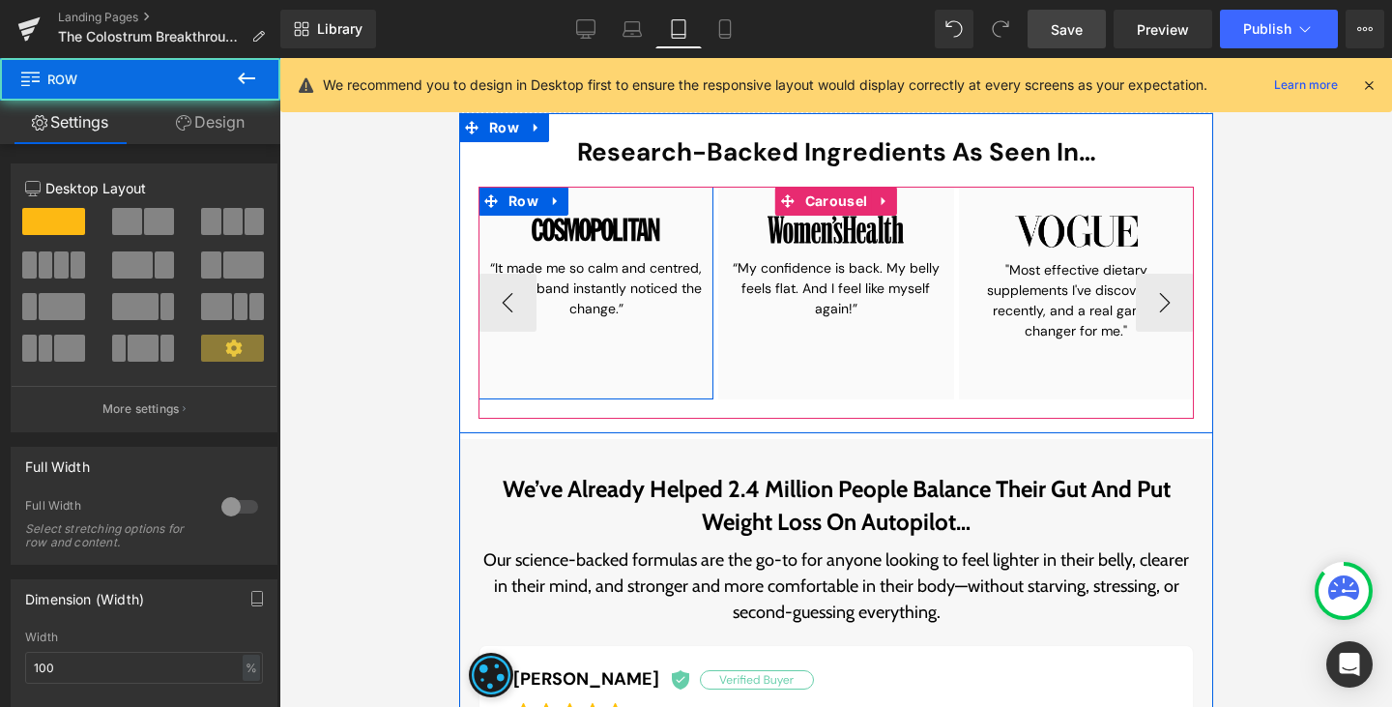
click at [631, 369] on div "Image “It made me so calm and centred, my husband instantly noticed the change.…" at bounding box center [595, 312] width 216 height 213
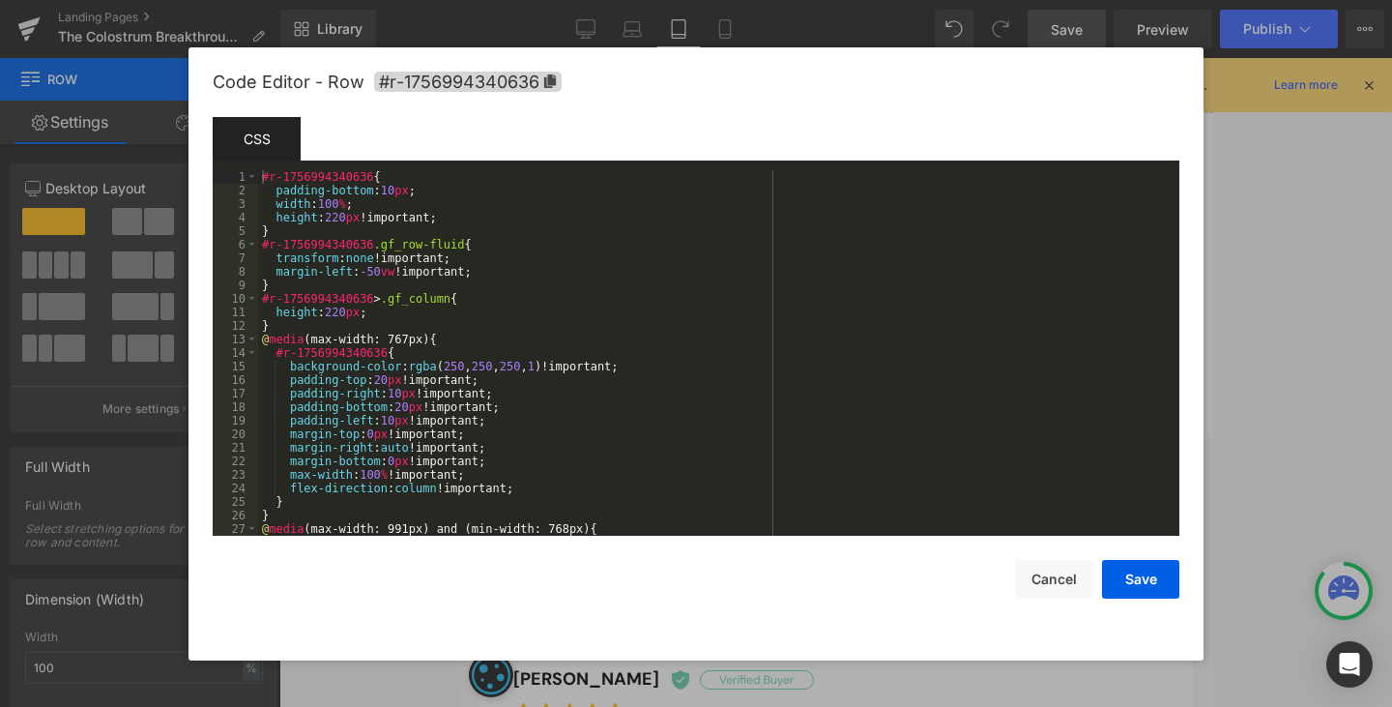
click at [626, 0] on div "Button You are previewing how the will restyle your page. You can not edit Elem…" at bounding box center [696, 0] width 1392 height 0
click at [331, 221] on div "#r-1756994340636 { padding-bottom : 10 px ; width : 100 % ; height : 220 px !im…" at bounding box center [715, 366] width 914 height 393
drag, startPoint x: 274, startPoint y: 218, endPoint x: 431, endPoint y: 215, distance: 157.6
click at [431, 215] on div "#r-1756994340636 { padding-bottom : 10 px ; width : 100 % ; height : 175 px !im…" at bounding box center [715, 366] width 914 height 393
click at [1137, 576] on button "Save" at bounding box center [1140, 579] width 77 height 39
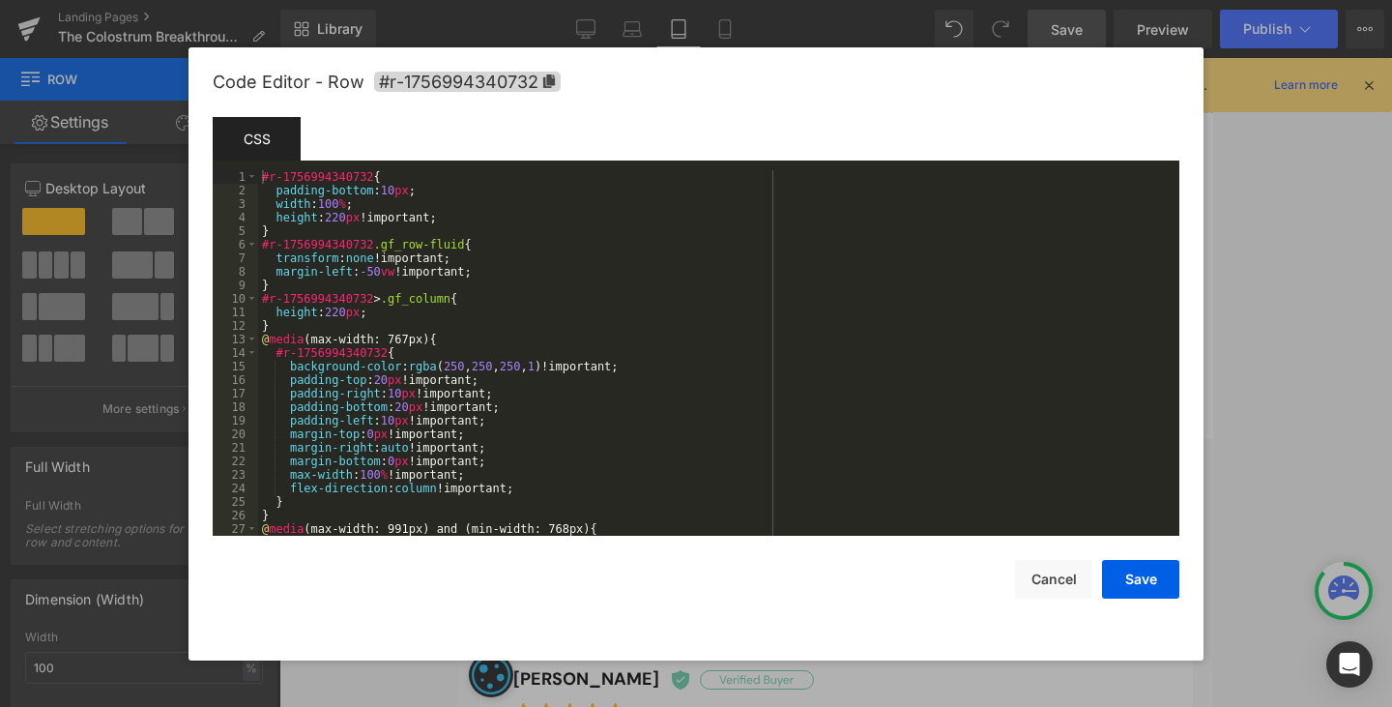
click at [776, 0] on div "Button You are previewing how the will restyle your page. You can not edit Elem…" at bounding box center [696, 0] width 1392 height 0
drag, startPoint x: 275, startPoint y: 218, endPoint x: 437, endPoint y: 217, distance: 162.4
click at [437, 217] on div "#r-1756994340732 { padding-bottom : 10 px ; width : 100 % ; height : 220 px !im…" at bounding box center [715, 366] width 914 height 393
click at [1131, 573] on button "Save" at bounding box center [1140, 579] width 77 height 39
click at [1000, 0] on div "Button You are previewing how the will restyle your page. You can not edit Elem…" at bounding box center [696, 0] width 1392 height 0
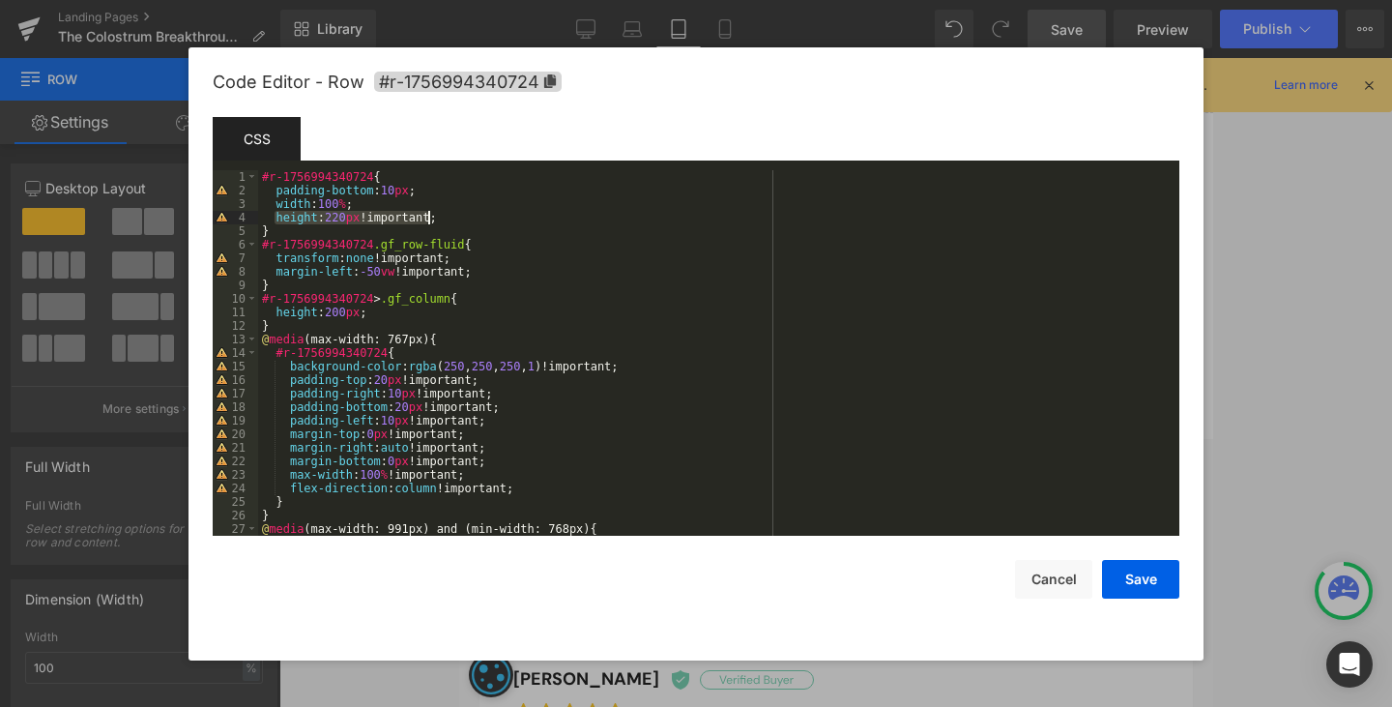
drag, startPoint x: 275, startPoint y: 216, endPoint x: 456, endPoint y: 220, distance: 181.8
click at [456, 220] on div "#r-1756994340724 { padding-bottom : 10 px ; width : 100 % ; height : 220 px !im…" at bounding box center [715, 366] width 914 height 393
click at [1142, 594] on button "Save" at bounding box center [1140, 579] width 77 height 39
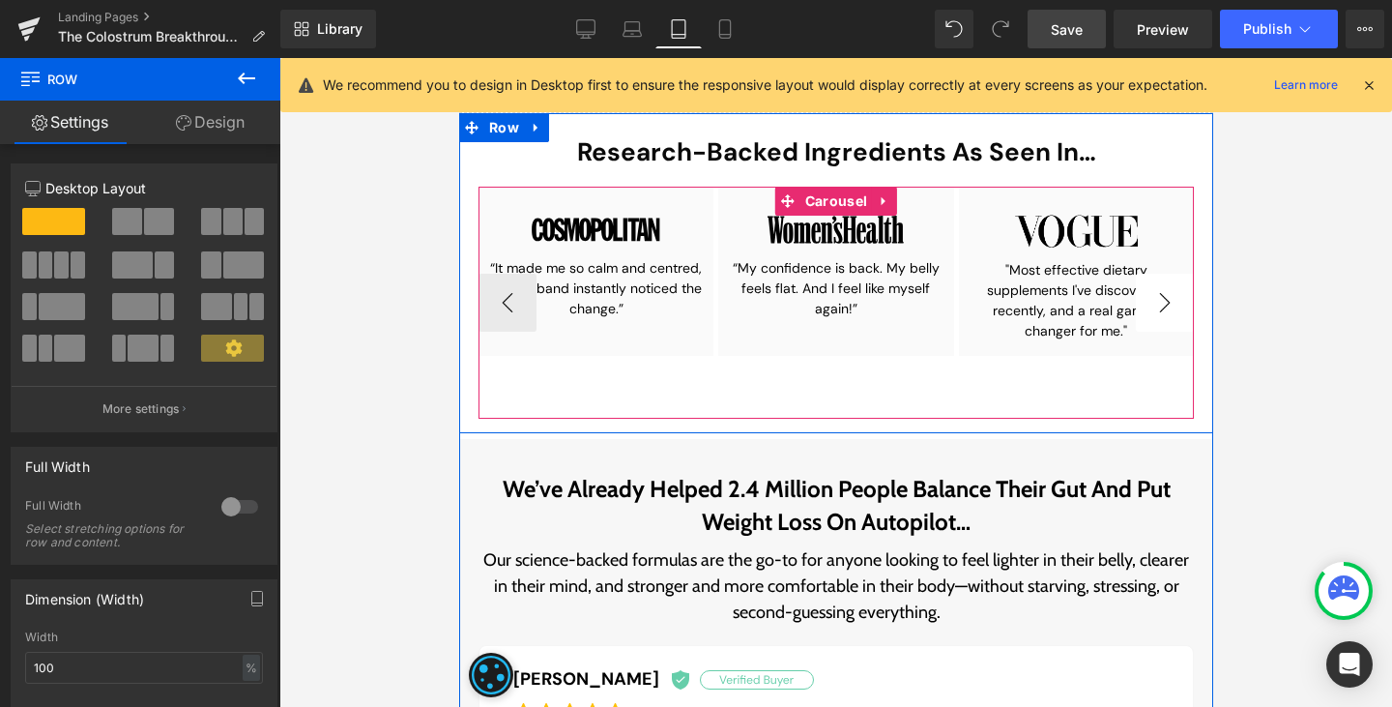
click at [1175, 309] on button "›" at bounding box center [1164, 303] width 58 height 58
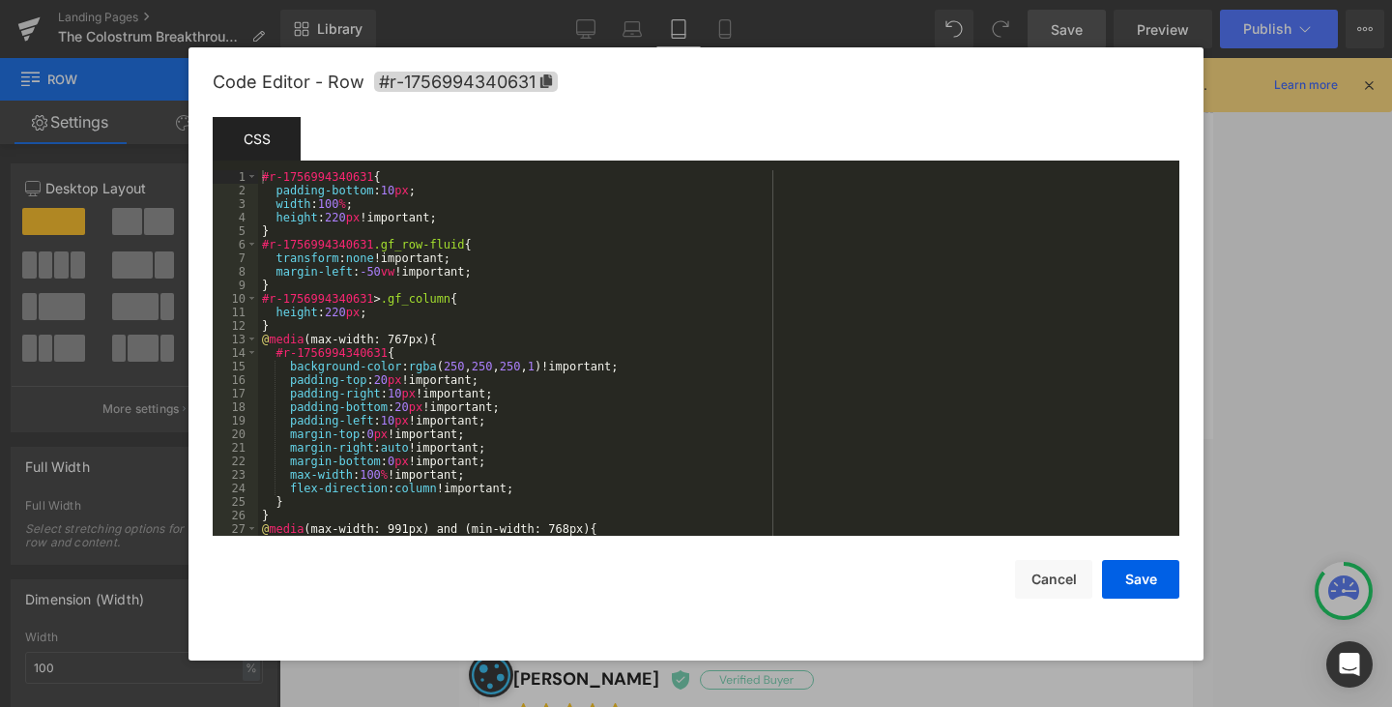
click at [978, 0] on div "Button You are previewing how the will restyle your page. You can not edit Elem…" at bounding box center [696, 0] width 1392 height 0
drag, startPoint x: 272, startPoint y: 218, endPoint x: 441, endPoint y: 218, distance: 169.2
click at [441, 218] on div "#r-1756994340631 { padding-bottom : 10 px ; width : 100 % ; height : 220 px !im…" at bounding box center [715, 366] width 914 height 393
click at [1132, 593] on button "Save" at bounding box center [1140, 579] width 77 height 39
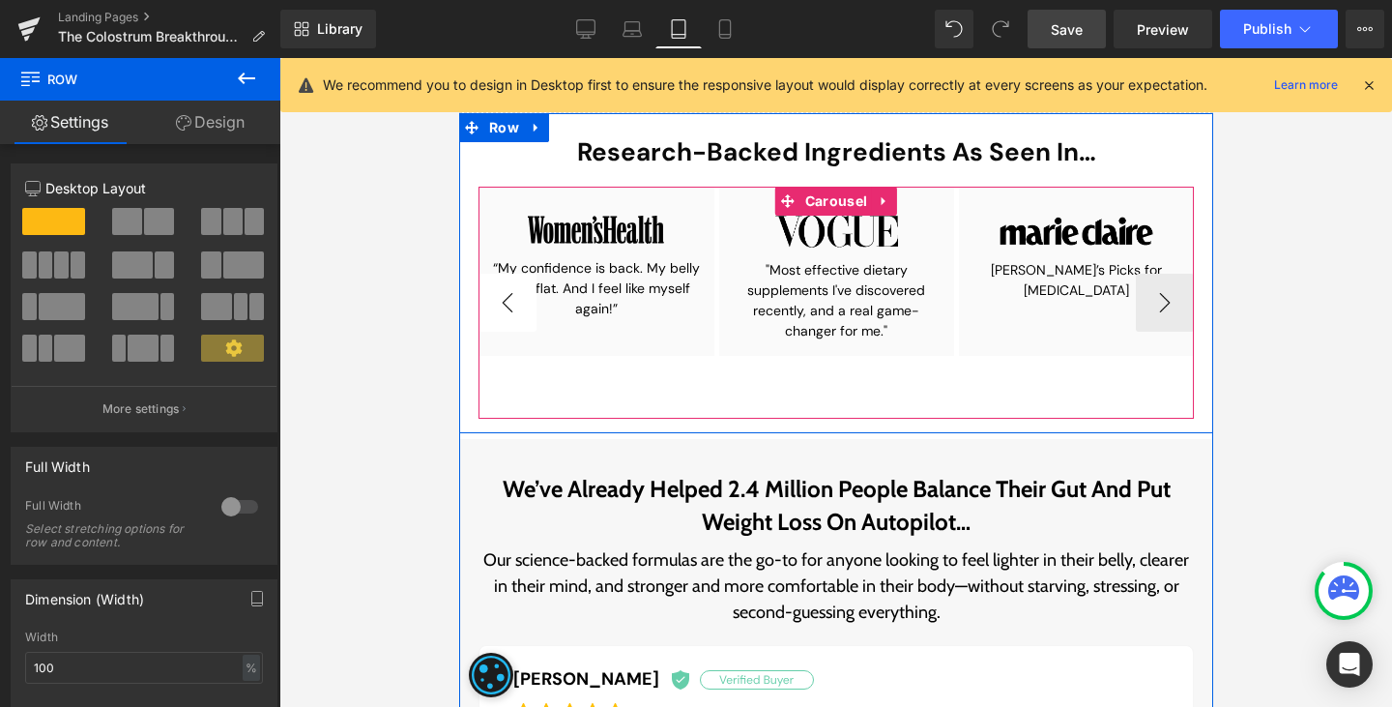
click at [494, 309] on button "‹" at bounding box center [507, 303] width 58 height 58
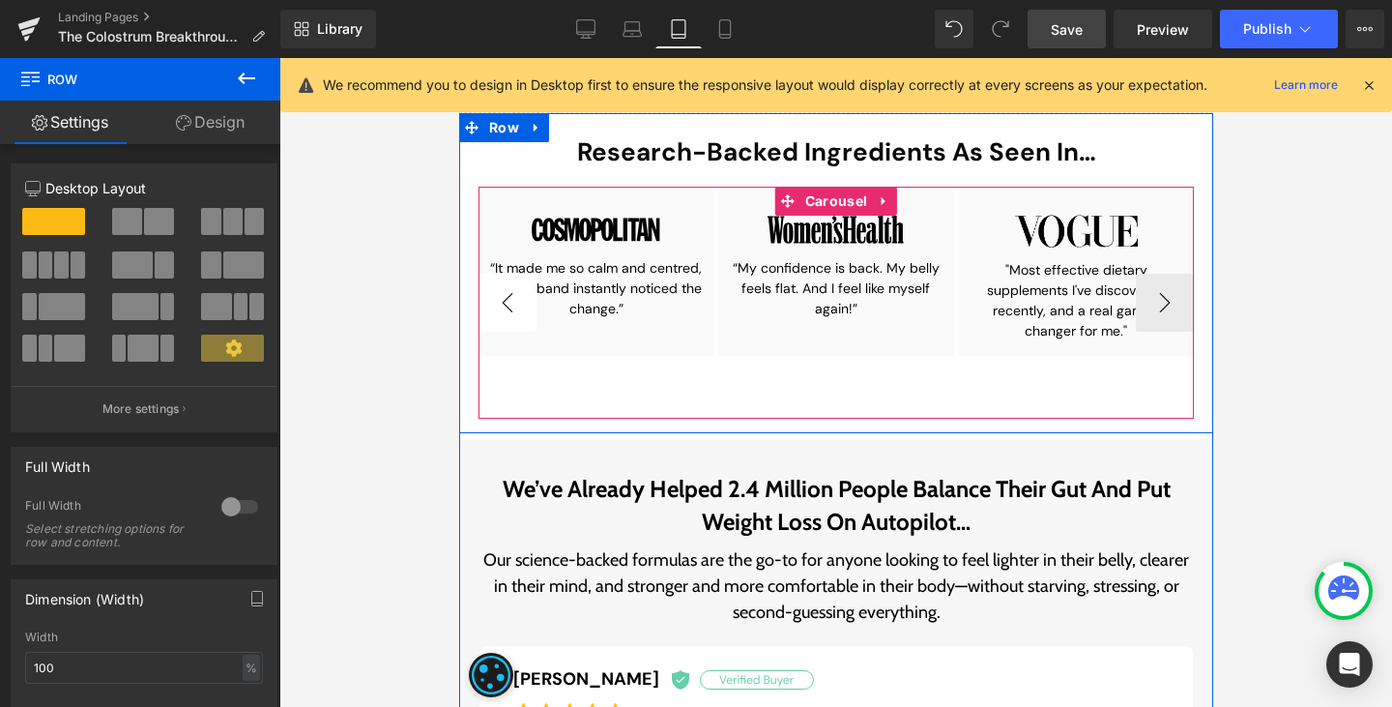
click at [494, 309] on button "‹" at bounding box center [507, 303] width 58 height 58
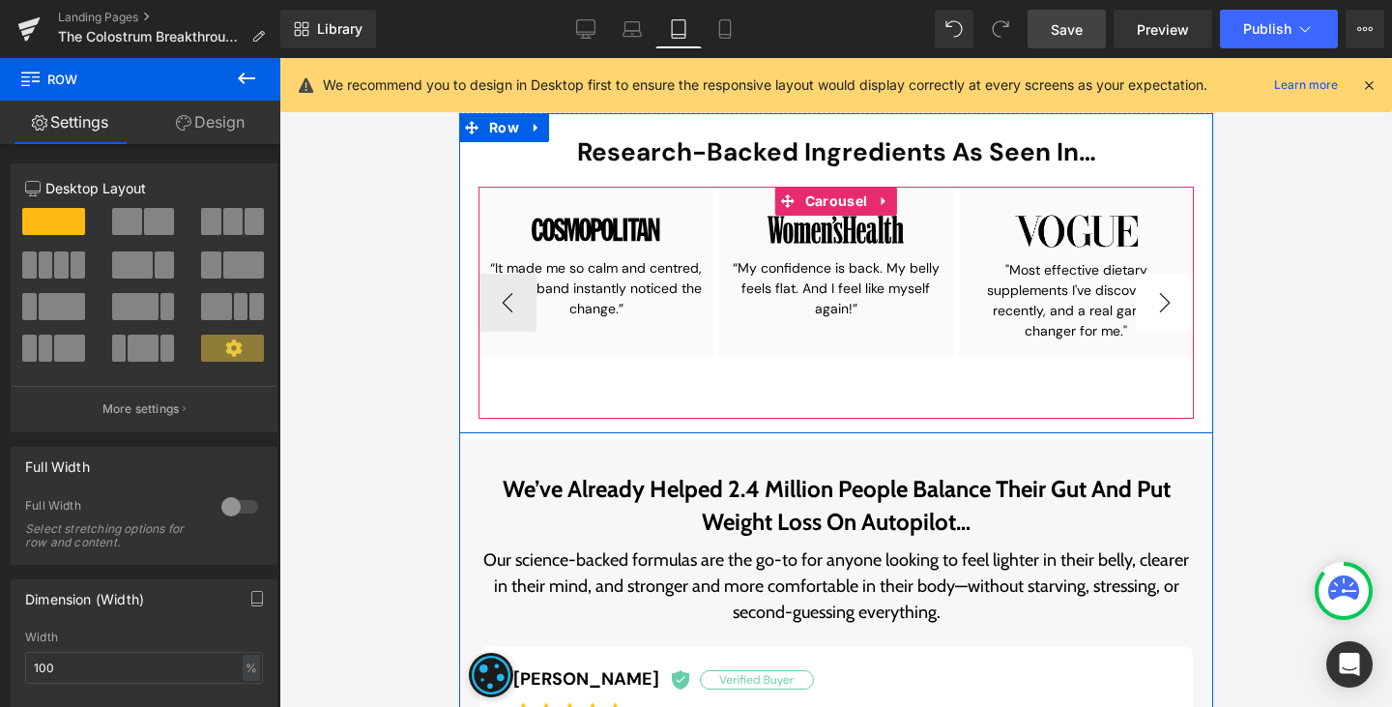
click at [1149, 306] on button "›" at bounding box center [1164, 303] width 58 height 58
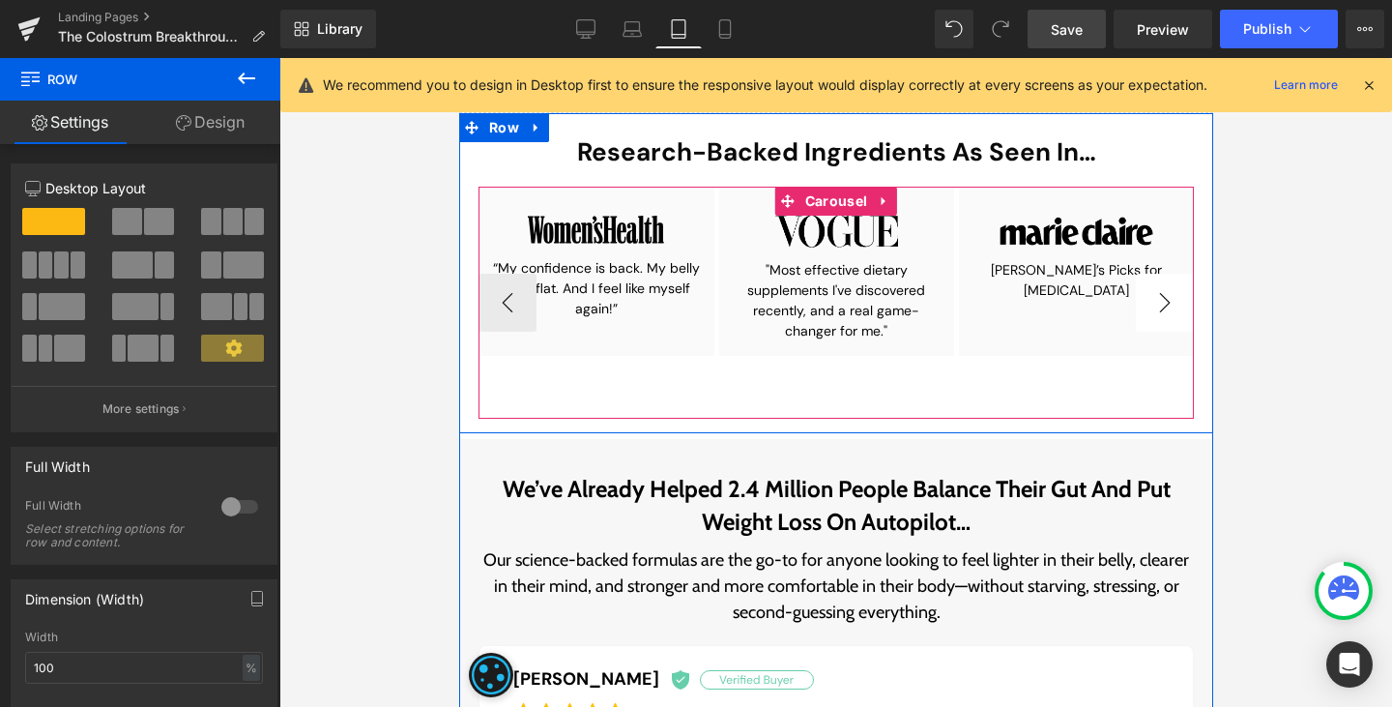
click at [1149, 306] on button "›" at bounding box center [1164, 303] width 58 height 58
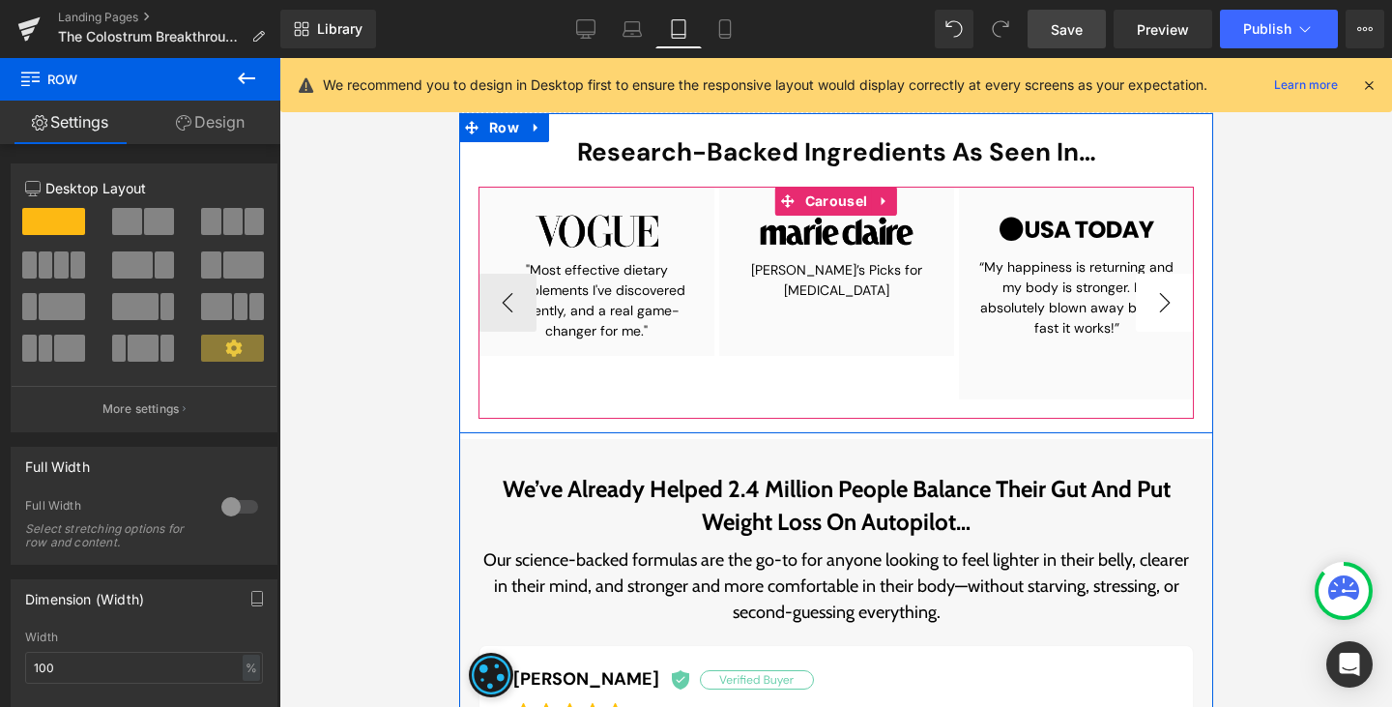
click at [1149, 306] on button "›" at bounding box center [1164, 303] width 58 height 58
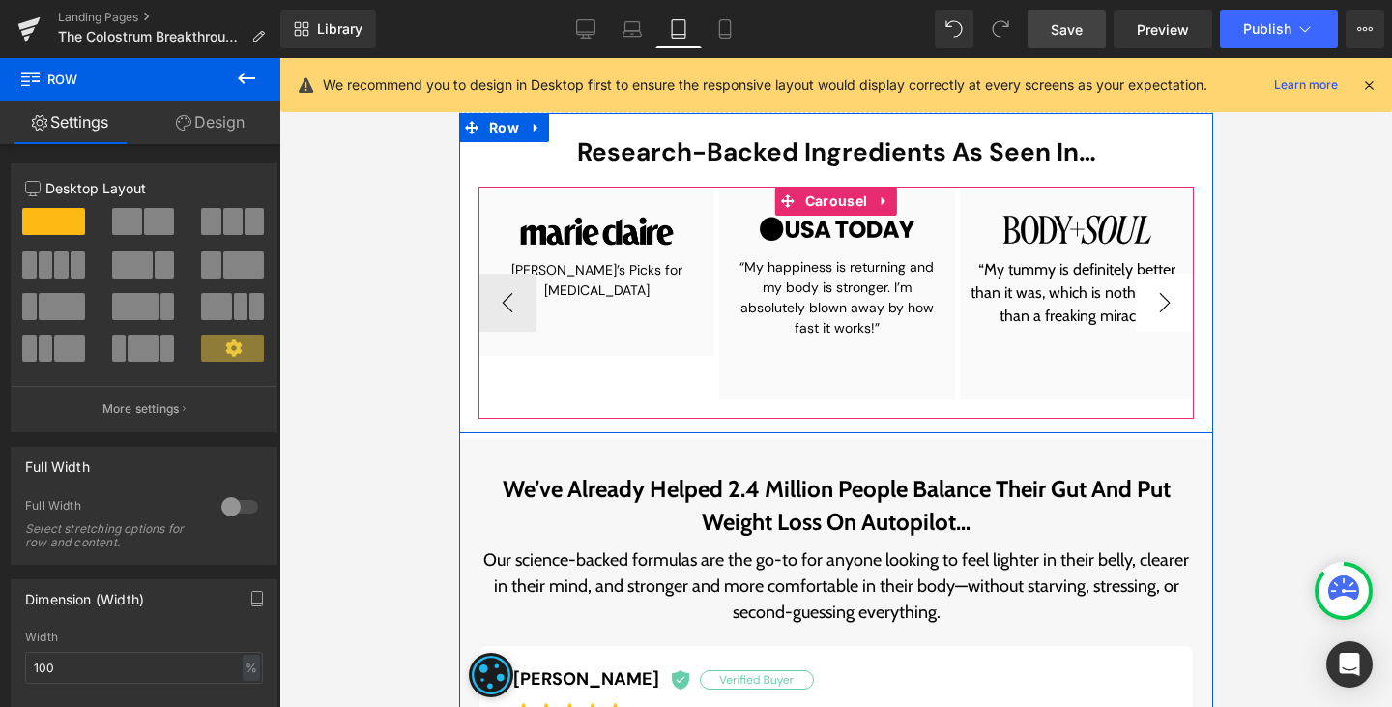
click at [1143, 320] on button "›" at bounding box center [1164, 303] width 58 height 58
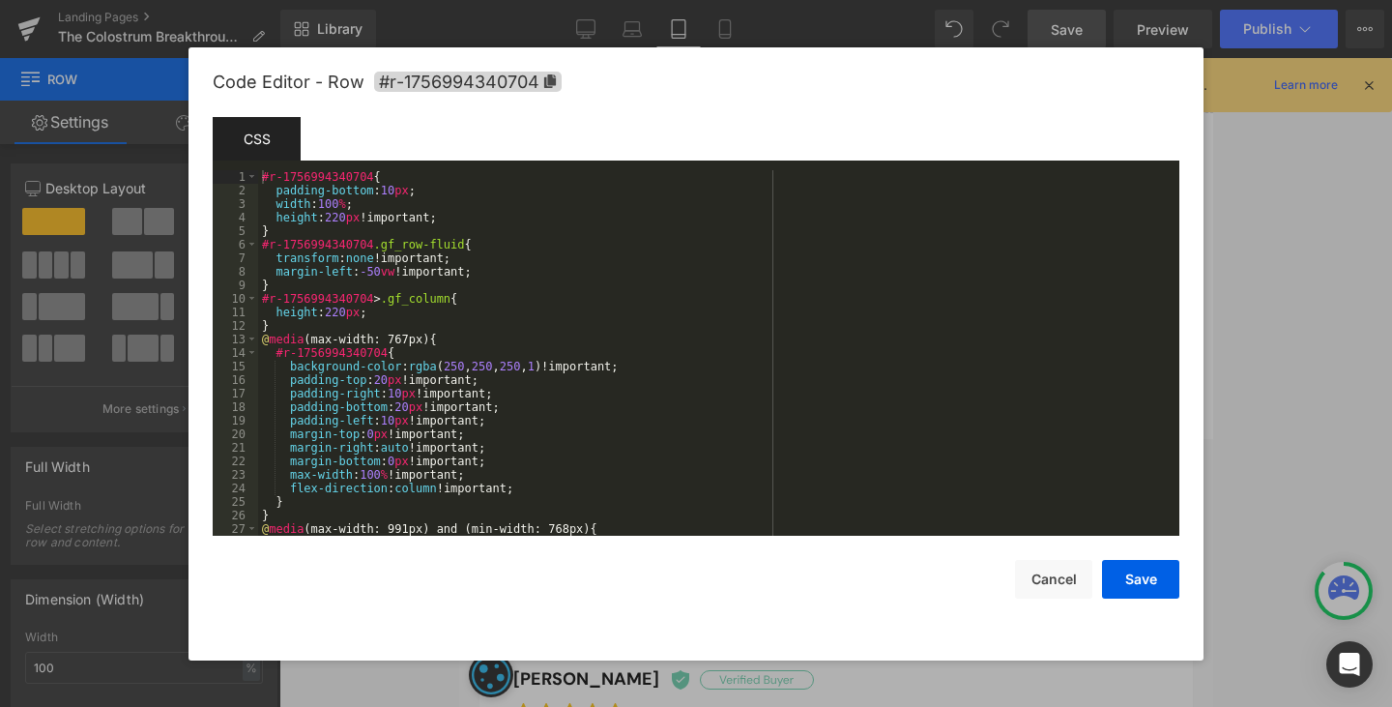
click at [828, 0] on div "Button You are previewing how the will restyle your page. You can not edit Elem…" at bounding box center [696, 0] width 1392 height 0
drag, startPoint x: 275, startPoint y: 219, endPoint x: 436, endPoint y: 218, distance: 161.5
click at [436, 218] on div "#r-1756994340704 { padding-bottom : 10 px ; width : 100 % ; height : 220 px !im…" at bounding box center [715, 366] width 914 height 393
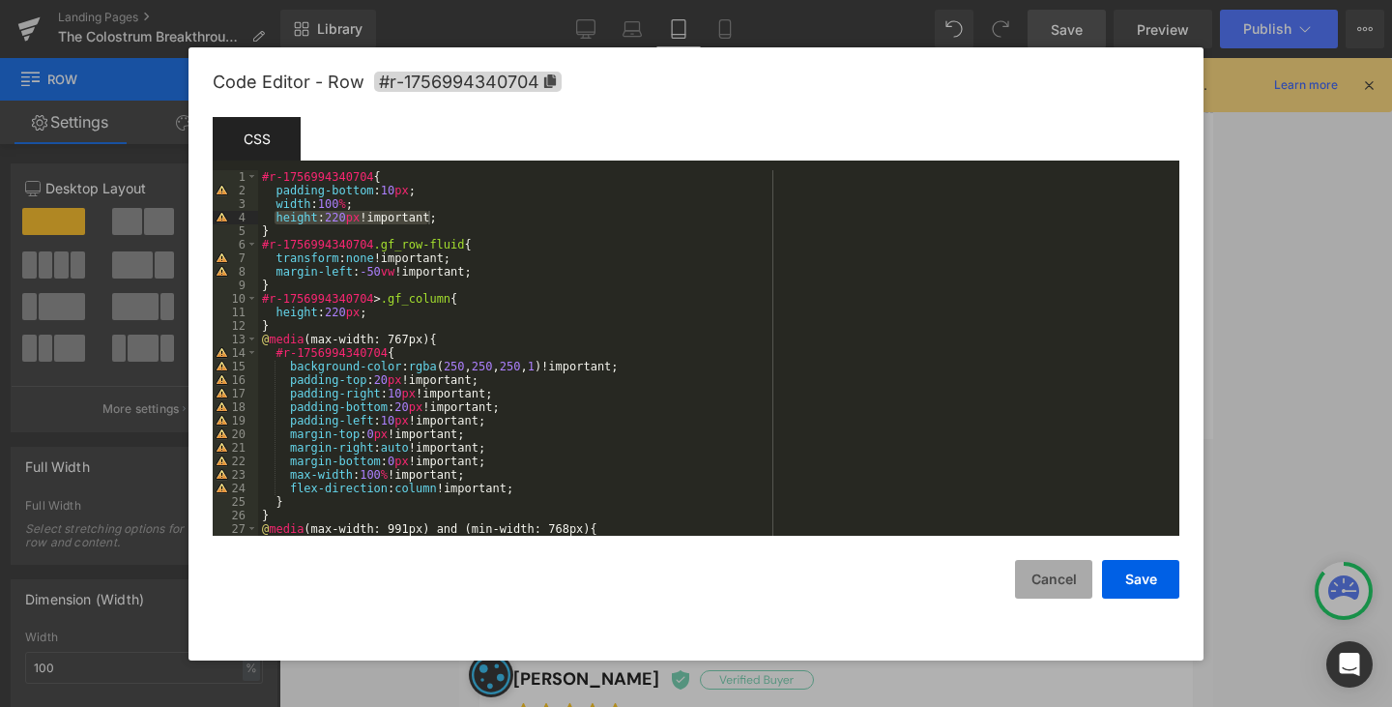
click at [1053, 582] on button "Cancel" at bounding box center [1053, 579] width 77 height 39
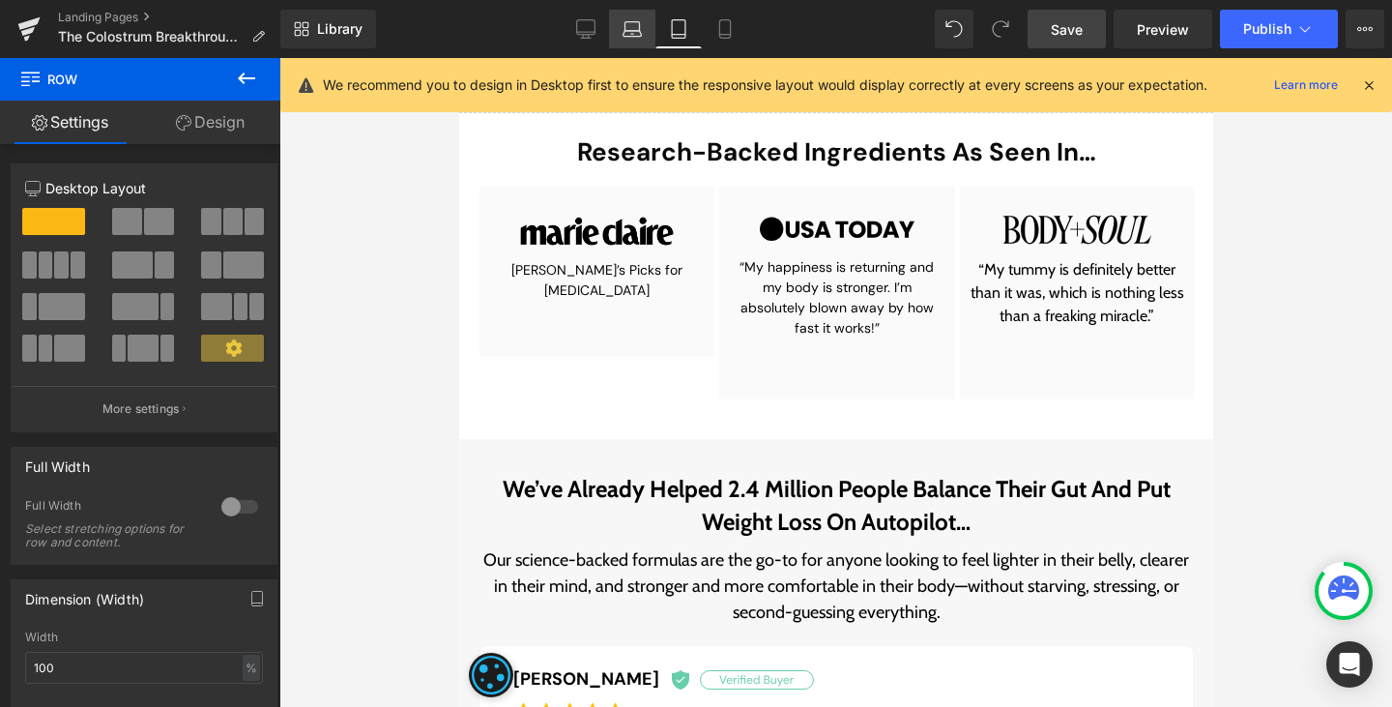
click at [633, 26] on icon at bounding box center [632, 28] width 19 height 19
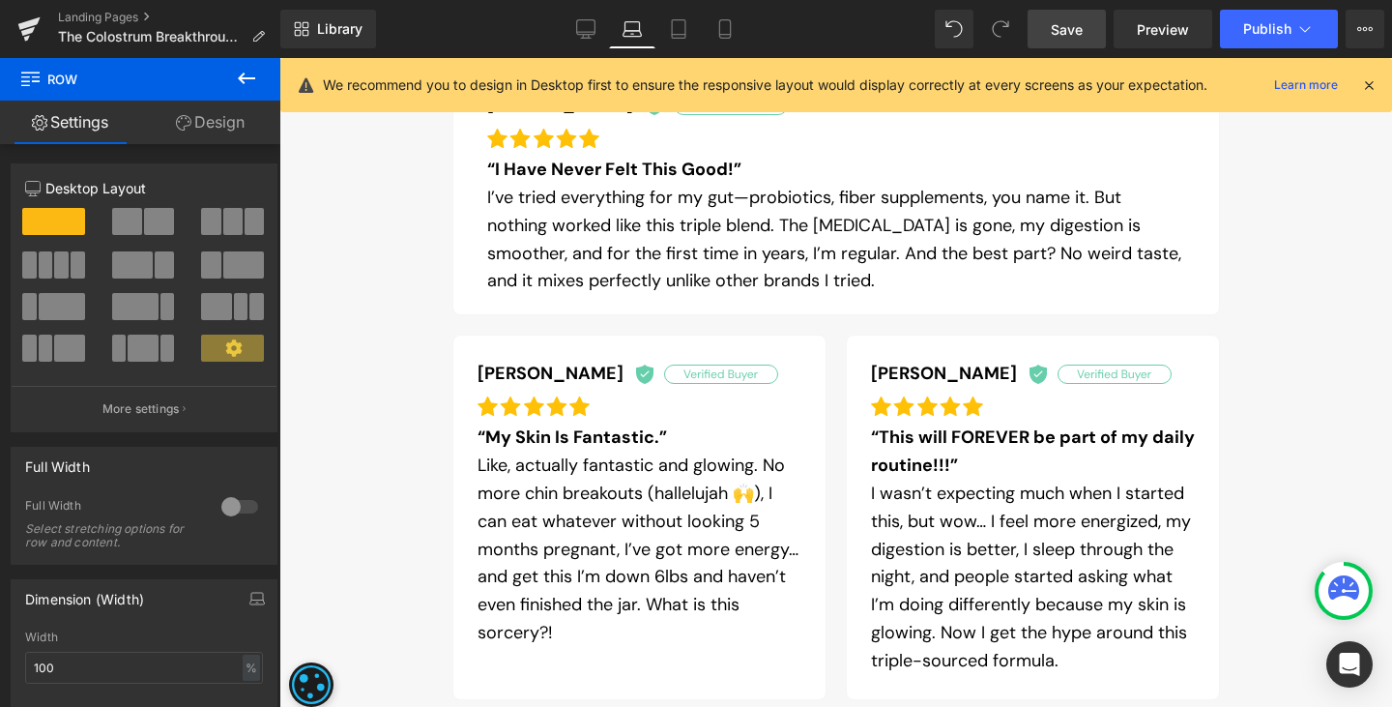
scroll to position [829, 0]
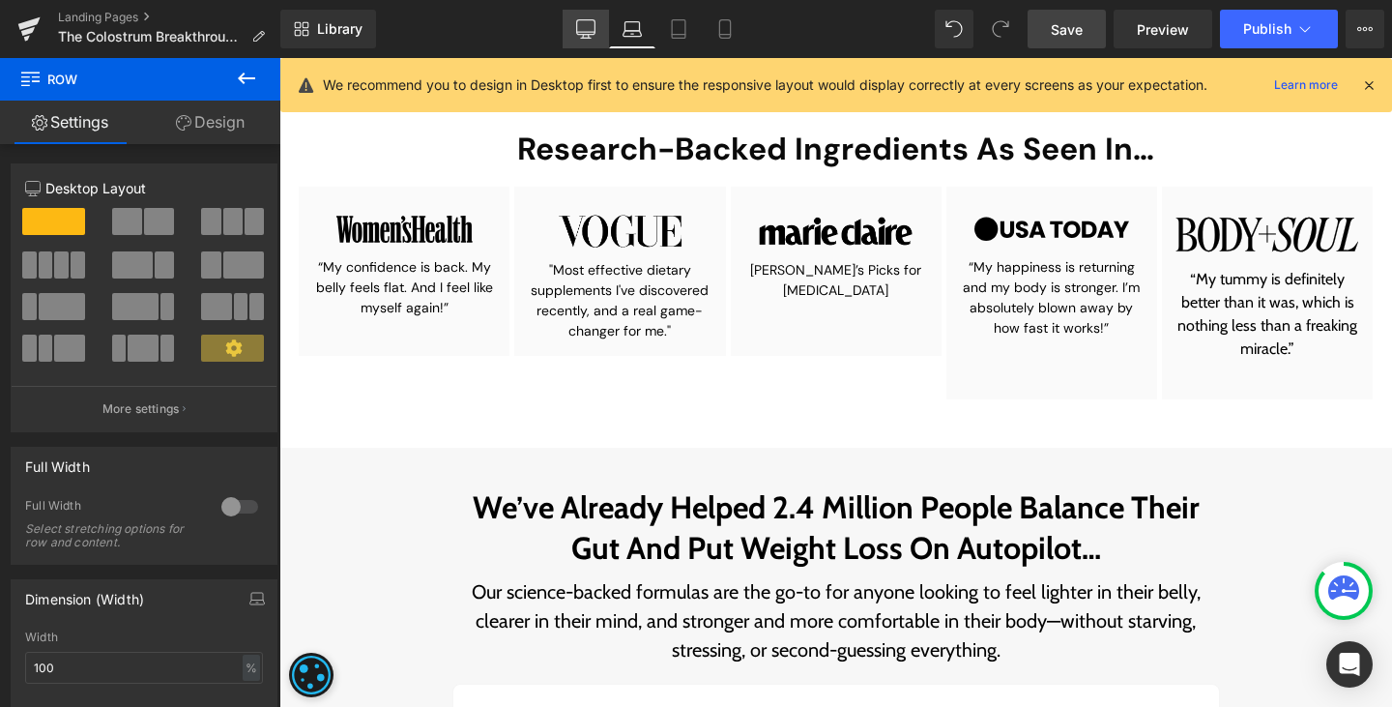
click at [583, 25] on icon at bounding box center [585, 28] width 19 height 19
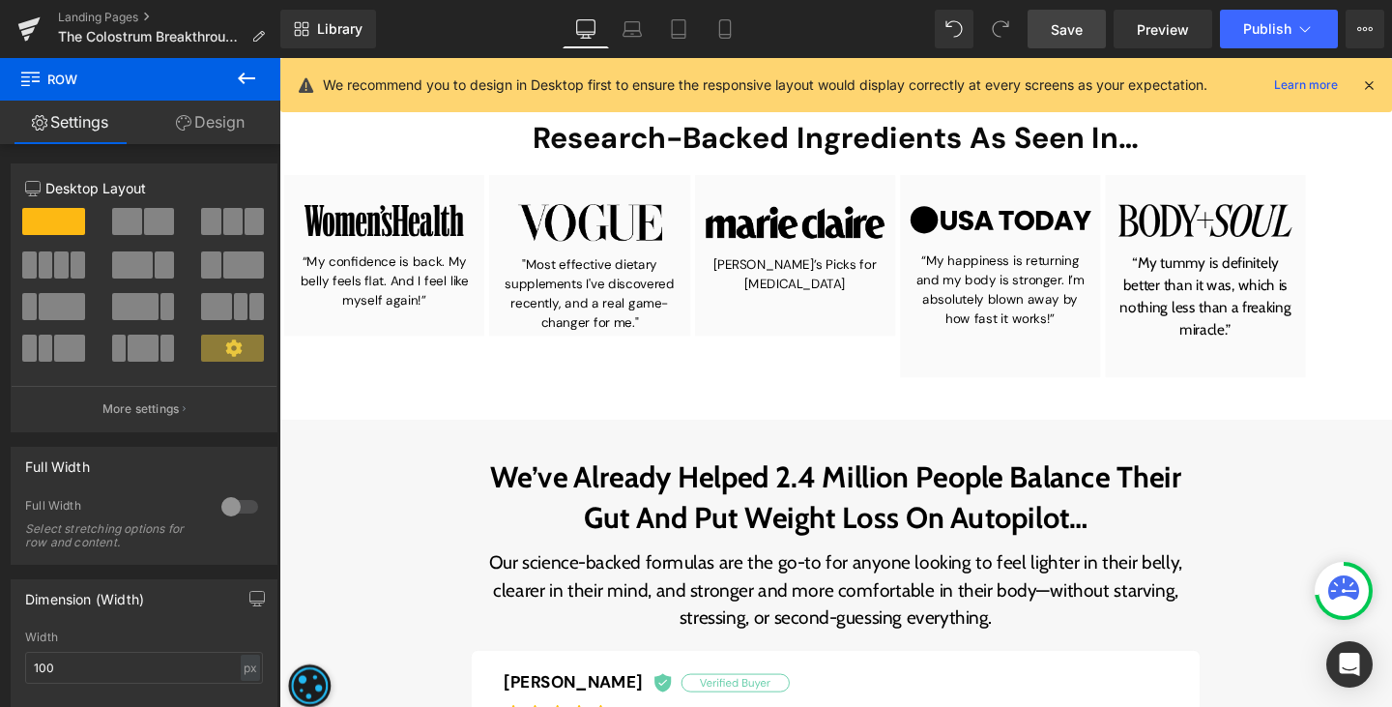
scroll to position [822, 0]
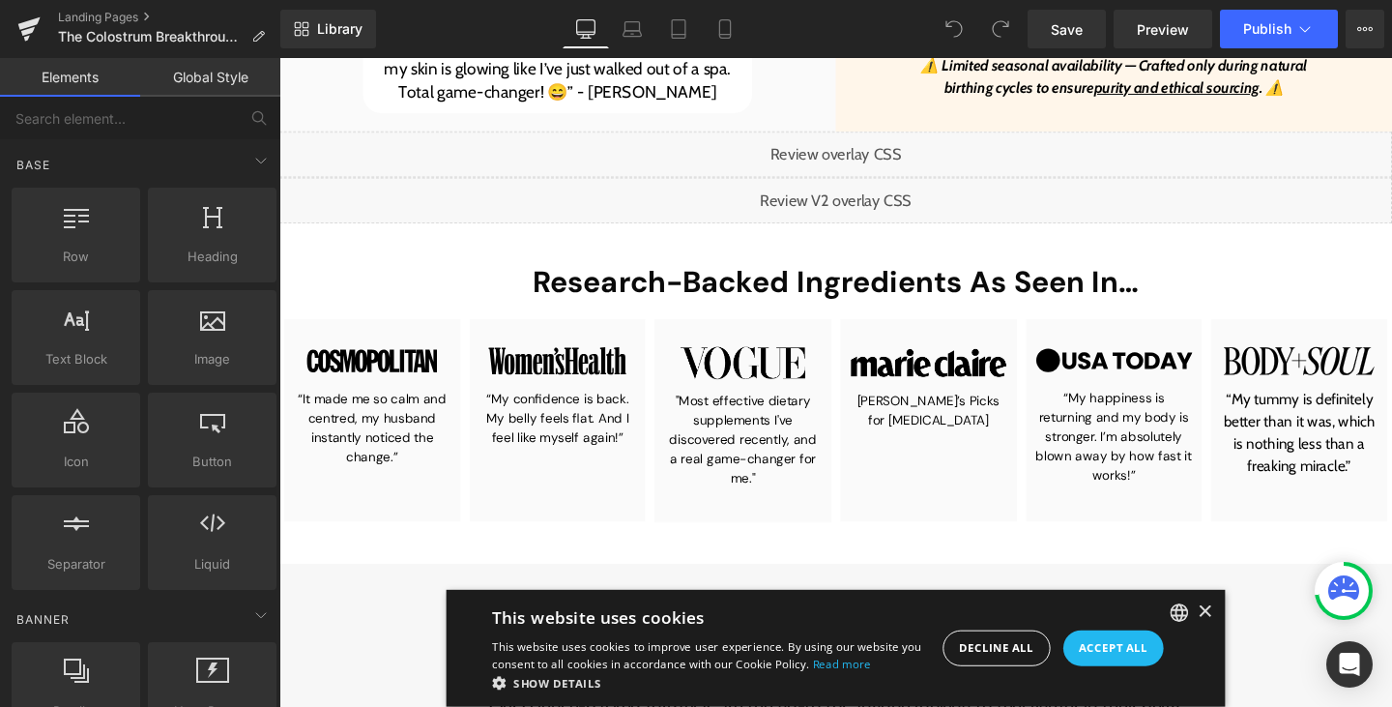
scroll to position [757, 0]
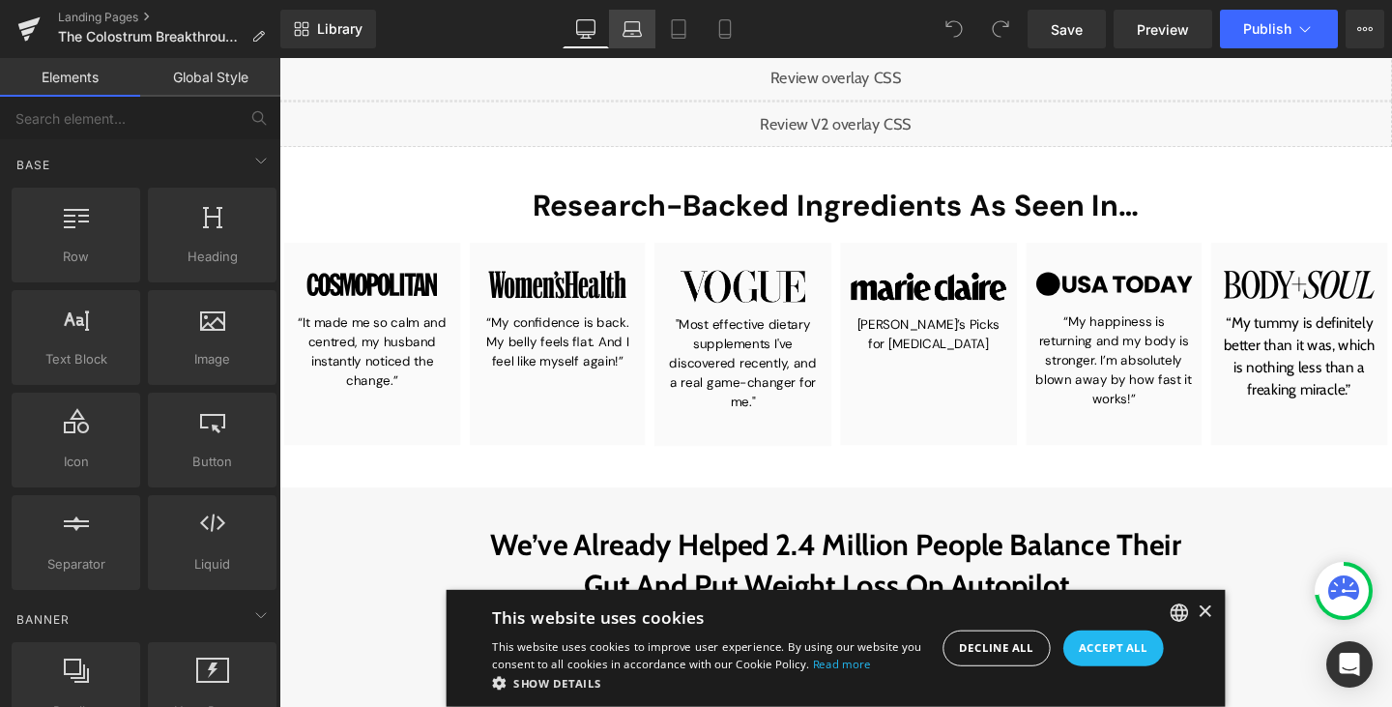
click at [637, 31] on icon at bounding box center [633, 34] width 18 height 6
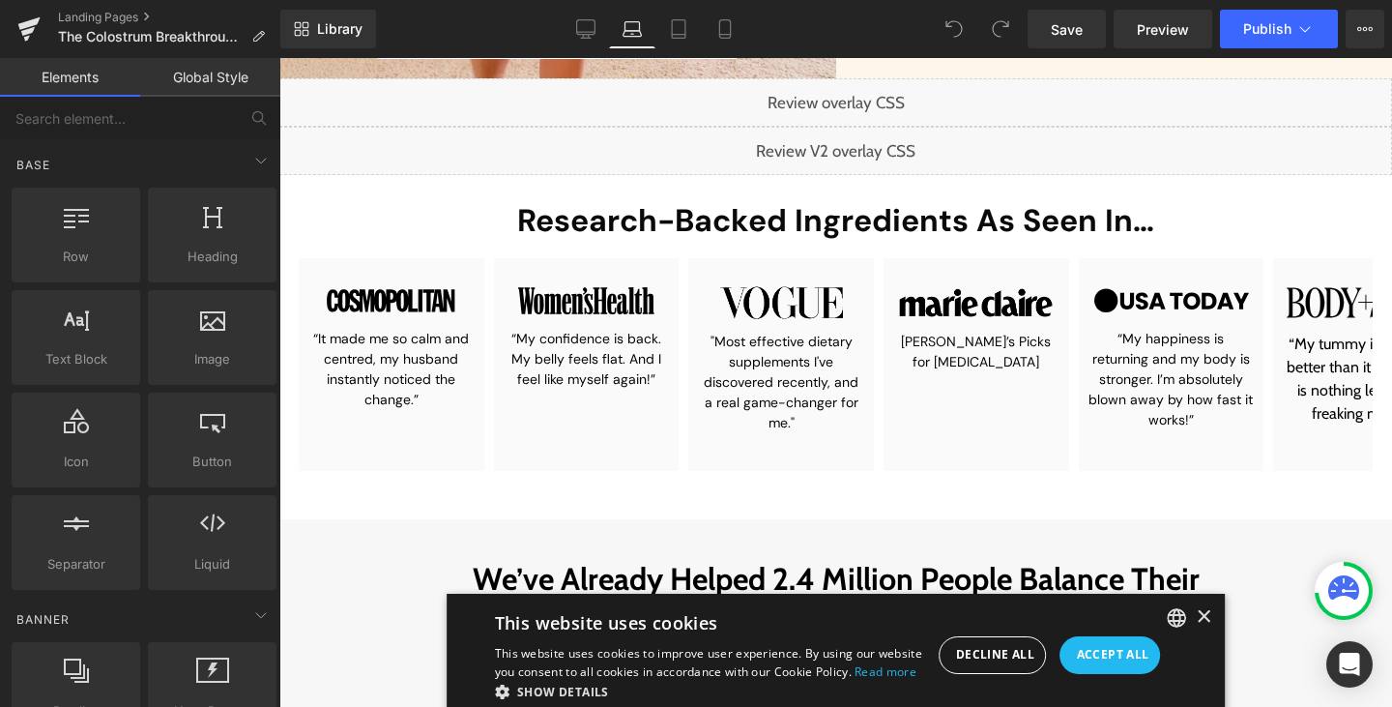
scroll to position [825, 0]
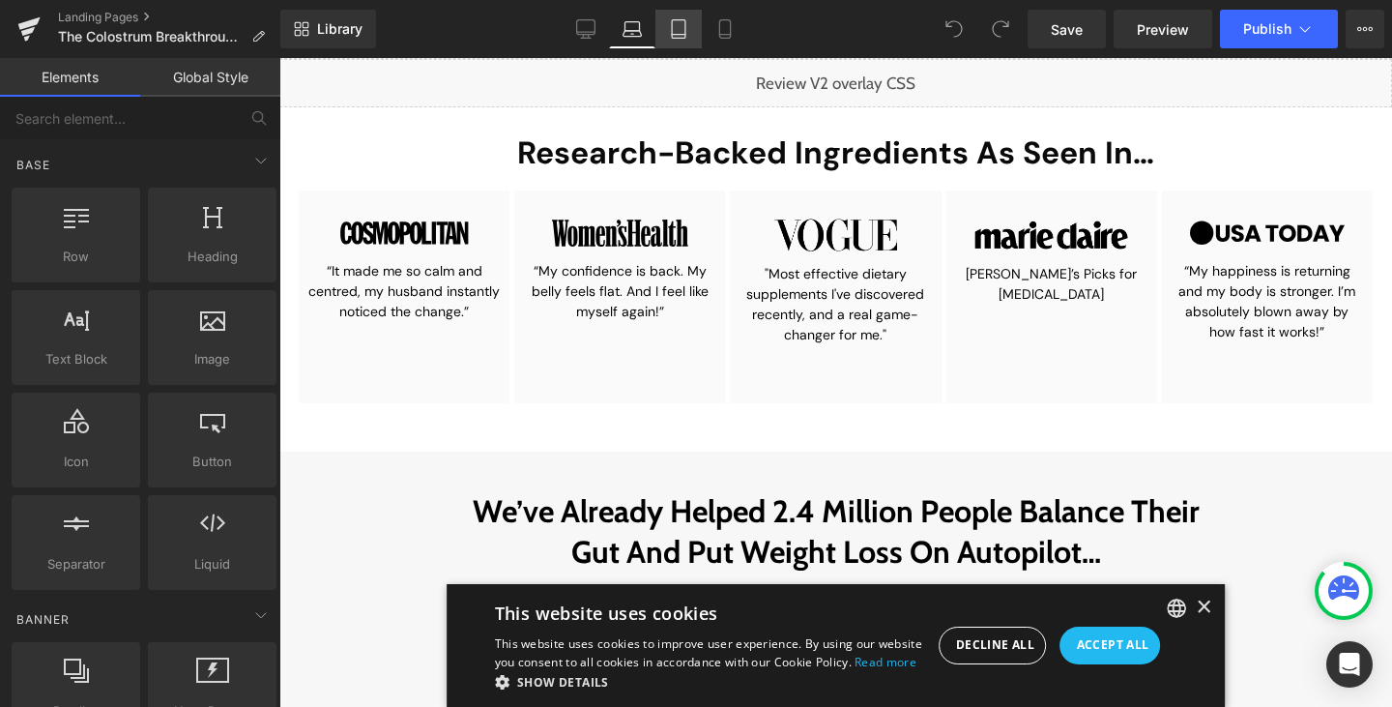
click at [684, 39] on link "Tablet" at bounding box center [678, 29] width 46 height 39
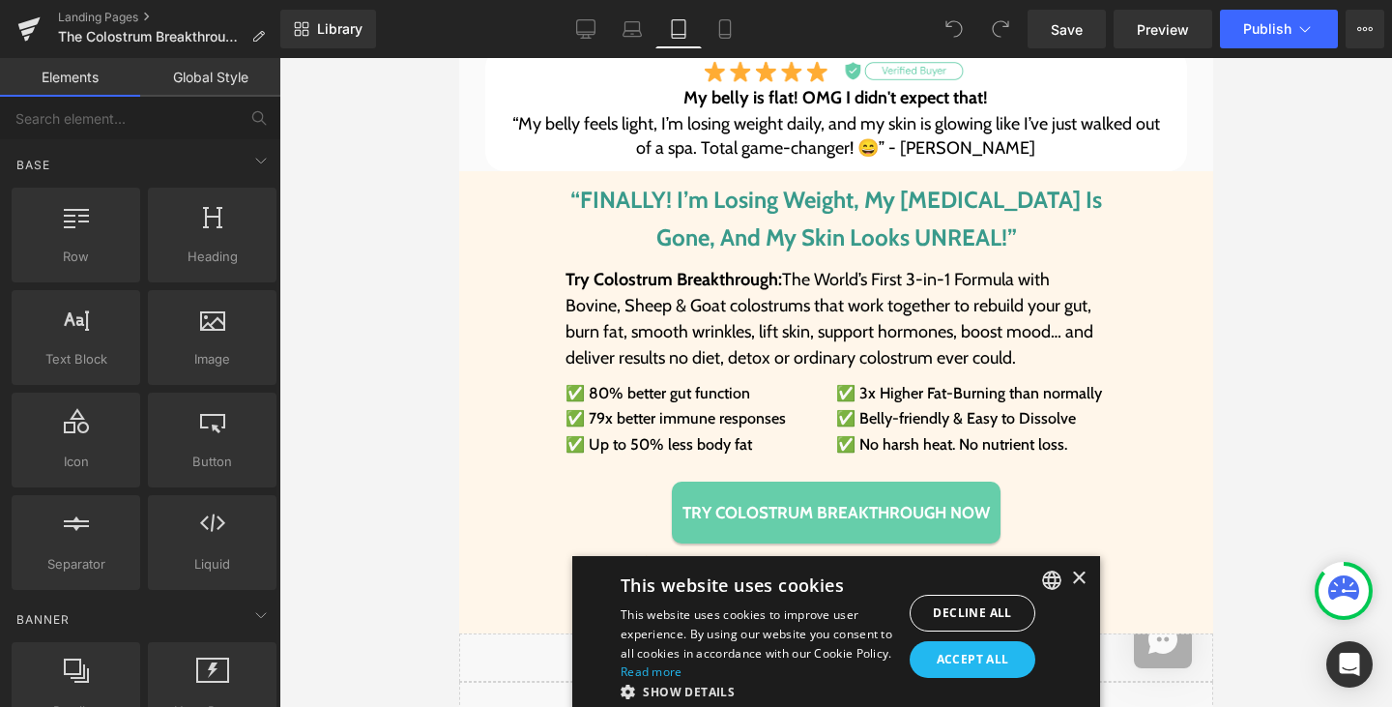
scroll to position [1497, 0]
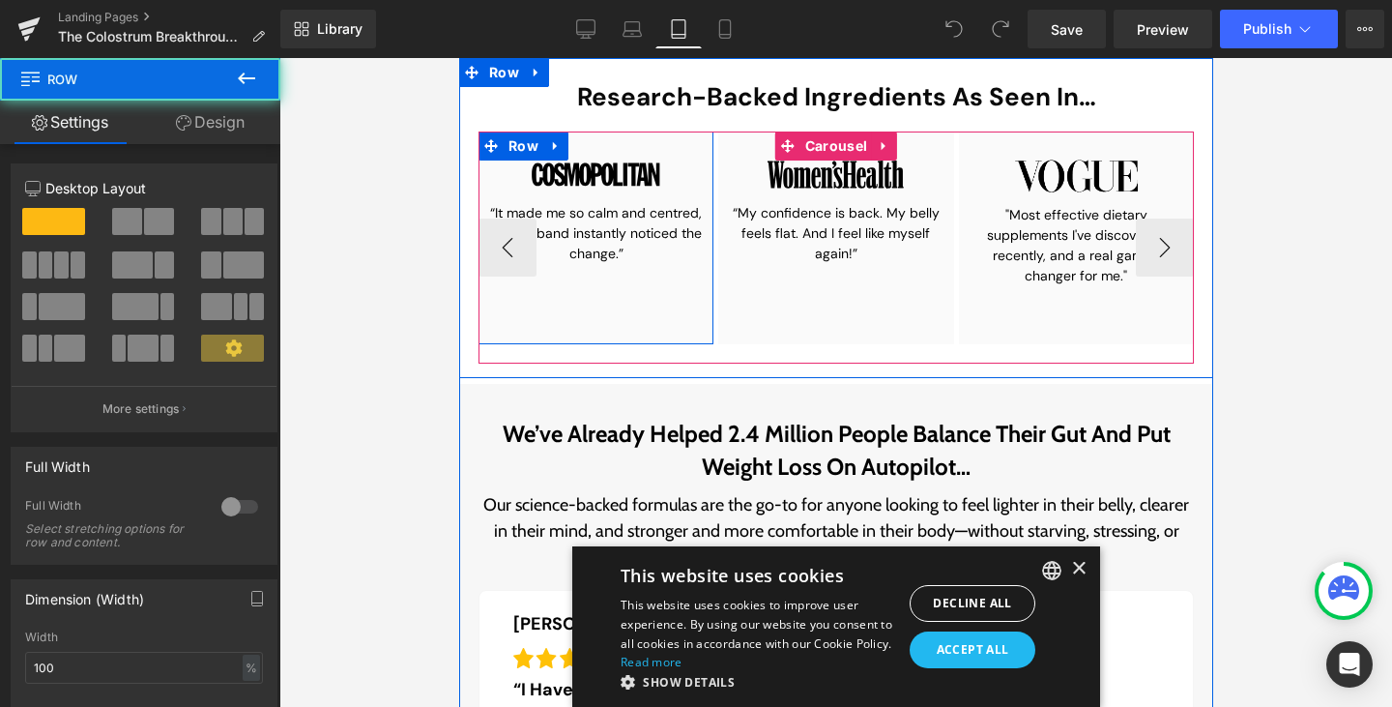
click at [649, 322] on div "Image “It made me so calm and centred, my husband instantly noticed the change.…" at bounding box center [595, 257] width 216 height 213
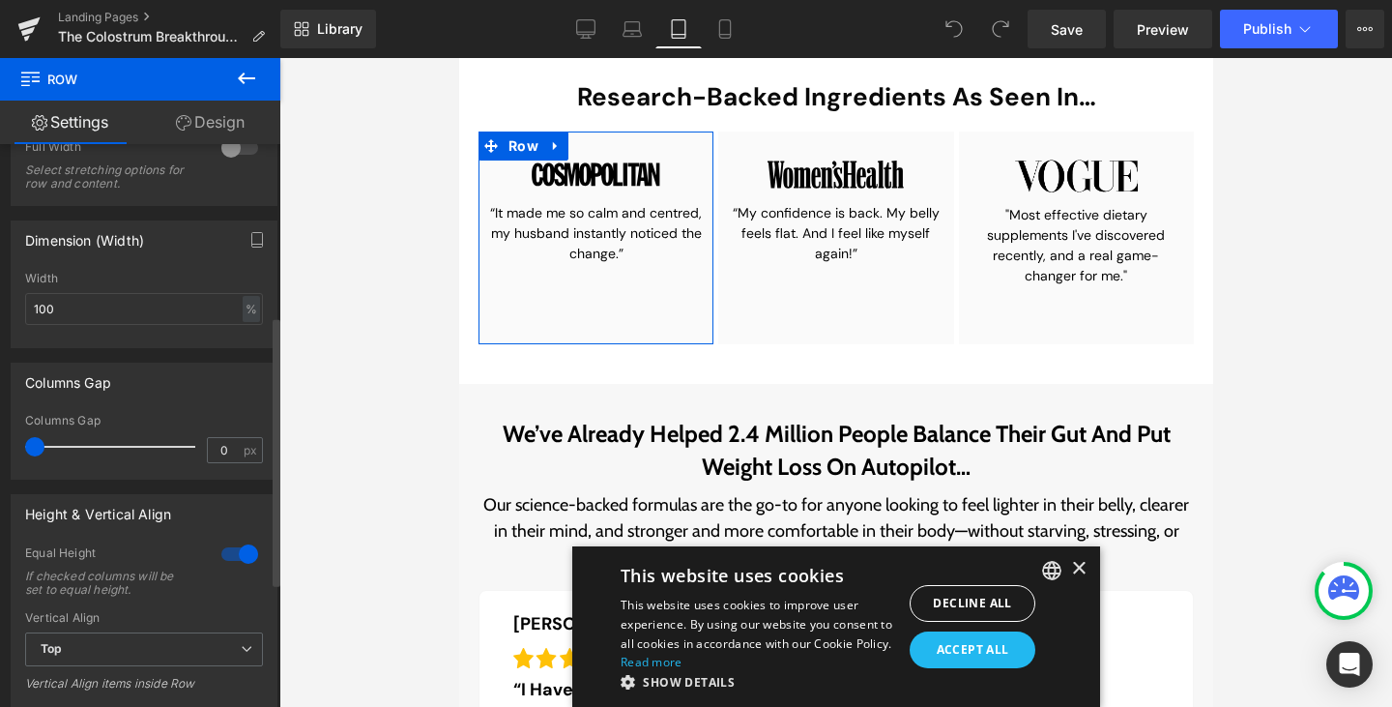
scroll to position [359, 0]
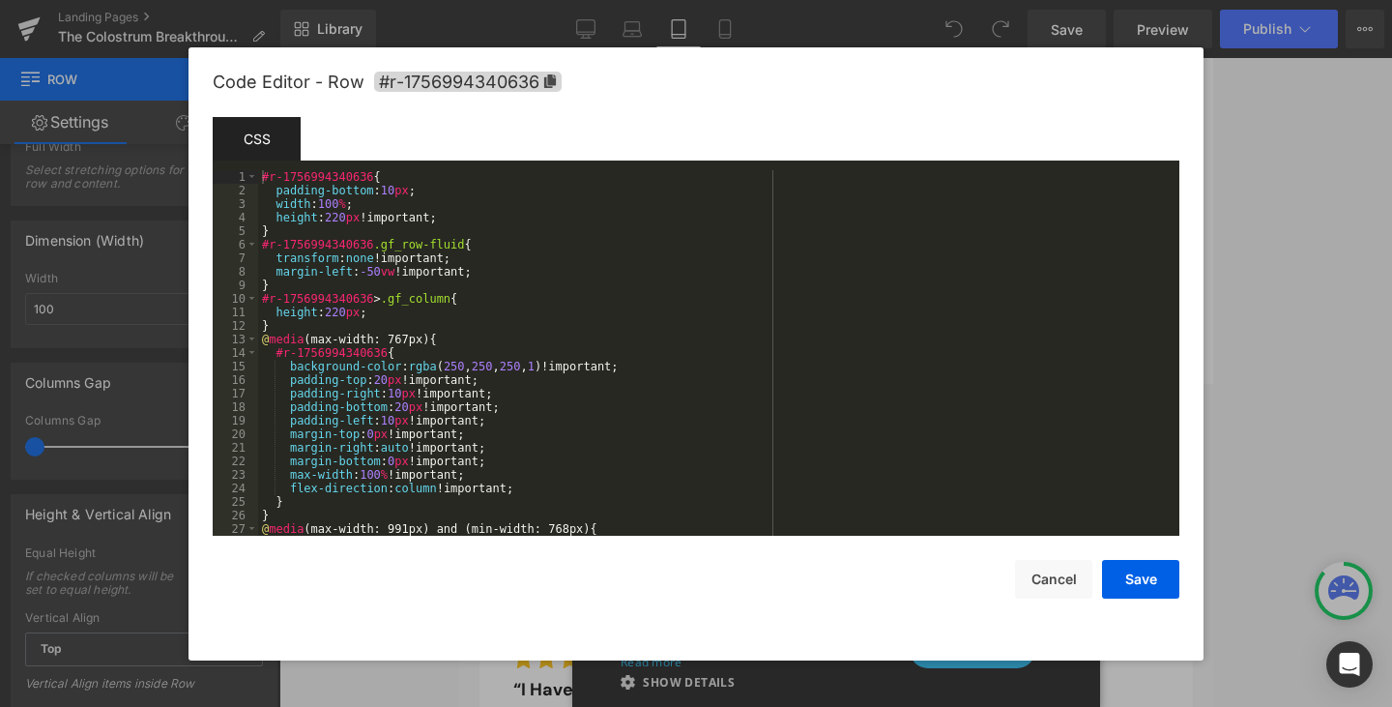
click at [535, 0] on div "You are previewing how the will restyle your page. You can not edit Elements in…" at bounding box center [696, 0] width 1392 height 0
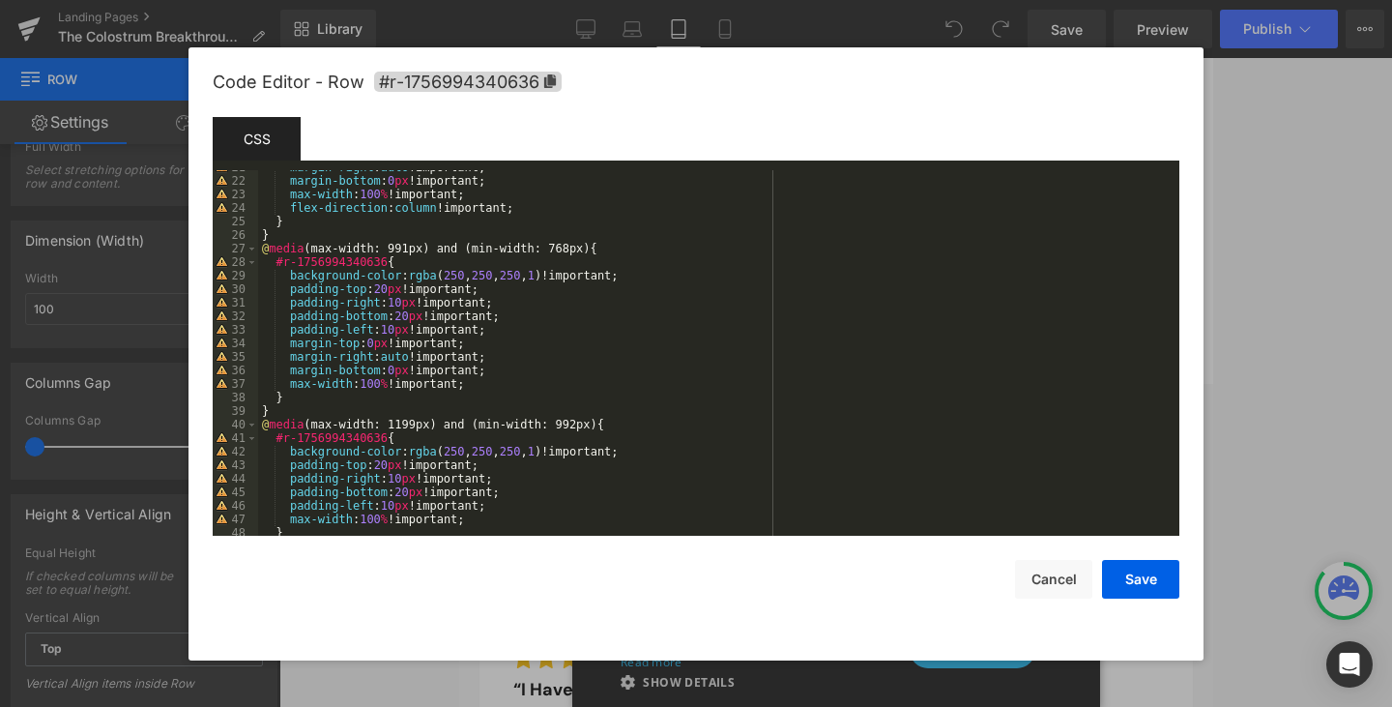
scroll to position [280, 0]
click at [593, 255] on div "margin-right : auto !important; margin-bottom : 0 px !important; max-width : 10…" at bounding box center [715, 356] width 914 height 393
click at [463, 382] on div "margin-right : auto !important; margin-bottom : 0 px !important; max-width : 10…" at bounding box center [715, 356] width 914 height 393
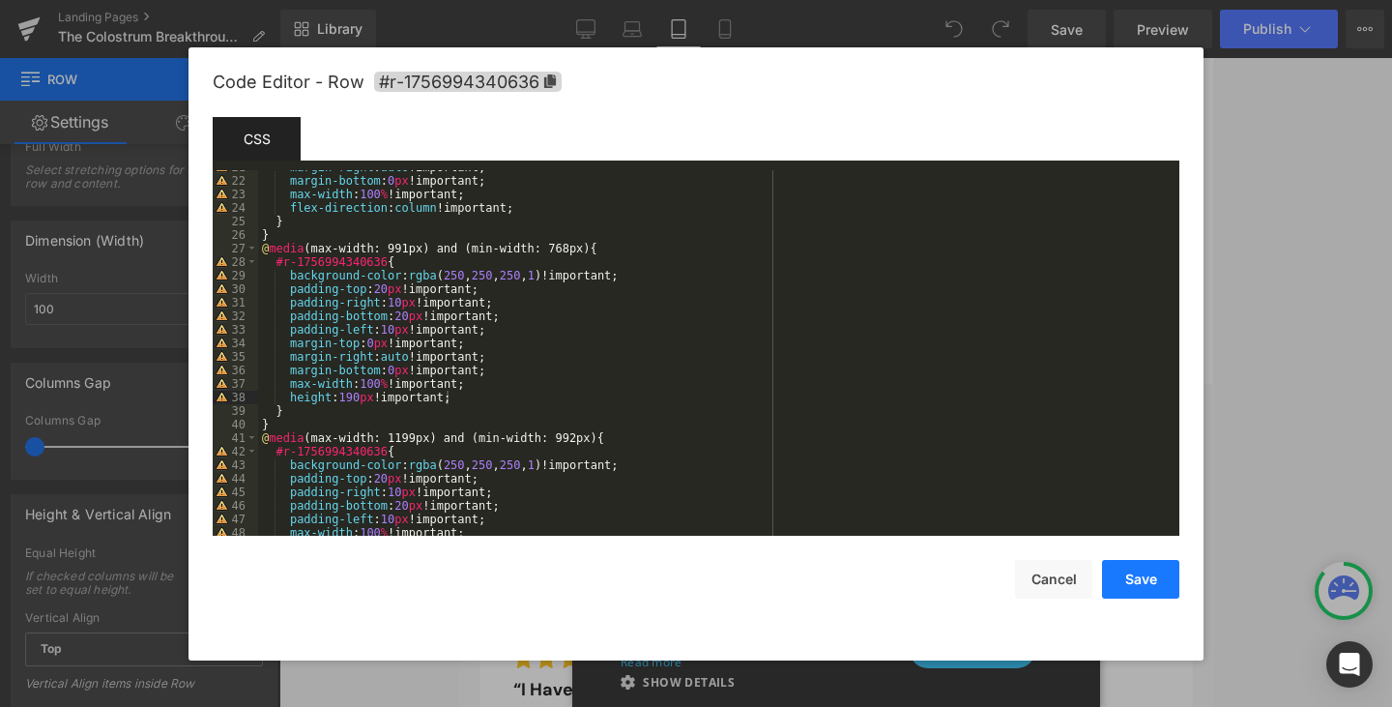
click at [1141, 581] on button "Save" at bounding box center [1140, 579] width 77 height 39
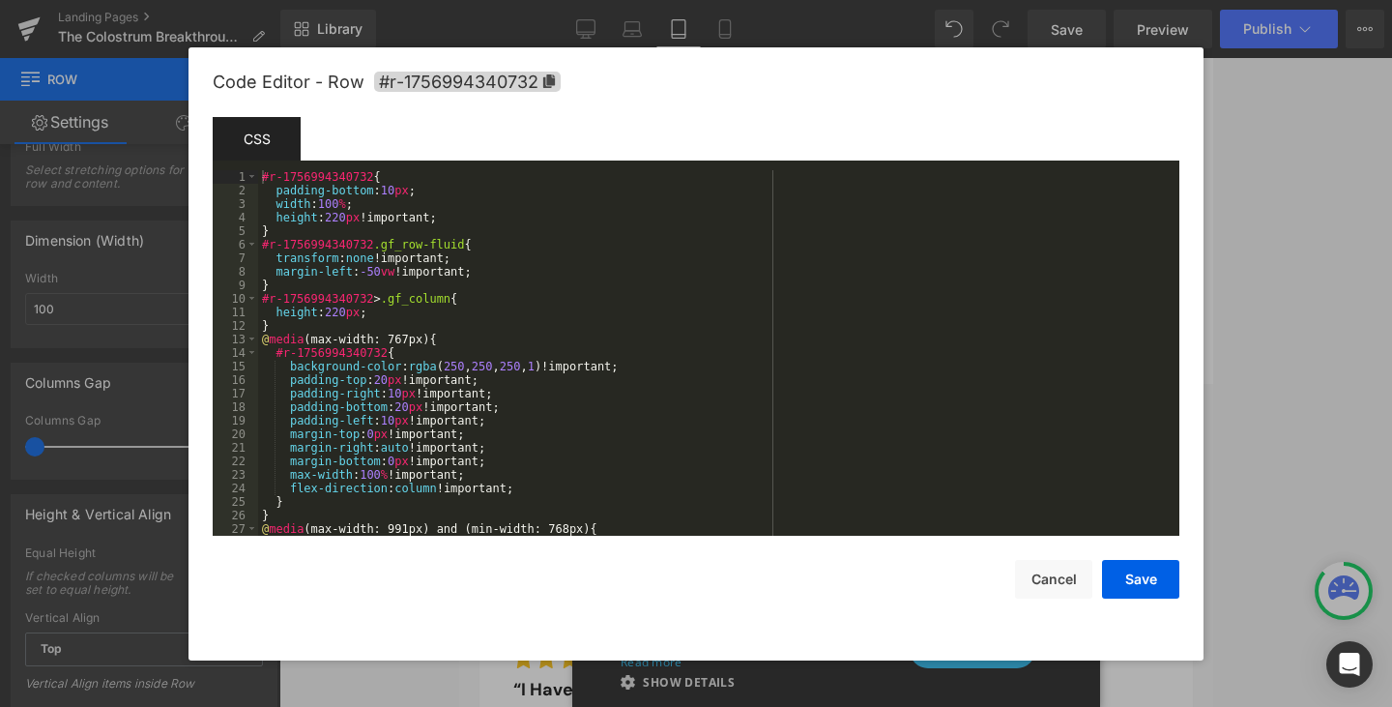
click at [771, 0] on div "You are previewing how the will restyle your page. You can not edit Elements in…" at bounding box center [696, 0] width 1392 height 0
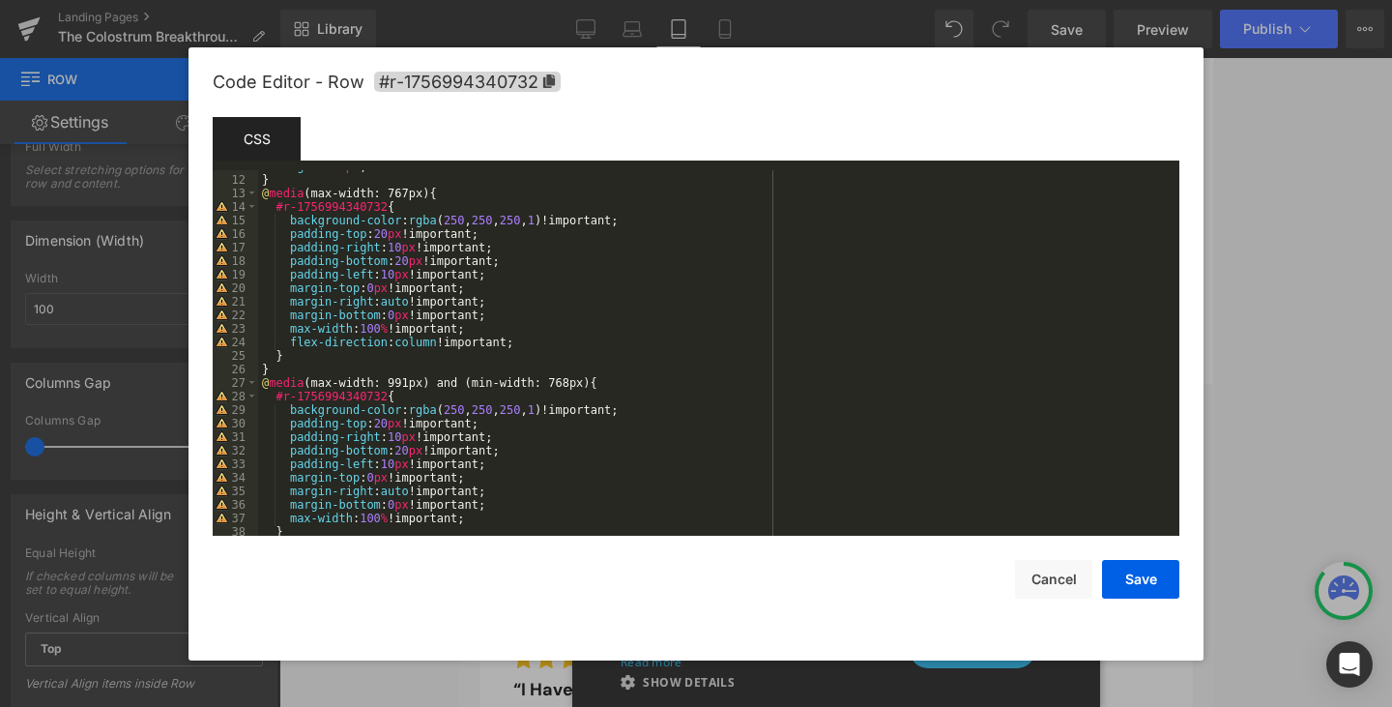
scroll to position [171, 0]
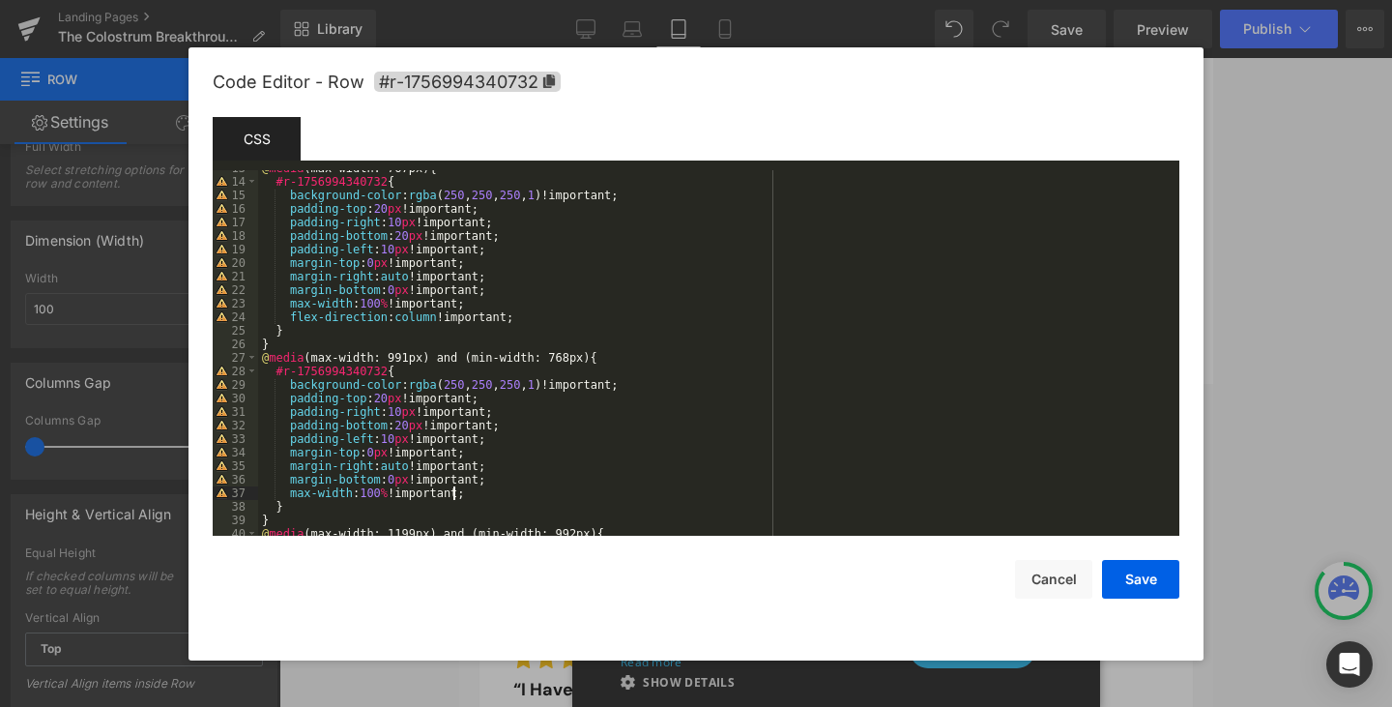
click at [475, 499] on div "@ media (max-width: 767px) { #r-1756994340732 { background-color : rgba ( 250 ,…" at bounding box center [715, 357] width 914 height 393
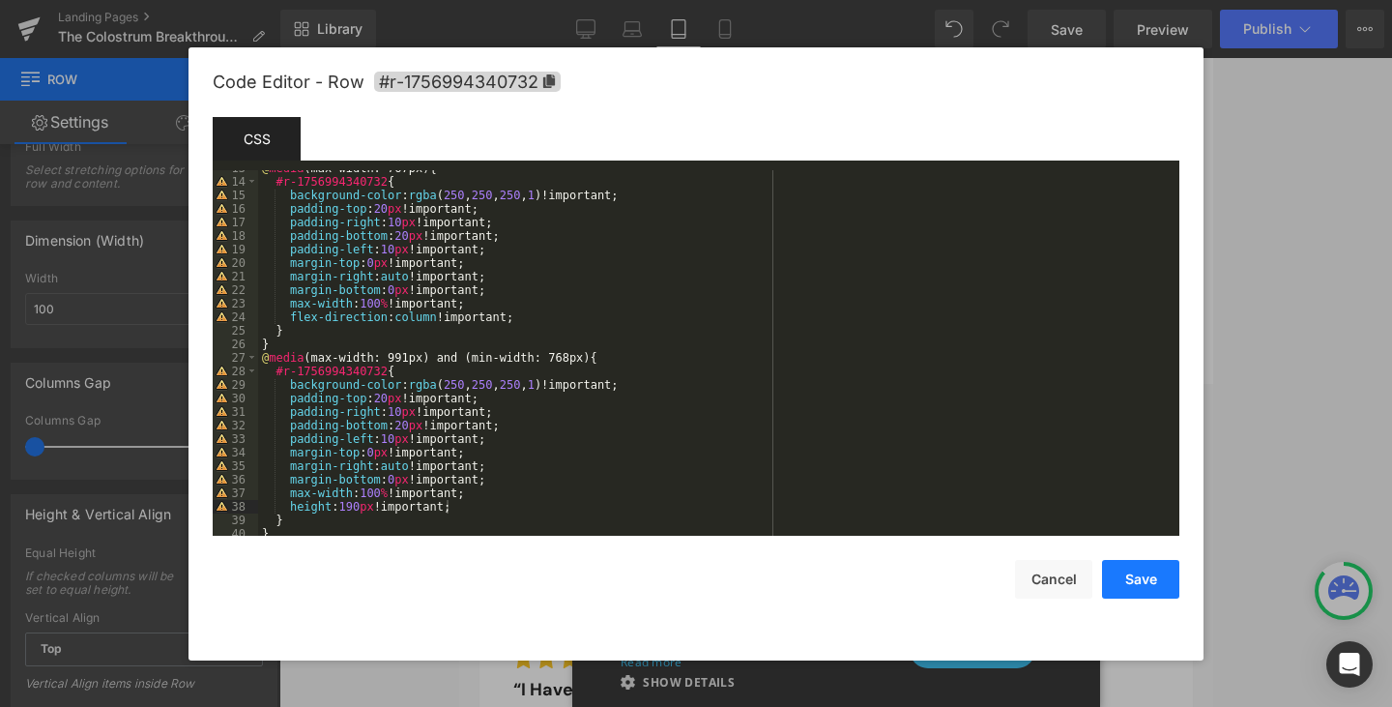
click at [1122, 565] on button "Save" at bounding box center [1140, 579] width 77 height 39
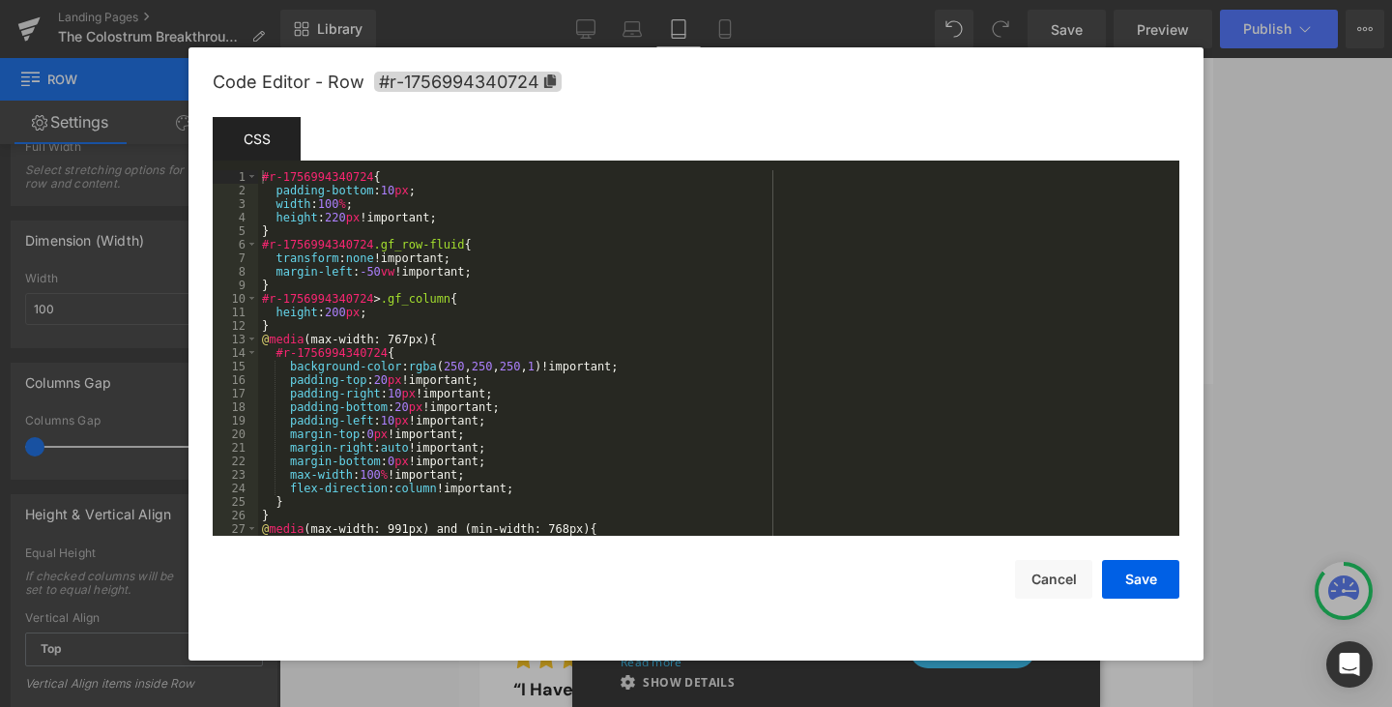
click at [1004, 0] on div "You are previewing how the will restyle your page. You can not edit Elements in…" at bounding box center [696, 0] width 1392 height 0
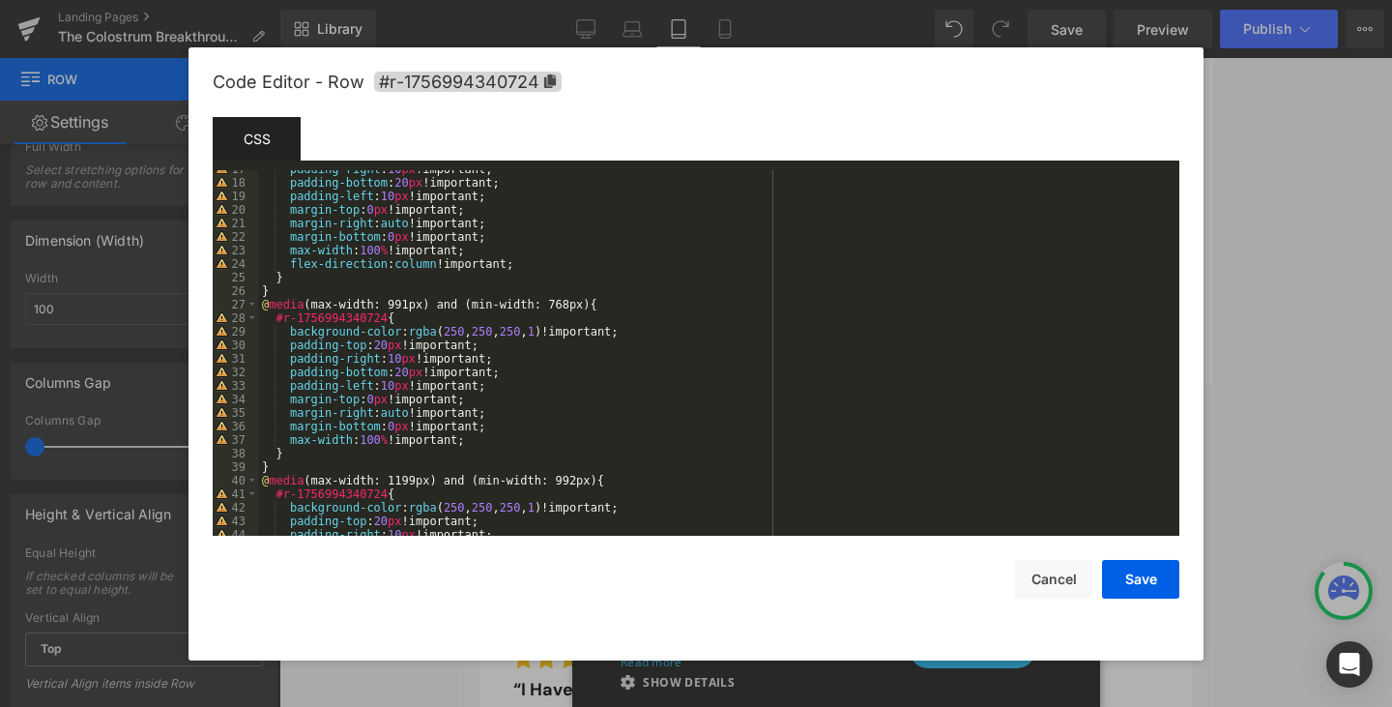
scroll to position [224, 0]
click at [475, 442] on div "padding-right : 10 px !important; padding-bottom : 20 px !important; padding-le…" at bounding box center [715, 357] width 914 height 393
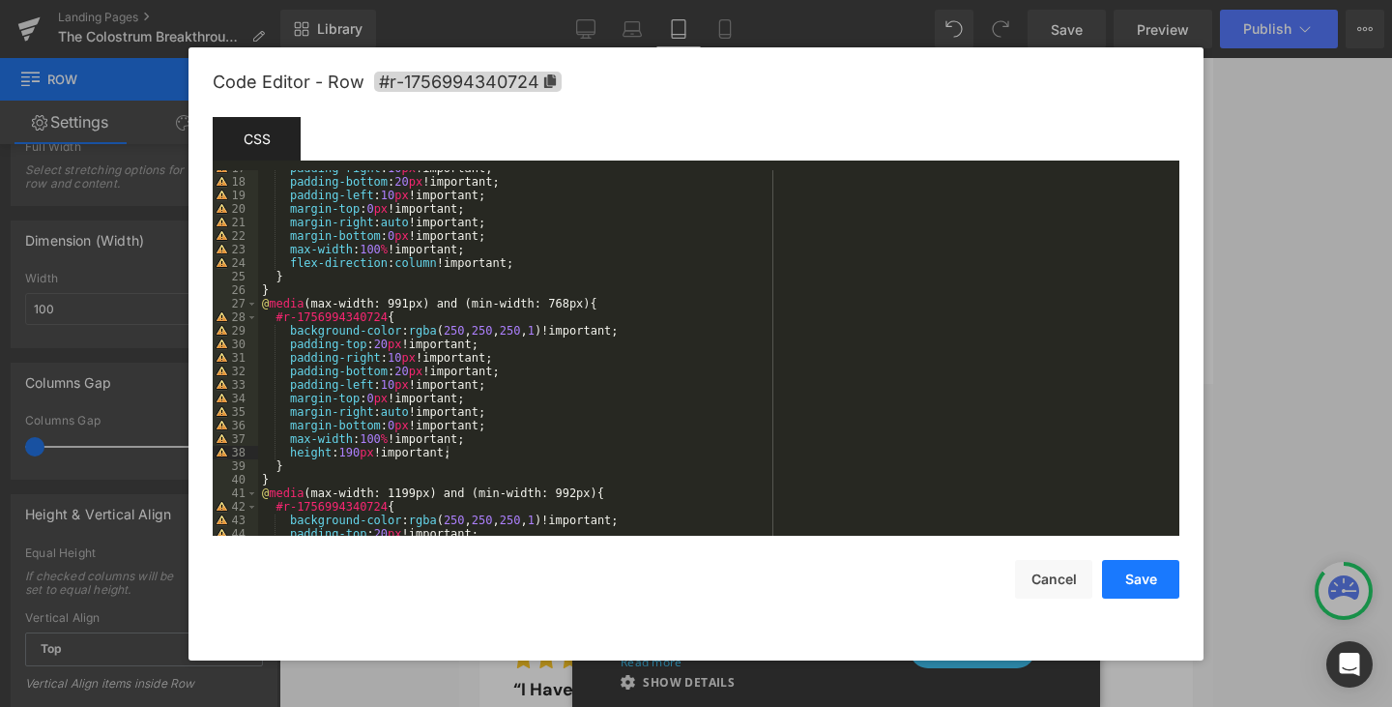
click at [1141, 572] on button "Save" at bounding box center [1140, 579] width 77 height 39
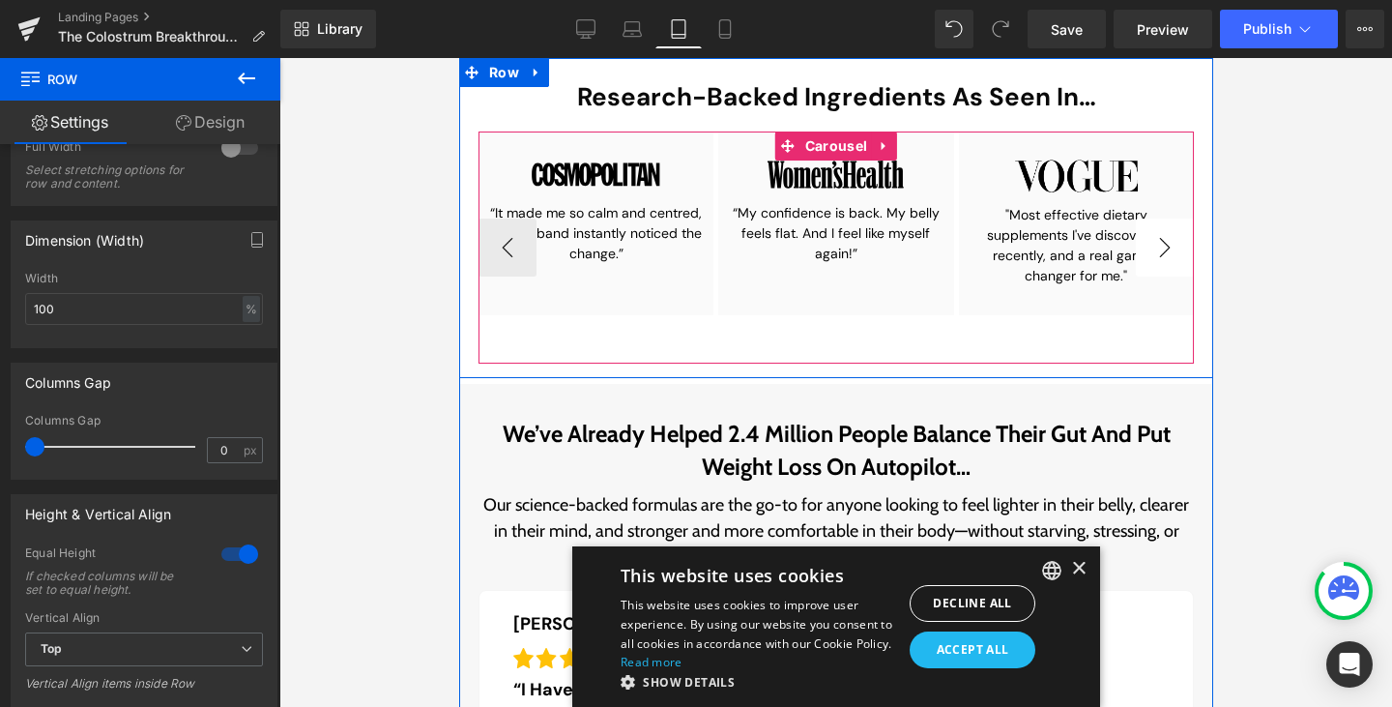
click at [1157, 232] on button "›" at bounding box center [1164, 247] width 58 height 58
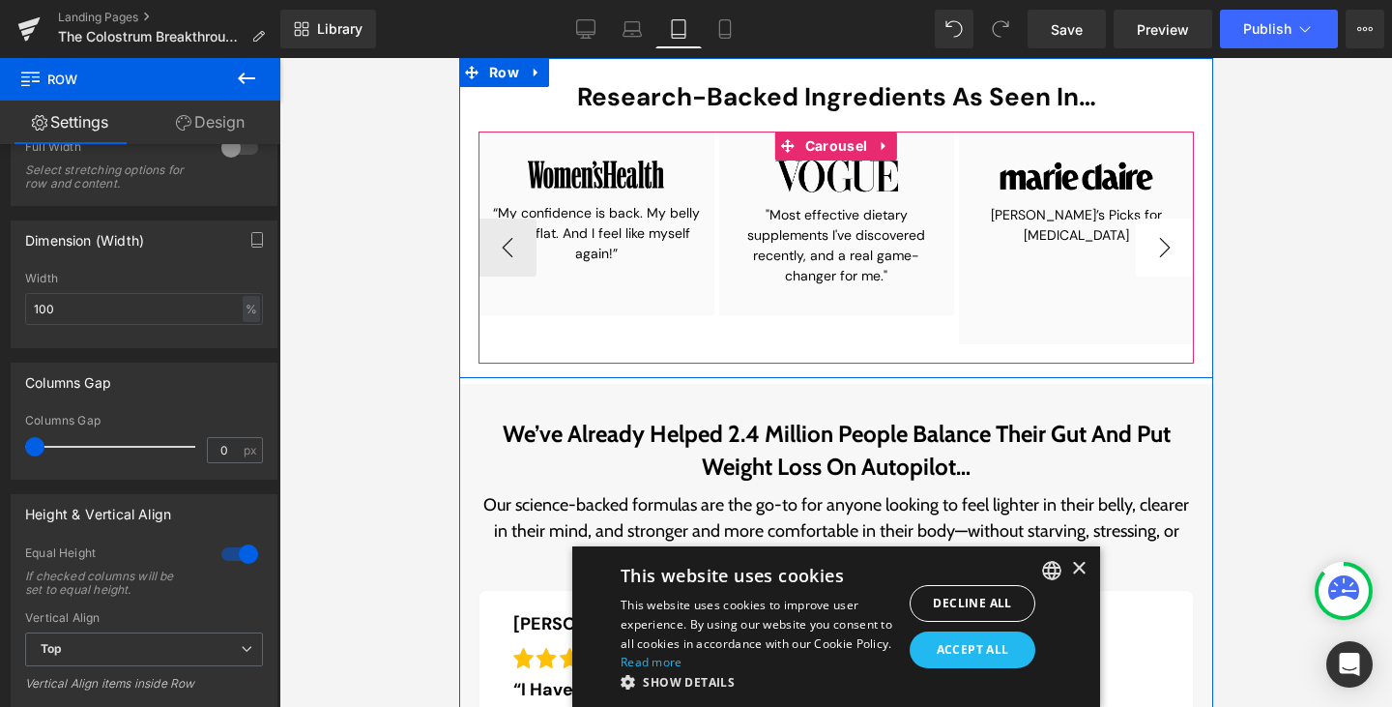
click at [1157, 232] on button "›" at bounding box center [1164, 247] width 58 height 58
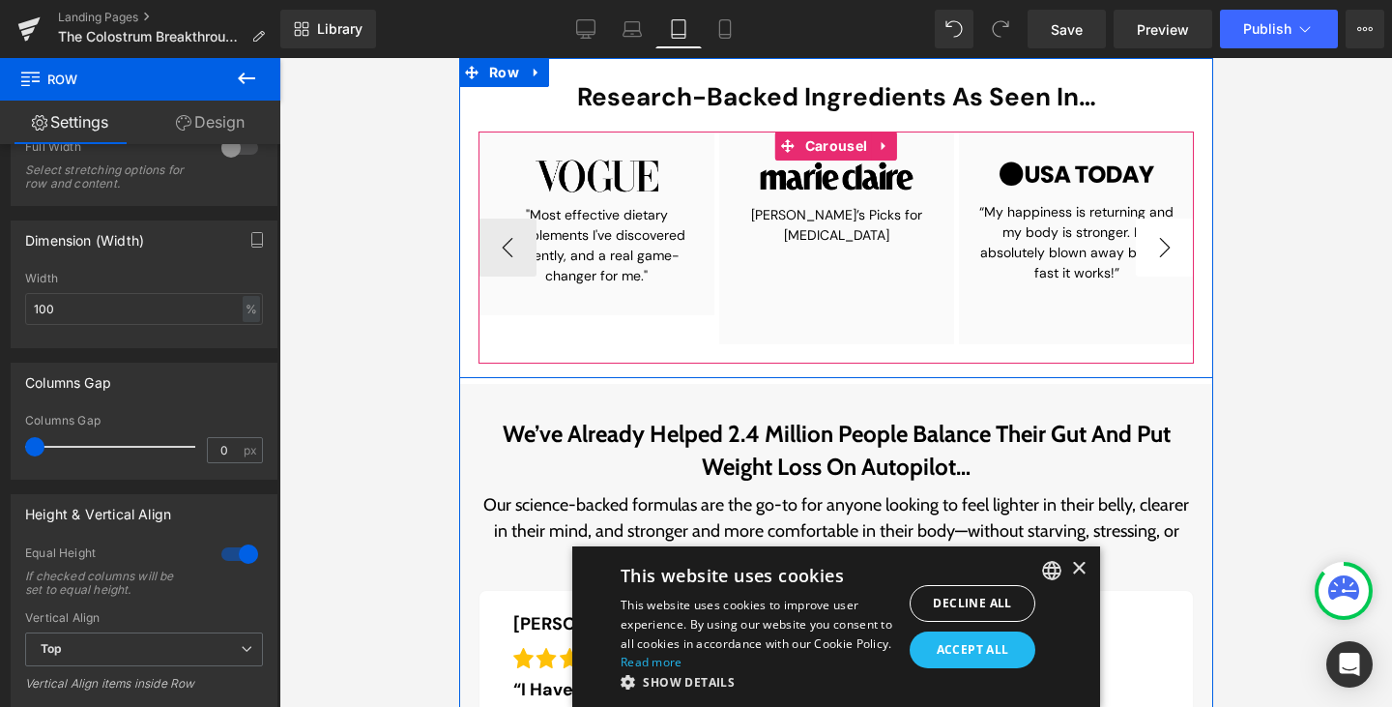
click at [1157, 232] on button "›" at bounding box center [1164, 247] width 58 height 58
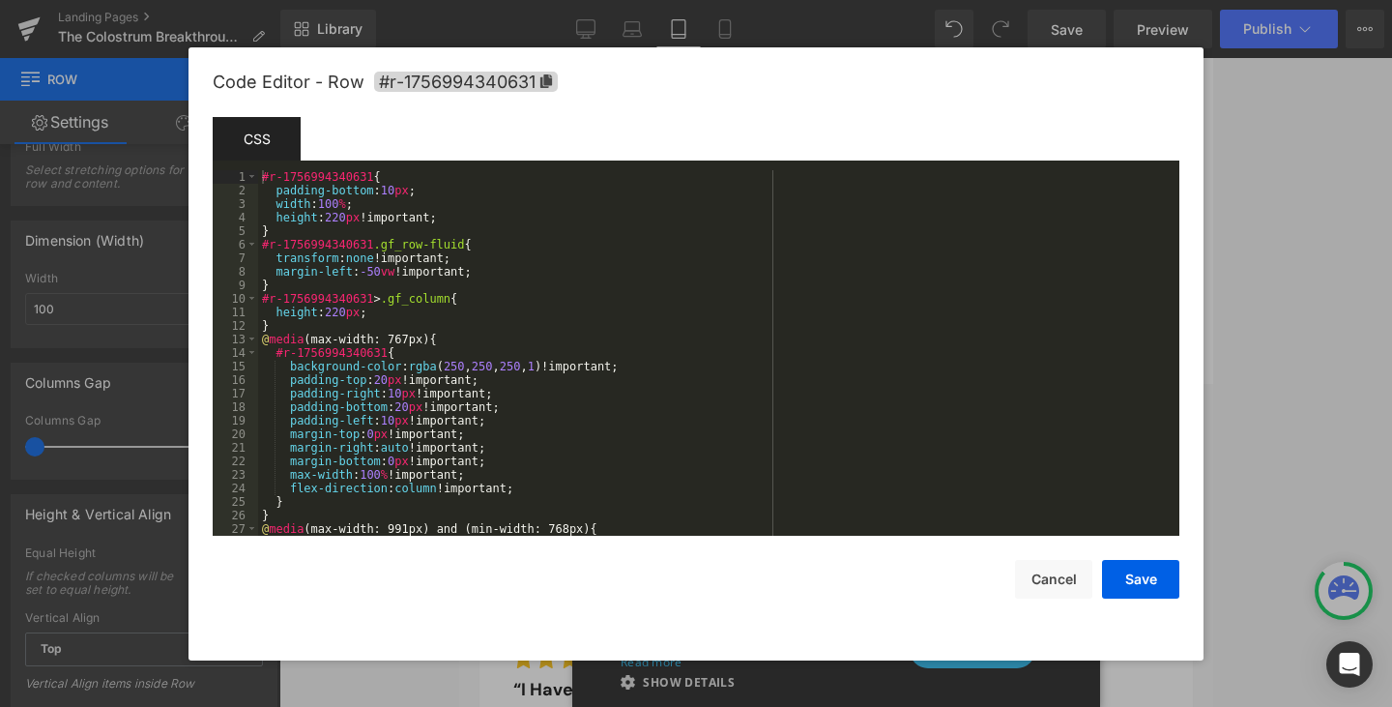
click at [583, 0] on div "You are previewing how the will restyle your page. You can not edit Elements in…" at bounding box center [696, 0] width 1392 height 0
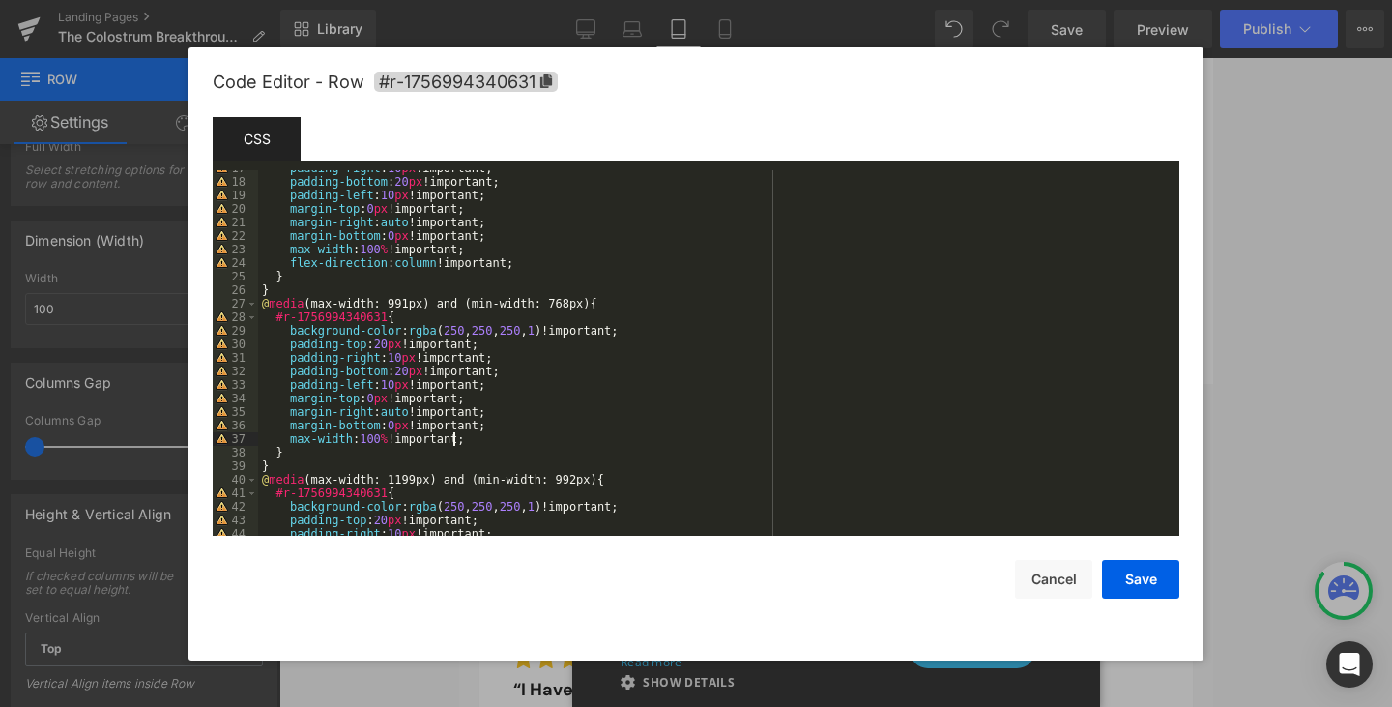
click at [468, 445] on div "padding-right : 10 px !important; padding-bottom : 20 px !important; padding-le…" at bounding box center [715, 357] width 914 height 393
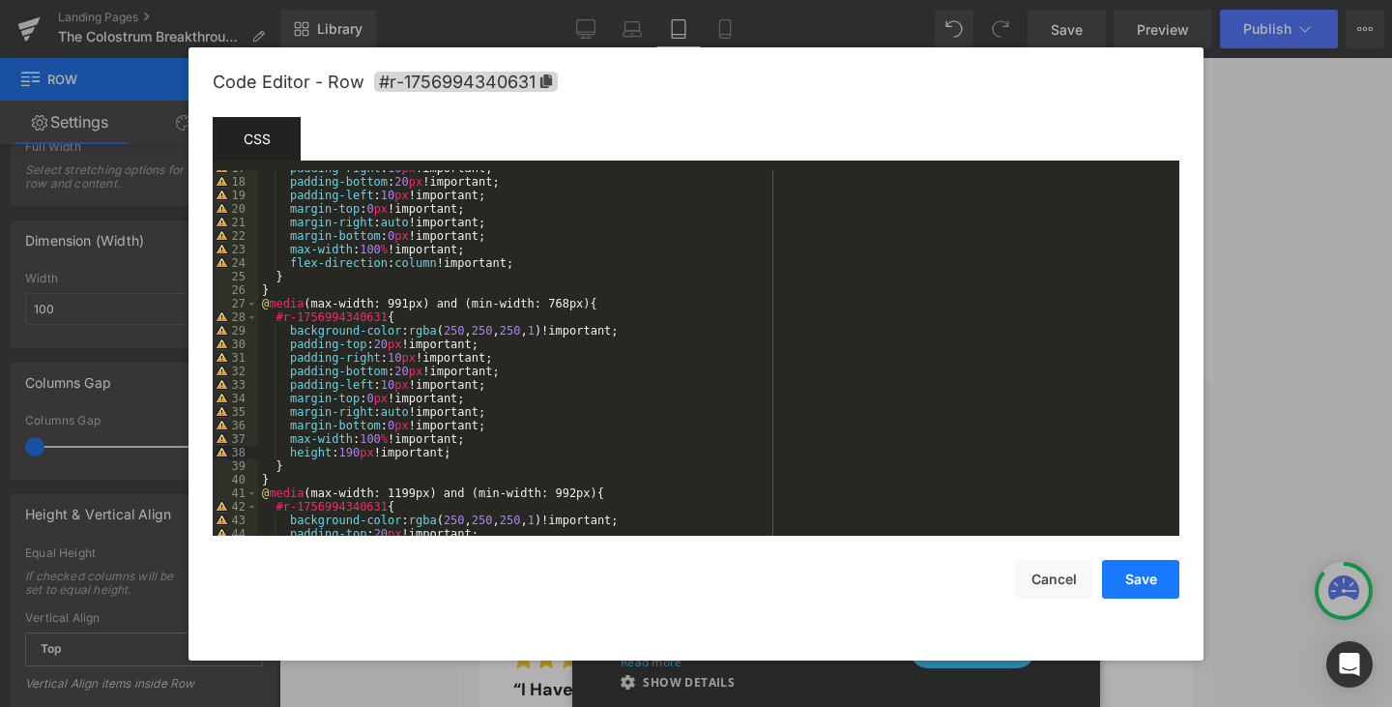
click at [1138, 575] on button "Save" at bounding box center [1140, 579] width 77 height 39
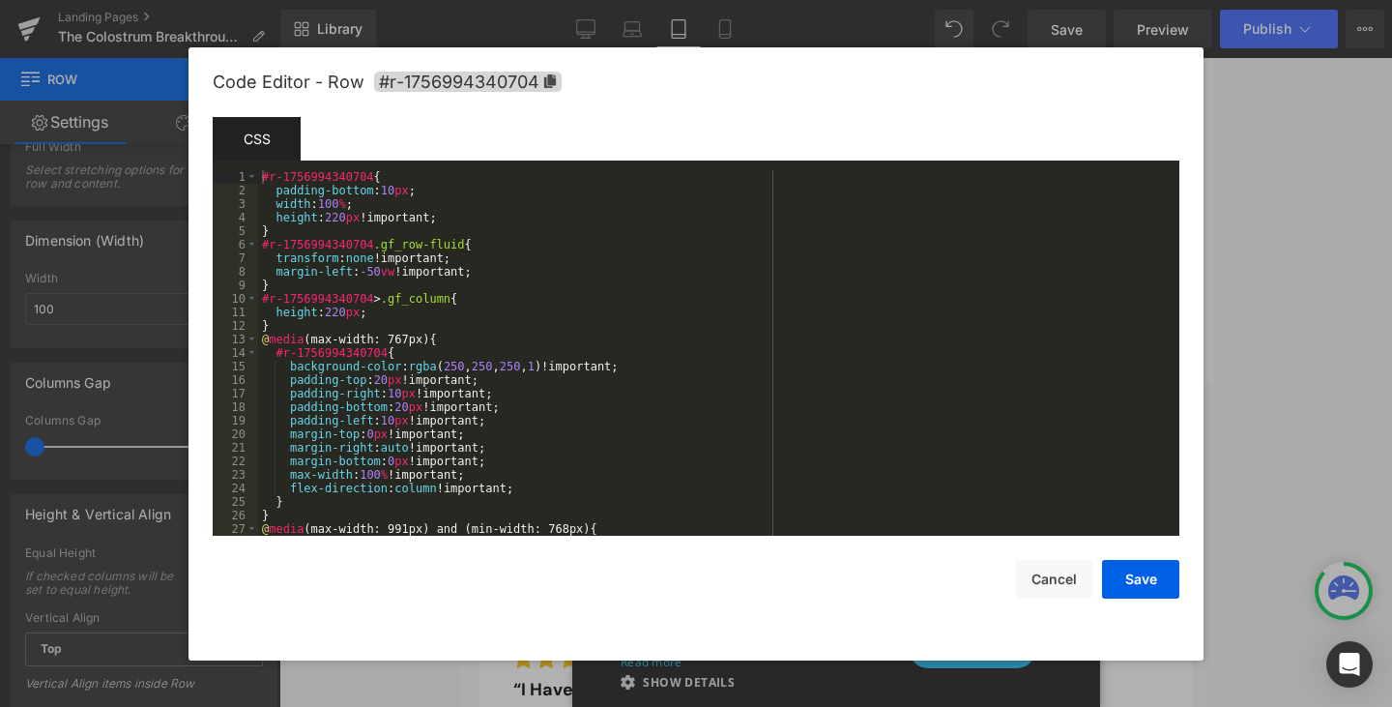
click at [823, 0] on div "You are previewing how the will restyle your page. You can not edit Elements in…" at bounding box center [696, 0] width 1392 height 0
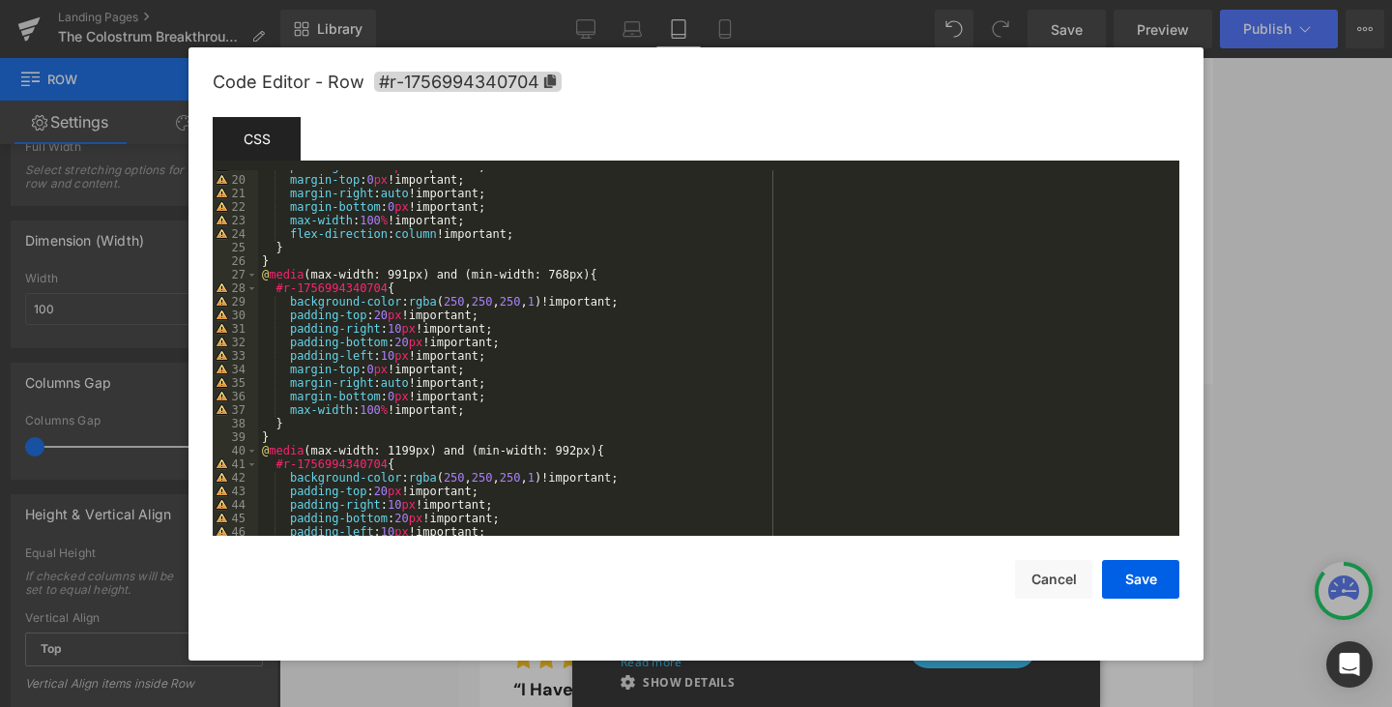
scroll to position [253, 0]
click at [460, 411] on div "padding-left : 10 px !important; margin-top : 0 px !important; margin-right : a…" at bounding box center [715, 356] width 914 height 393
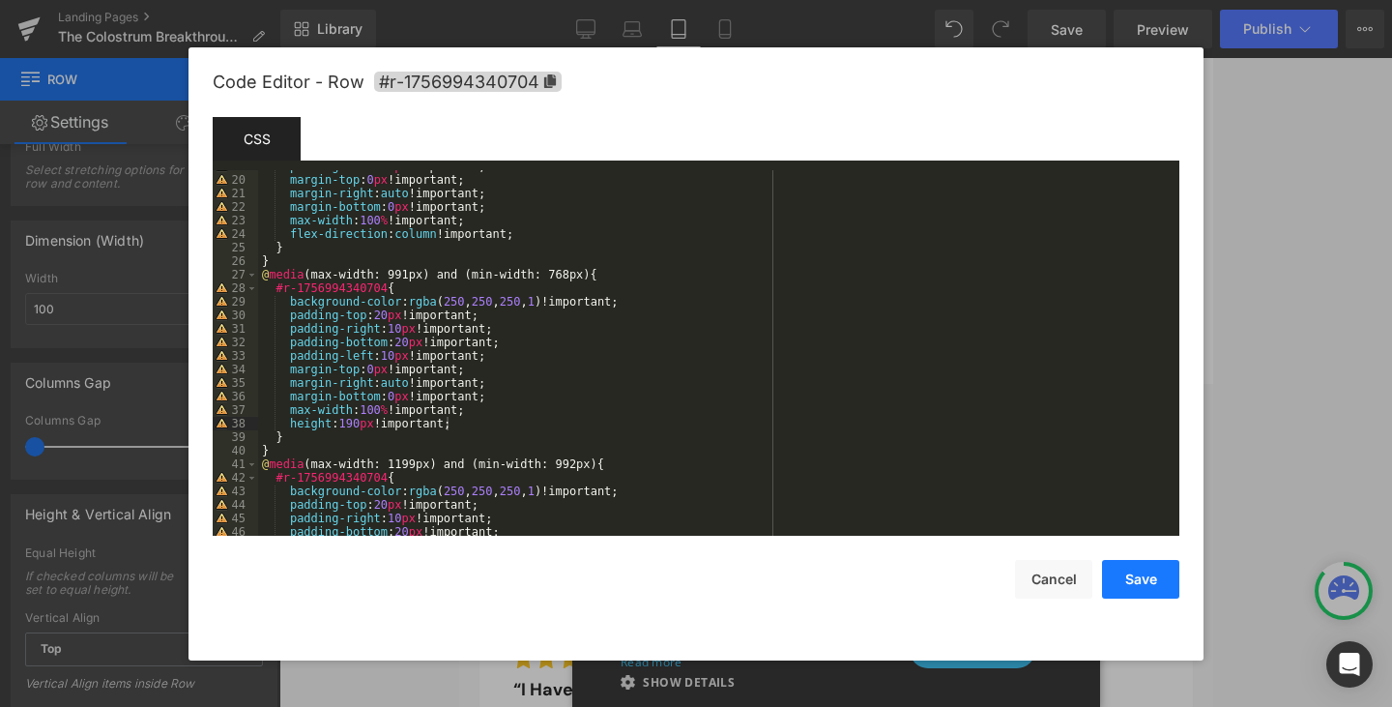
click at [1125, 574] on button "Save" at bounding box center [1140, 579] width 77 height 39
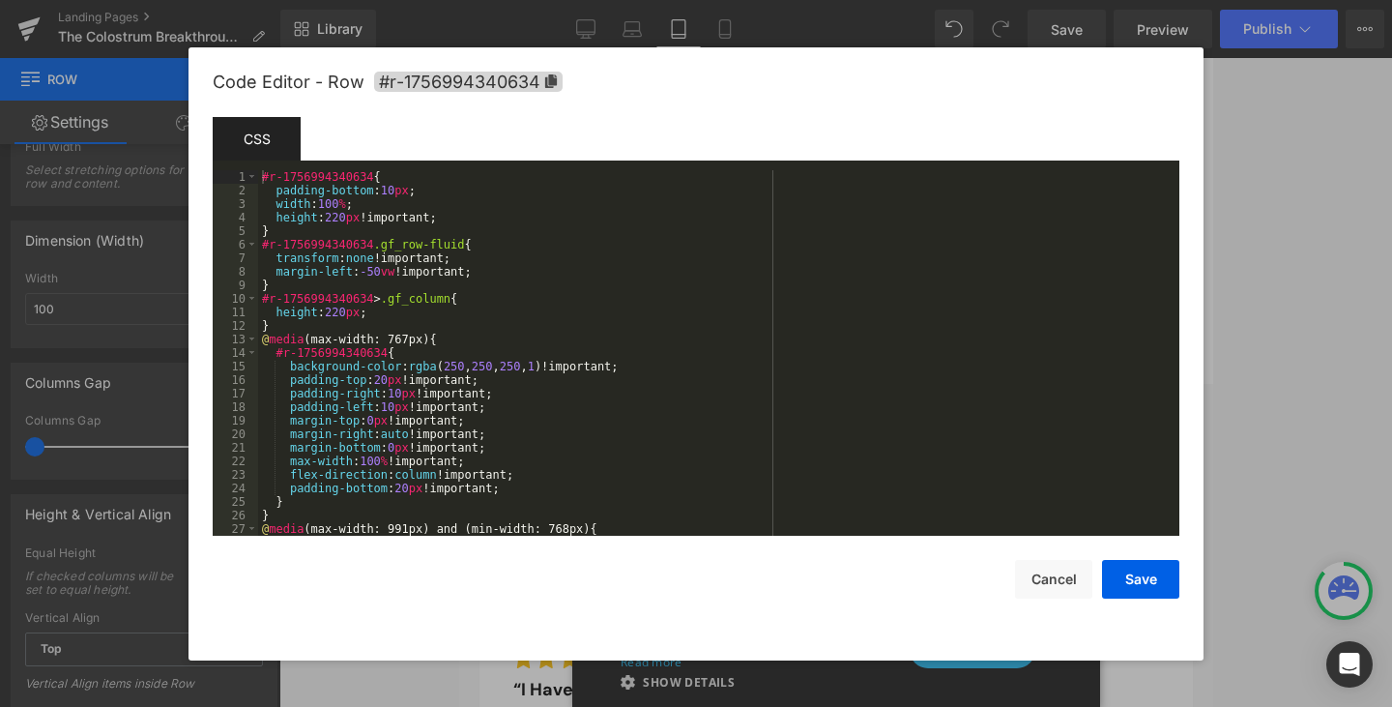
click at [1020, 0] on div "You are previewing how the will restyle your page. You can not edit Elements in…" at bounding box center [696, 0] width 1392 height 0
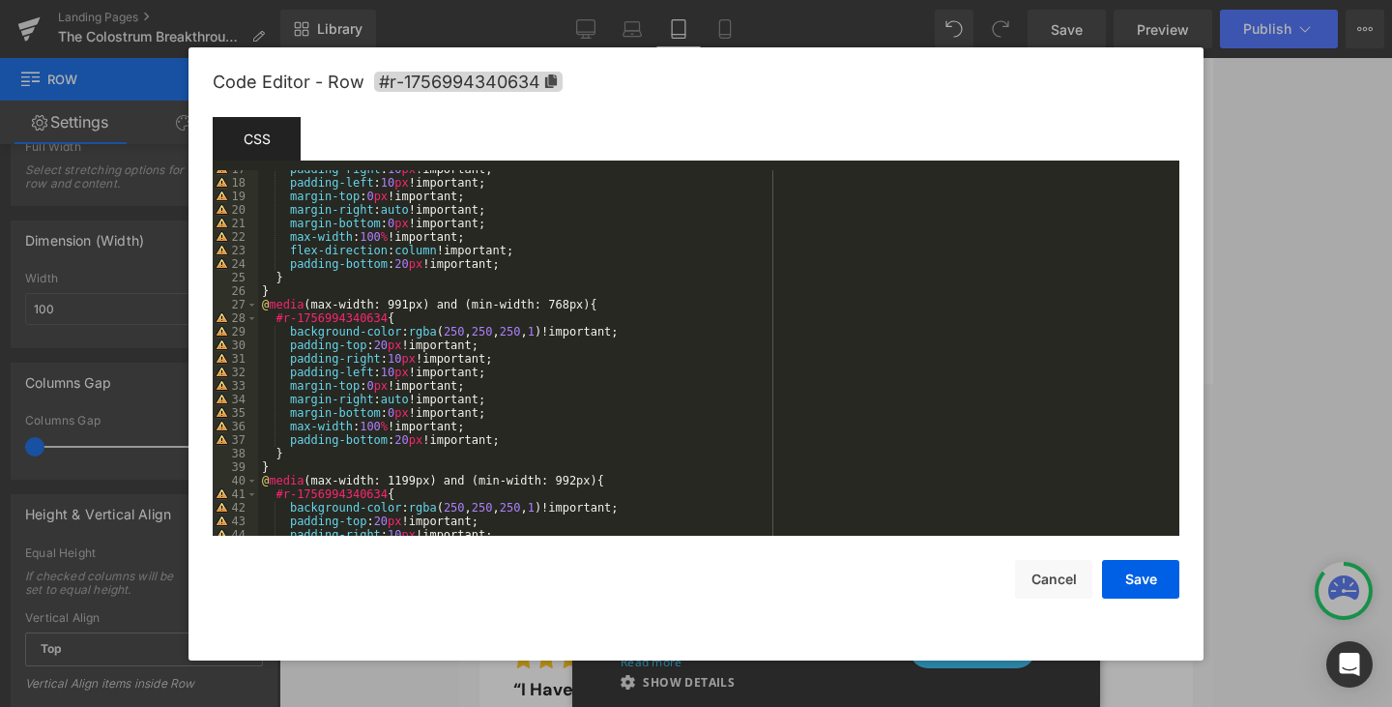
scroll to position [226, 0]
click at [489, 437] on div "padding-right : 10 px !important; padding-left : 10 px !important; margin-top :…" at bounding box center [715, 356] width 914 height 393
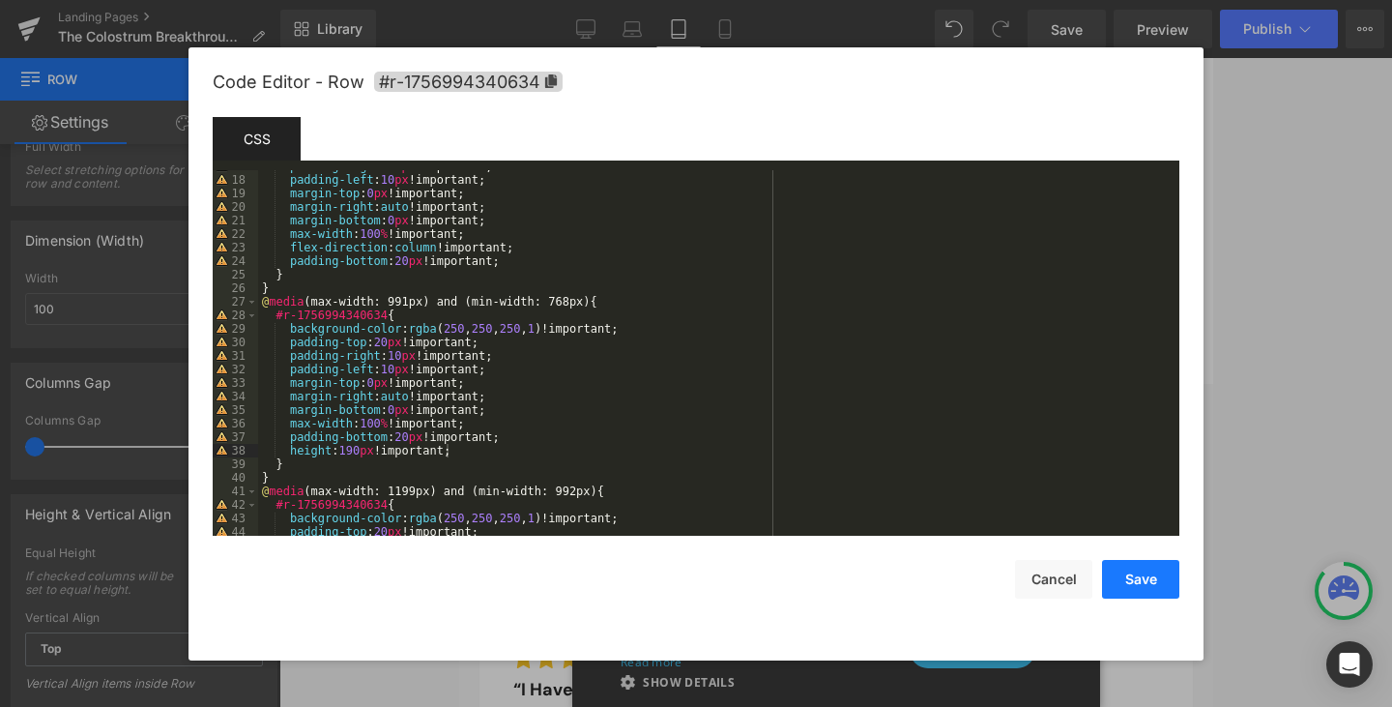
click at [1133, 570] on button "Save" at bounding box center [1140, 579] width 77 height 39
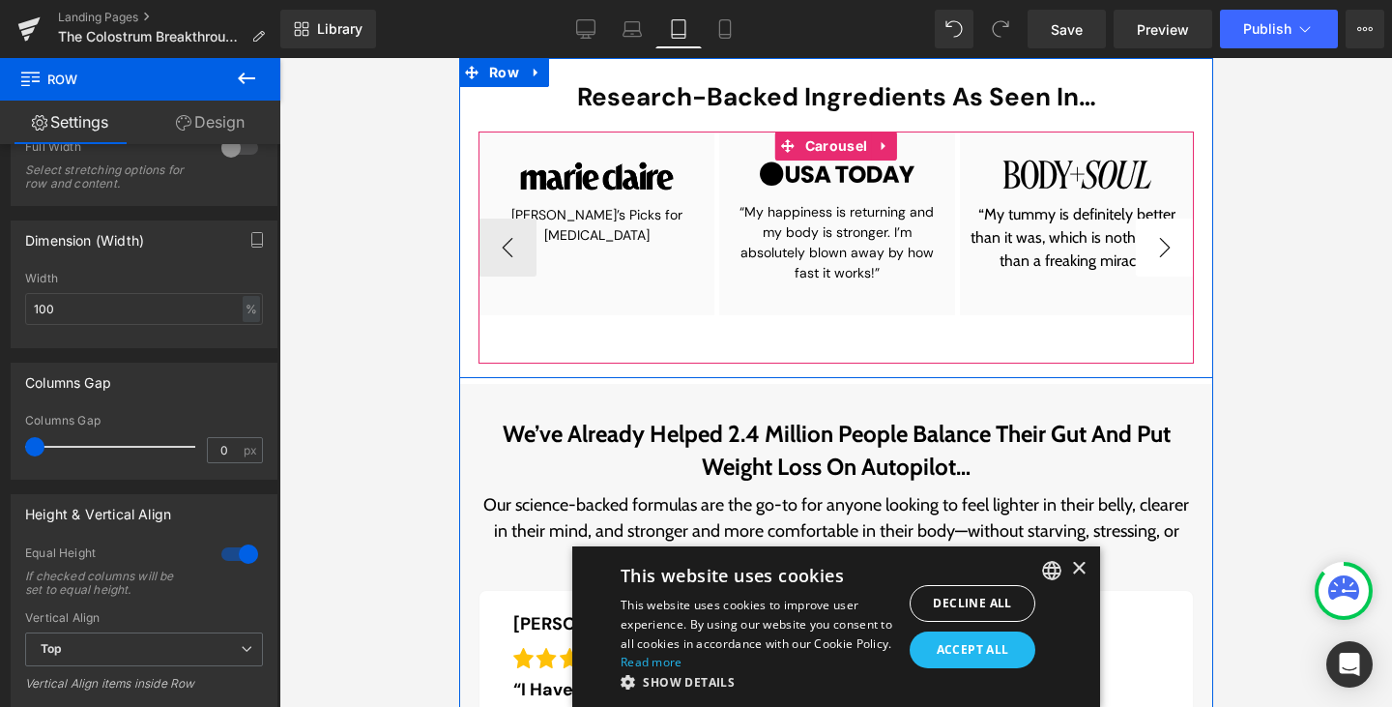
click at [1152, 254] on button "›" at bounding box center [1164, 247] width 58 height 58
click at [960, 342] on div "Image “My tummy is definitely better than it was, which is nothing less than a …" at bounding box center [1076, 247] width 235 height 232
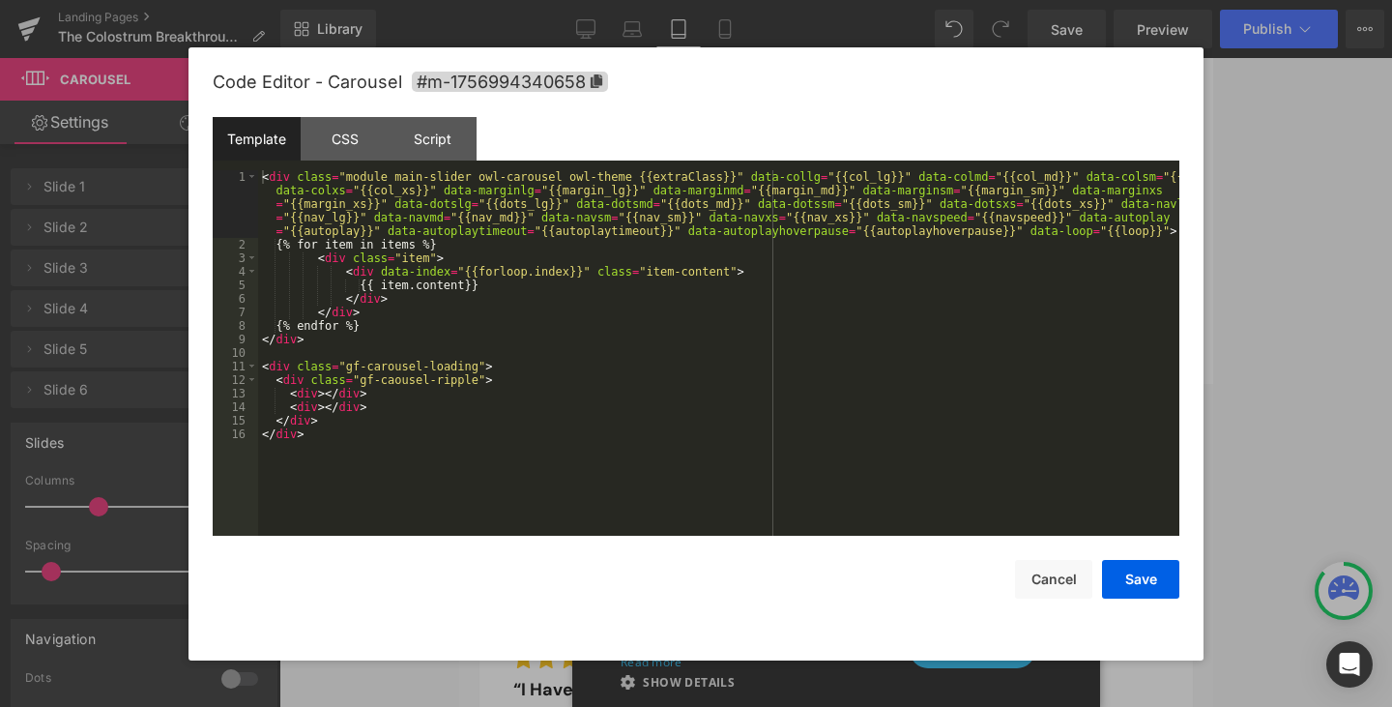
click at [917, 0] on div "You are previewing how the will restyle your page. You can not edit Elements in…" at bounding box center [696, 0] width 1392 height 0
click at [372, 131] on div "CSS" at bounding box center [345, 139] width 88 height 44
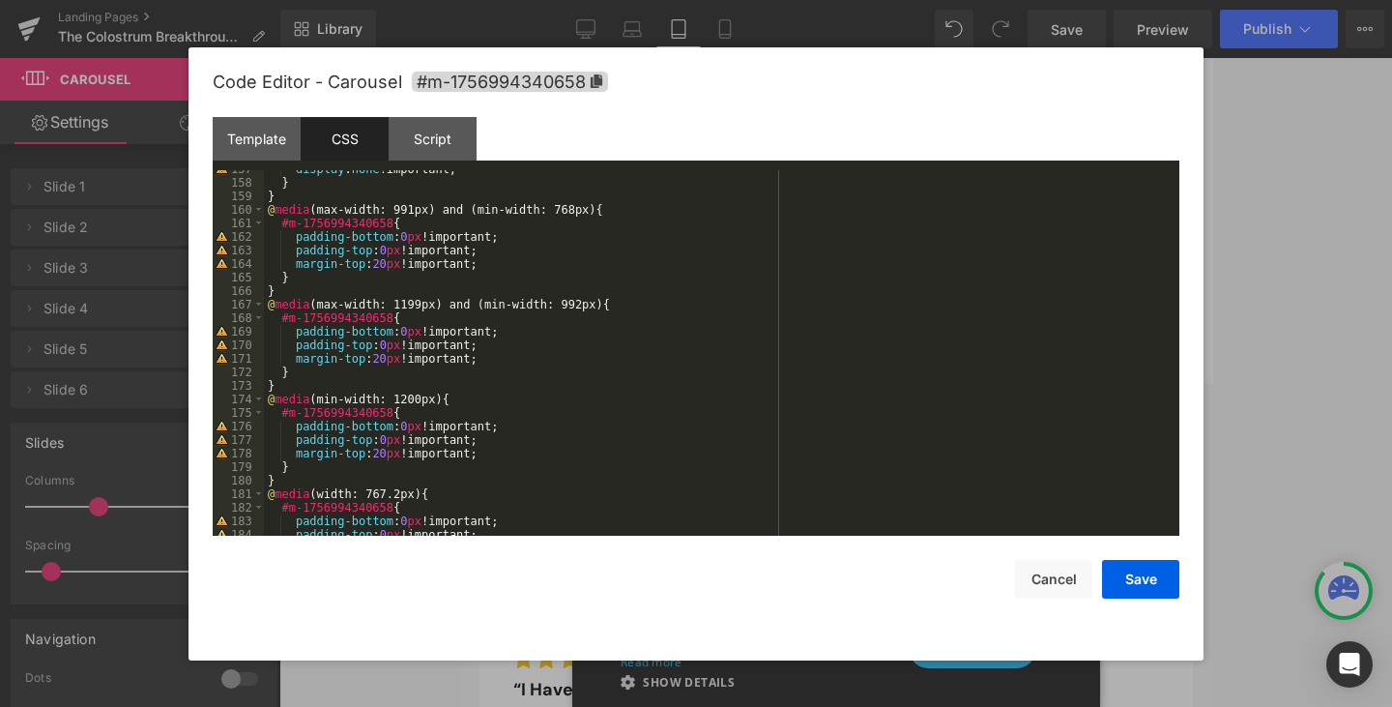
scroll to position [2118, 0]
click at [476, 268] on div "display : none !important; } } @ media (max-width: 991px) and (min-width: 768px…" at bounding box center [718, 359] width 908 height 393
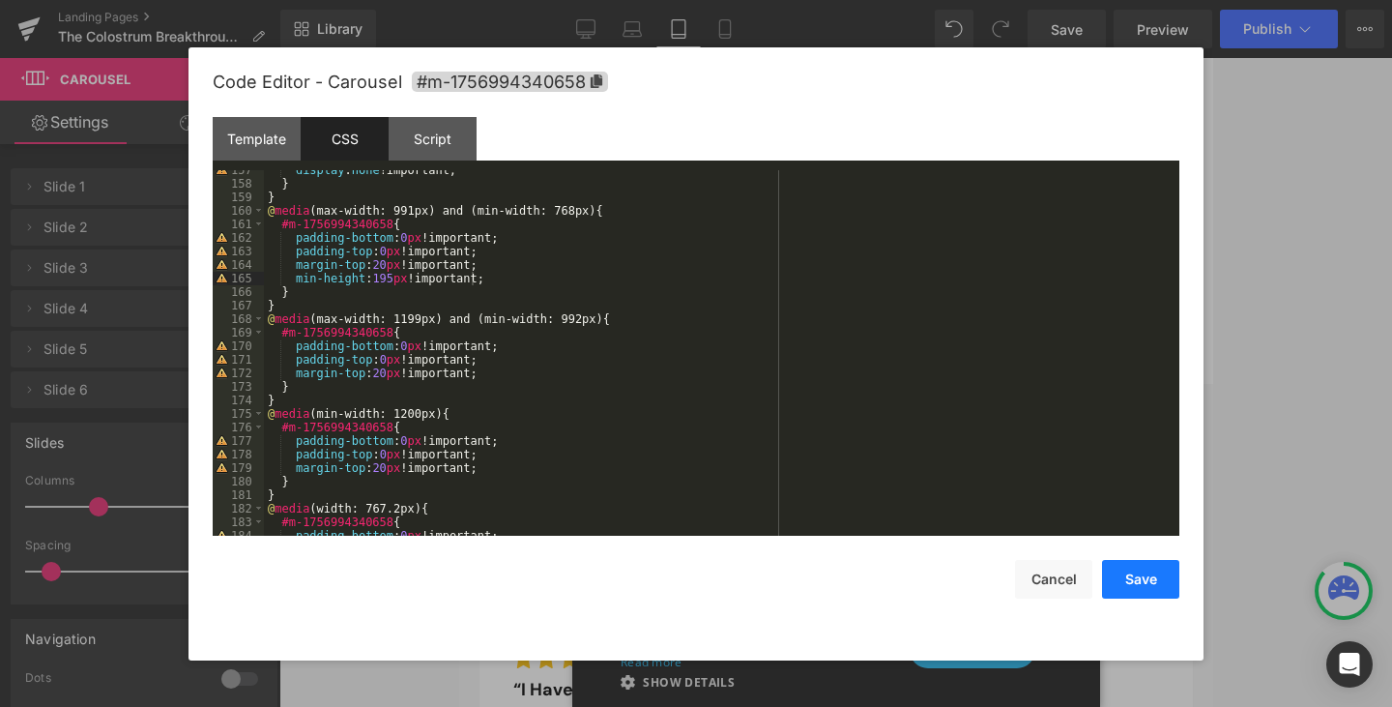
click at [1123, 590] on button "Save" at bounding box center [1140, 579] width 77 height 39
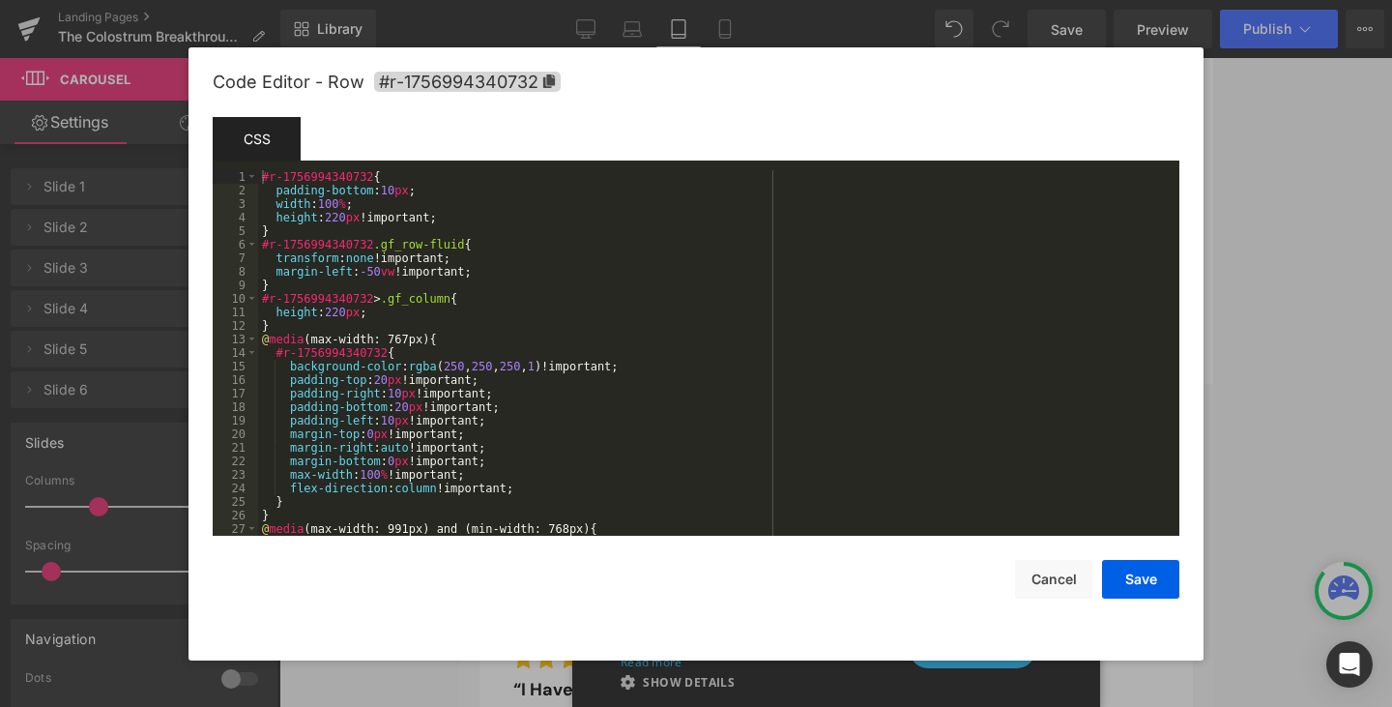
click at [858, 0] on div "You are previewing how the will restyle your page. You can not edit Elements in…" at bounding box center [696, 0] width 1392 height 0
click at [1079, 583] on button "Cancel" at bounding box center [1053, 579] width 77 height 39
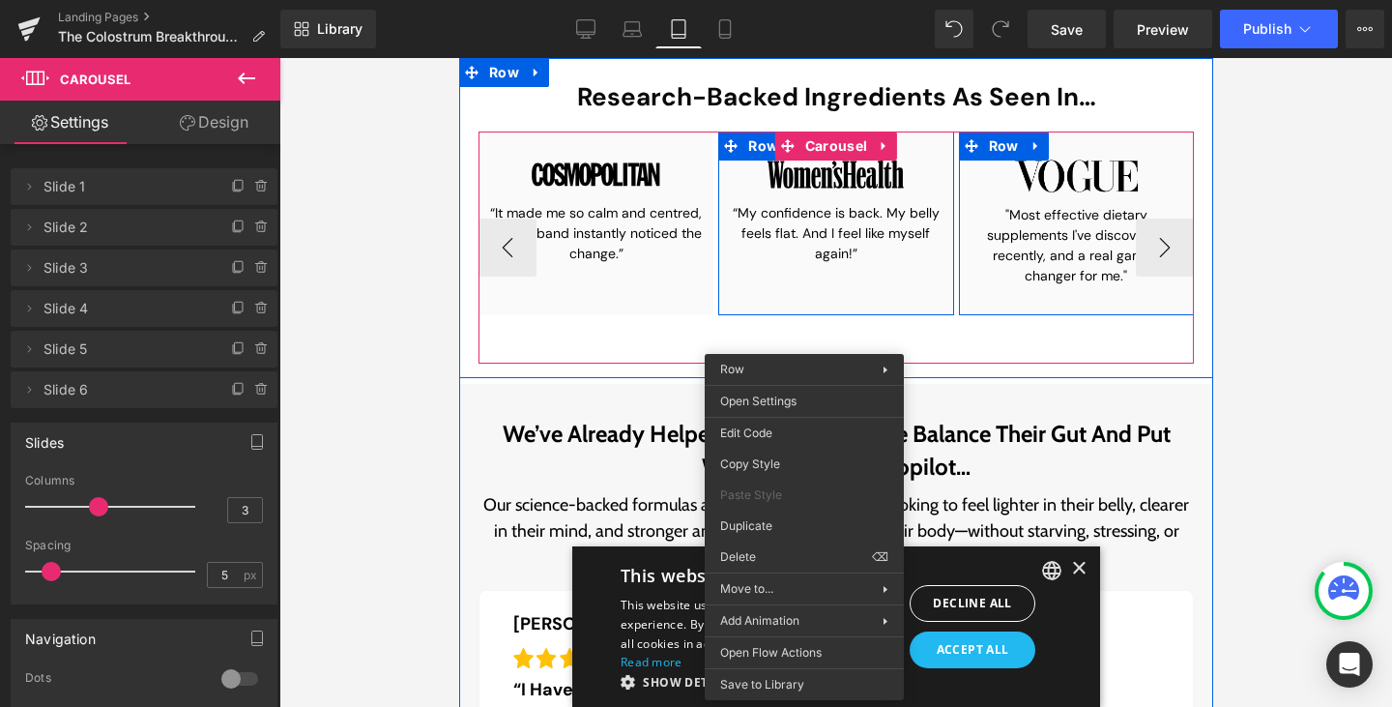
click at [979, 338] on div "Image "Most effective dietary supplements I've discovered recently, and a real …" at bounding box center [1076, 247] width 216 height 193
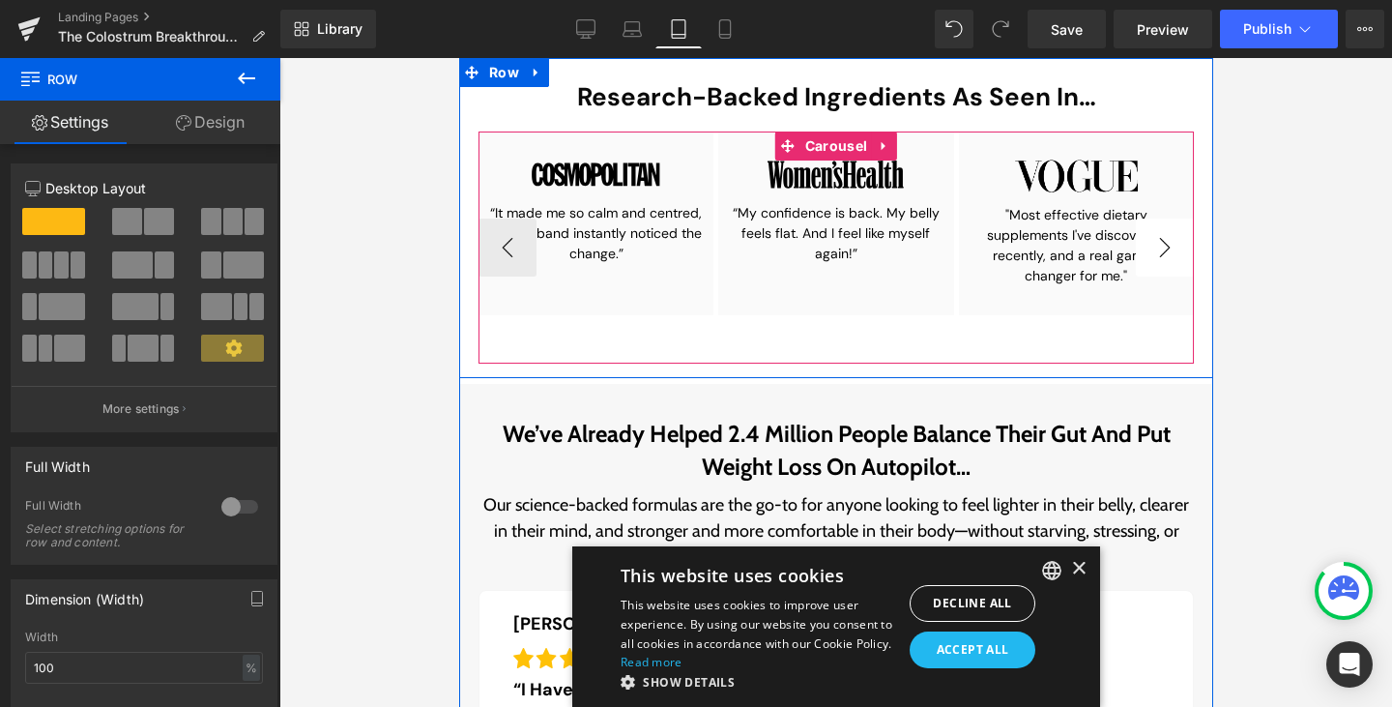
click at [1149, 251] on button "›" at bounding box center [1164, 247] width 58 height 58
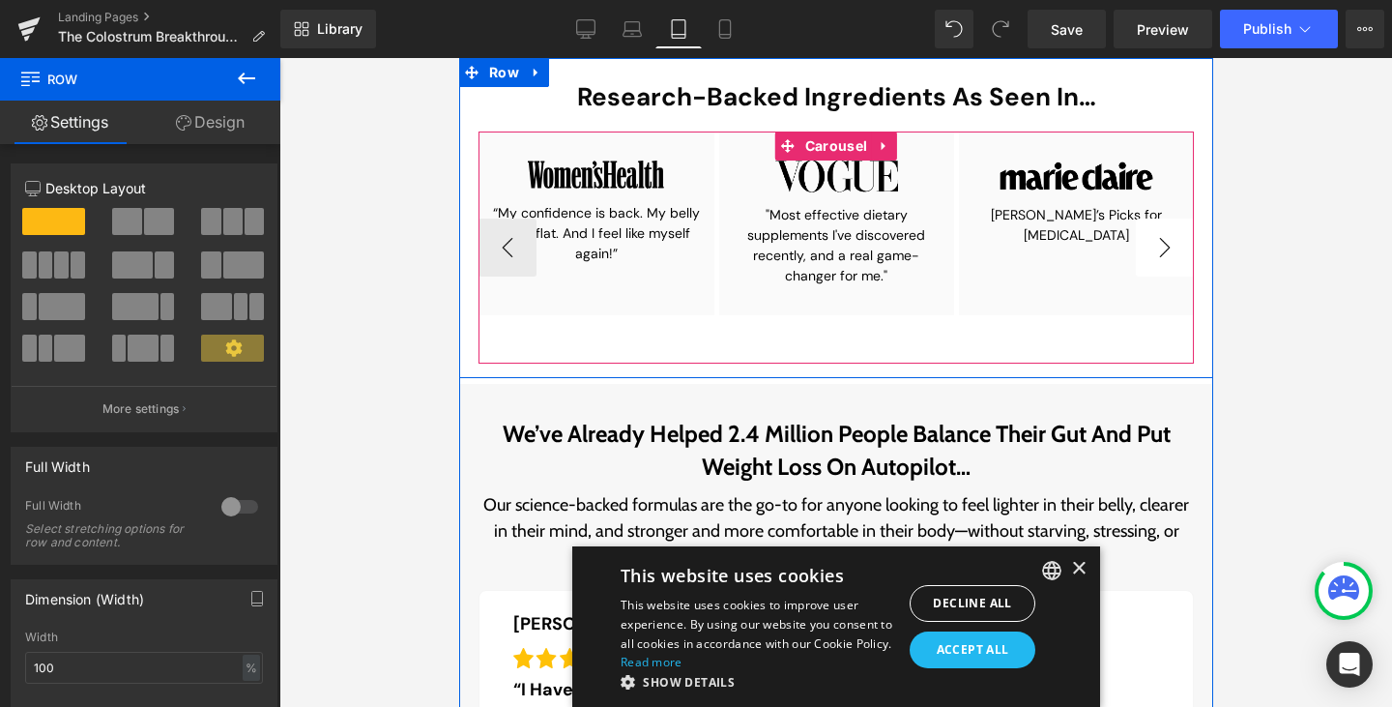
click at [1149, 251] on button "›" at bounding box center [1164, 247] width 58 height 58
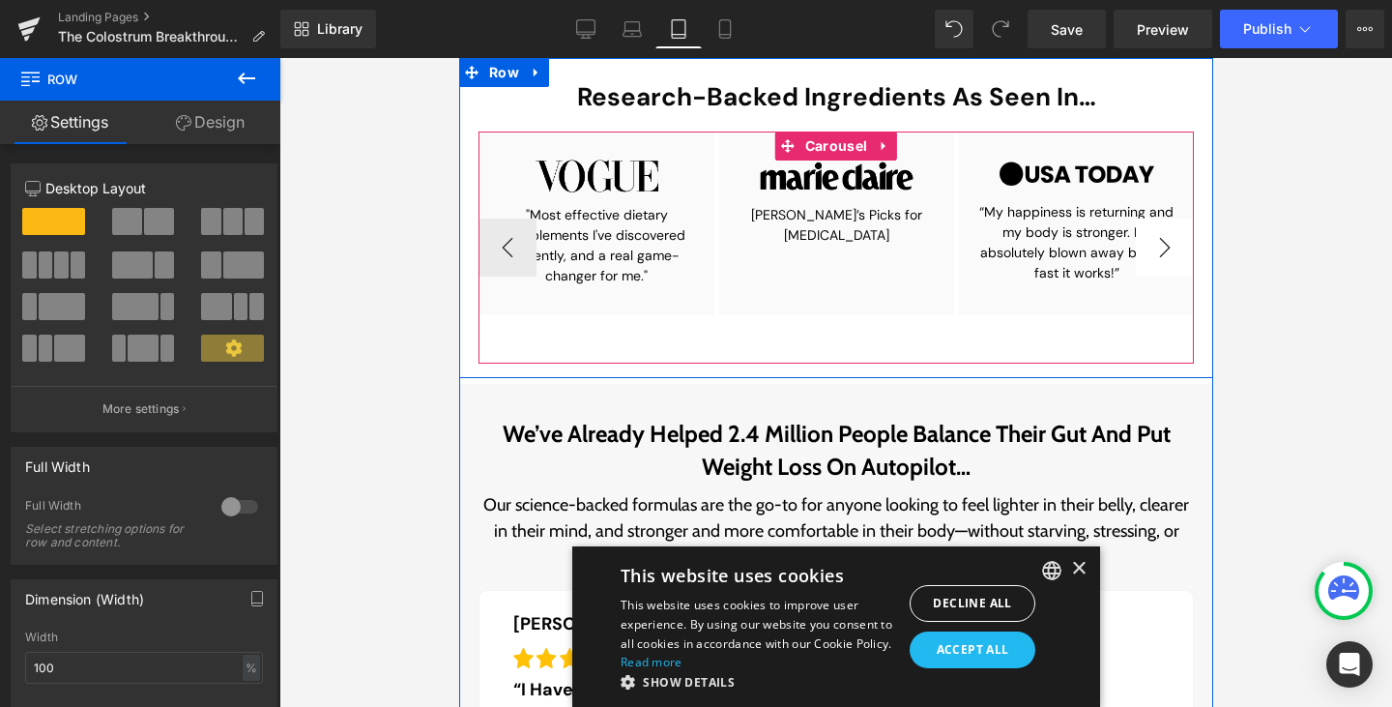
click at [1149, 251] on button "›" at bounding box center [1164, 247] width 58 height 58
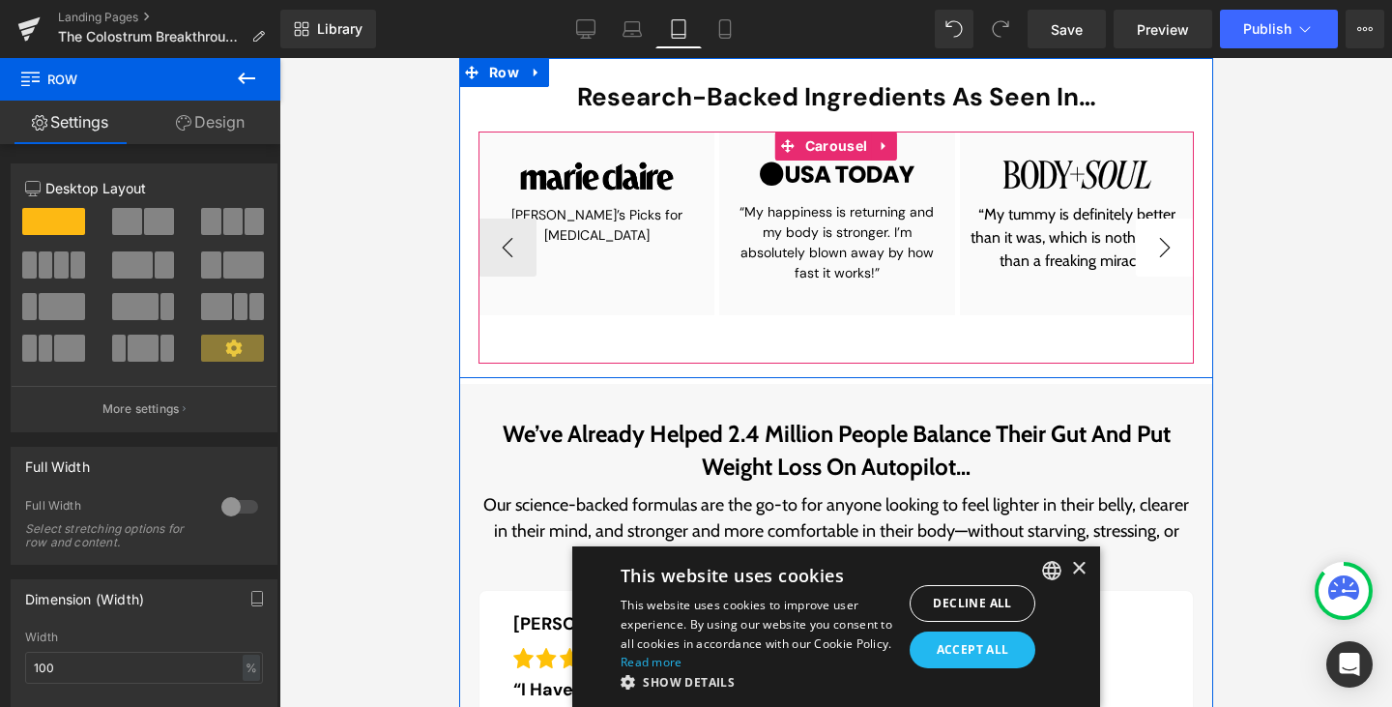
click at [1149, 251] on button "›" at bounding box center [1164, 247] width 58 height 58
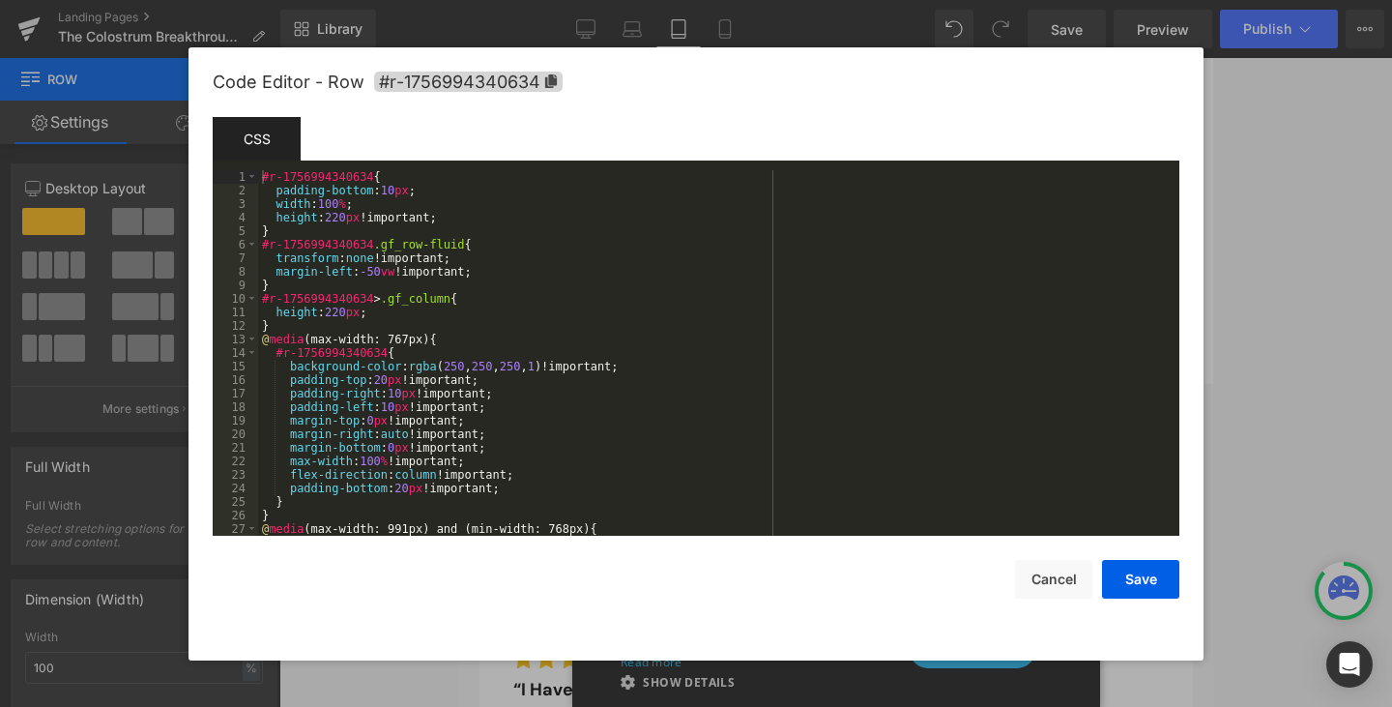
click at [1006, 0] on div "You are previewing how the will restyle your page. You can not edit Elements in…" at bounding box center [696, 0] width 1392 height 0
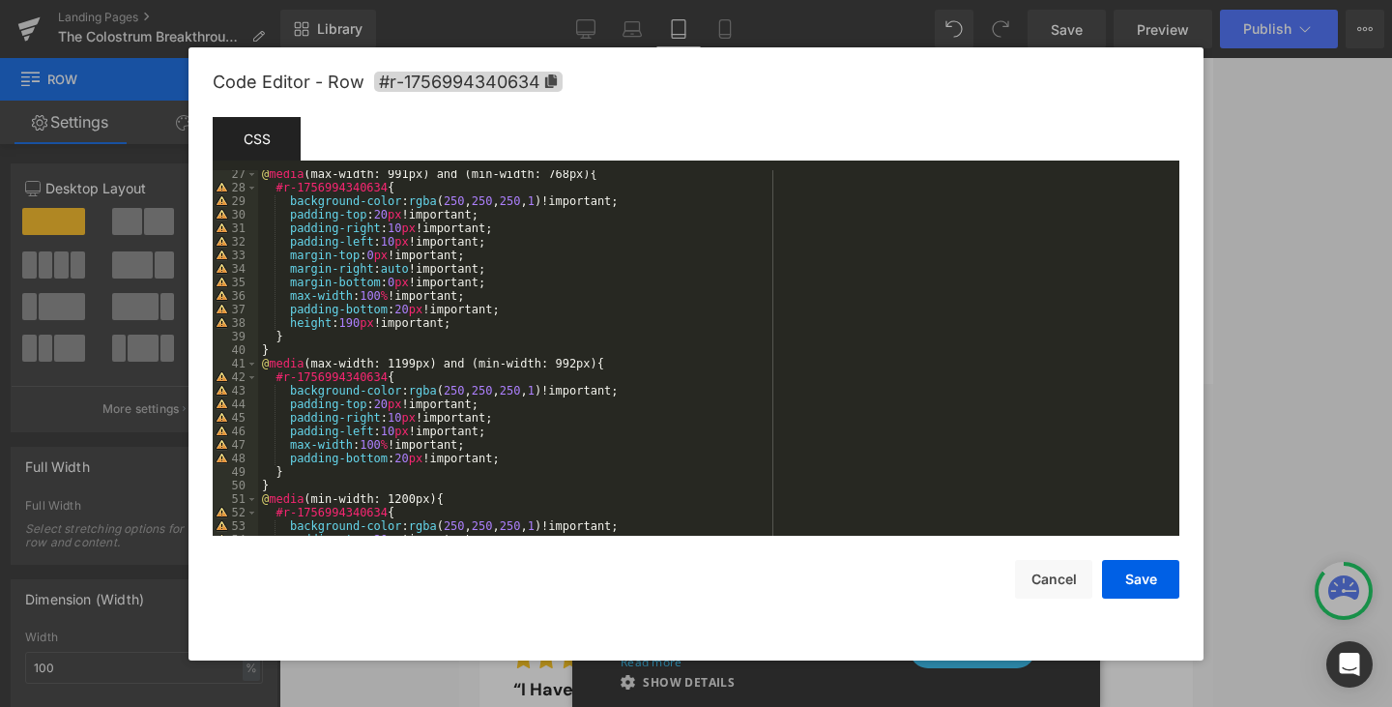
scroll to position [355, 0]
click at [1055, 573] on button "Cancel" at bounding box center [1053, 579] width 77 height 39
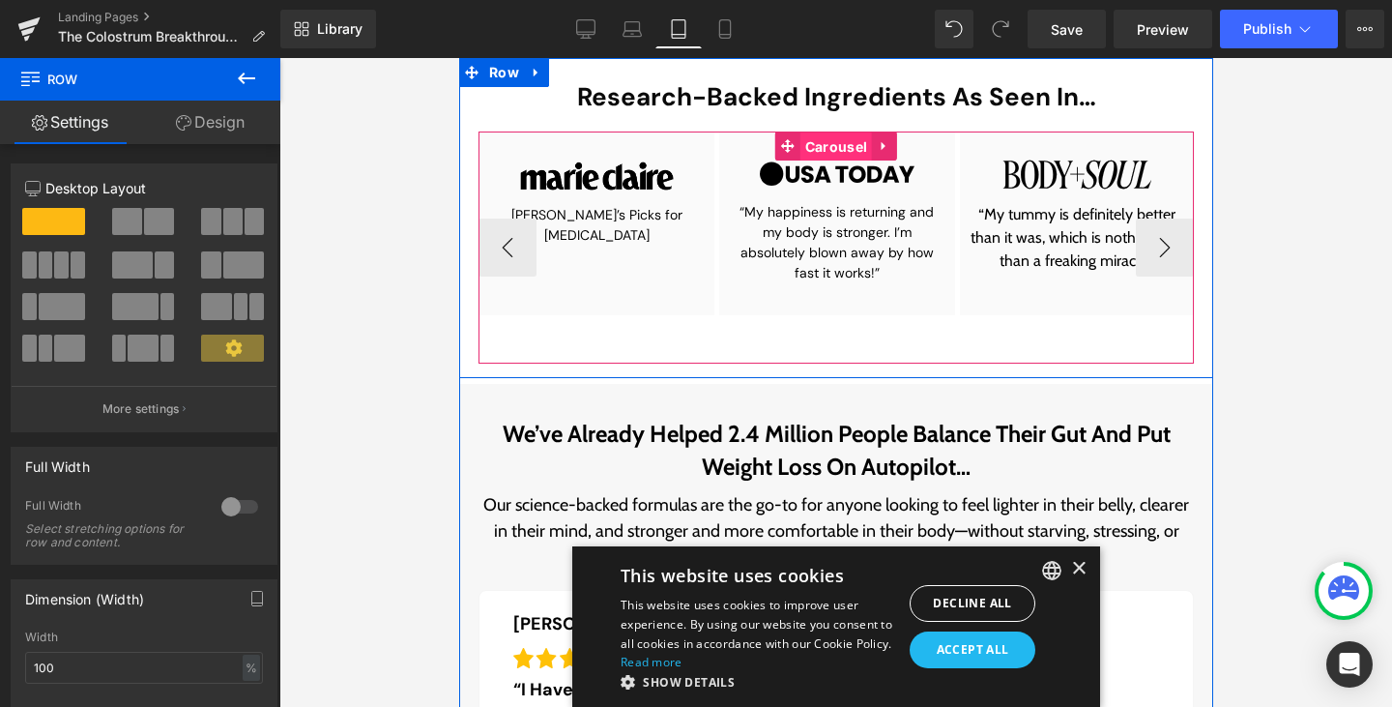
click at [820, 149] on span "Carousel" at bounding box center [836, 146] width 72 height 29
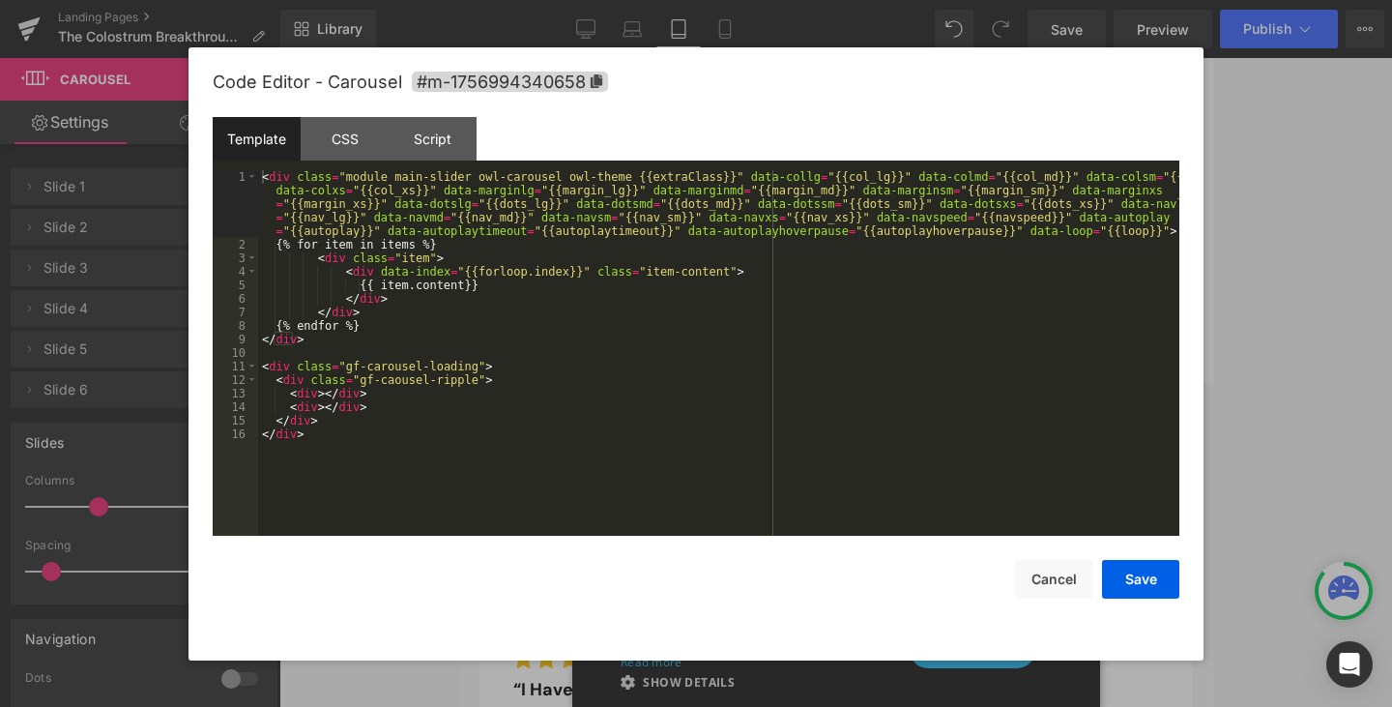
click at [802, 0] on div "Carousel You are previewing how the will restyle your page. You can not edit El…" at bounding box center [696, 0] width 1392 height 0
click at [328, 131] on div "CSS" at bounding box center [345, 139] width 88 height 44
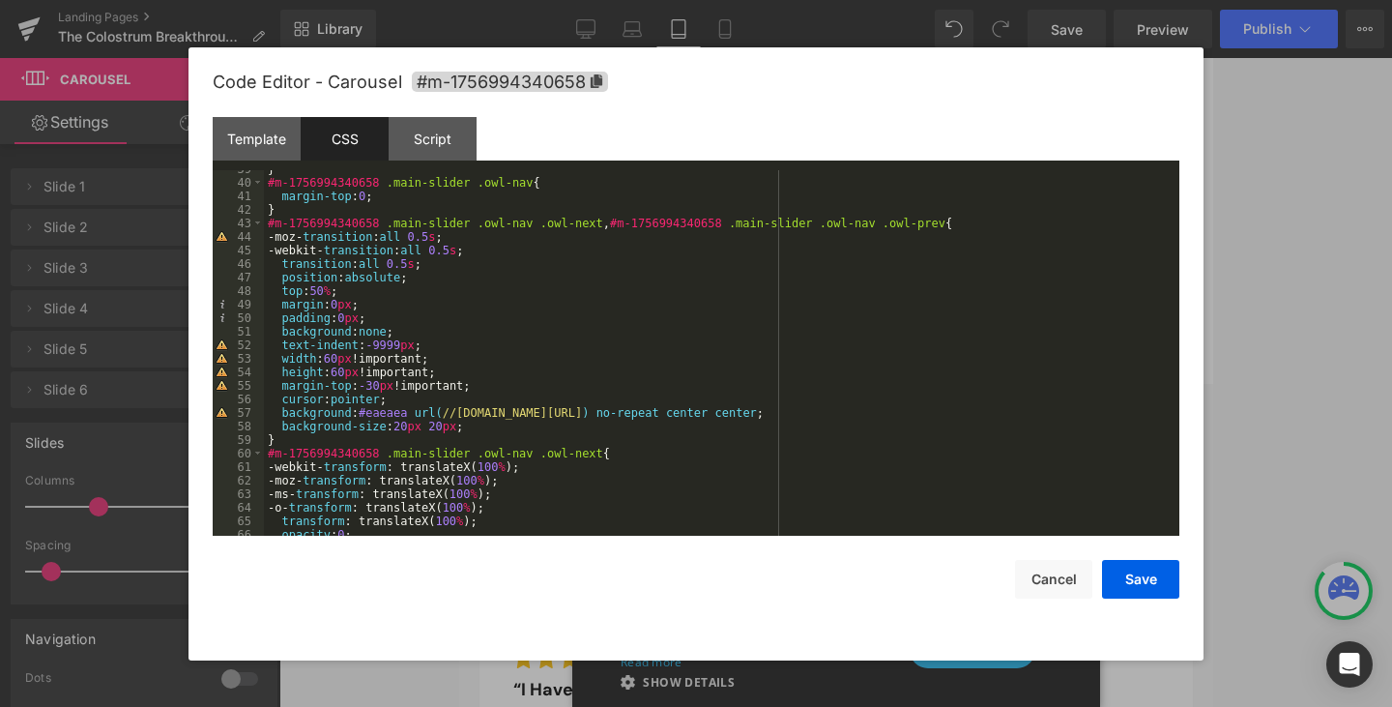
scroll to position [522, 0]
click at [506, 338] on div "} #m-1756994340658 .main-slider .owl-nav { margin-top : 0 ; } #m-1756994340658 …" at bounding box center [718, 358] width 908 height 393
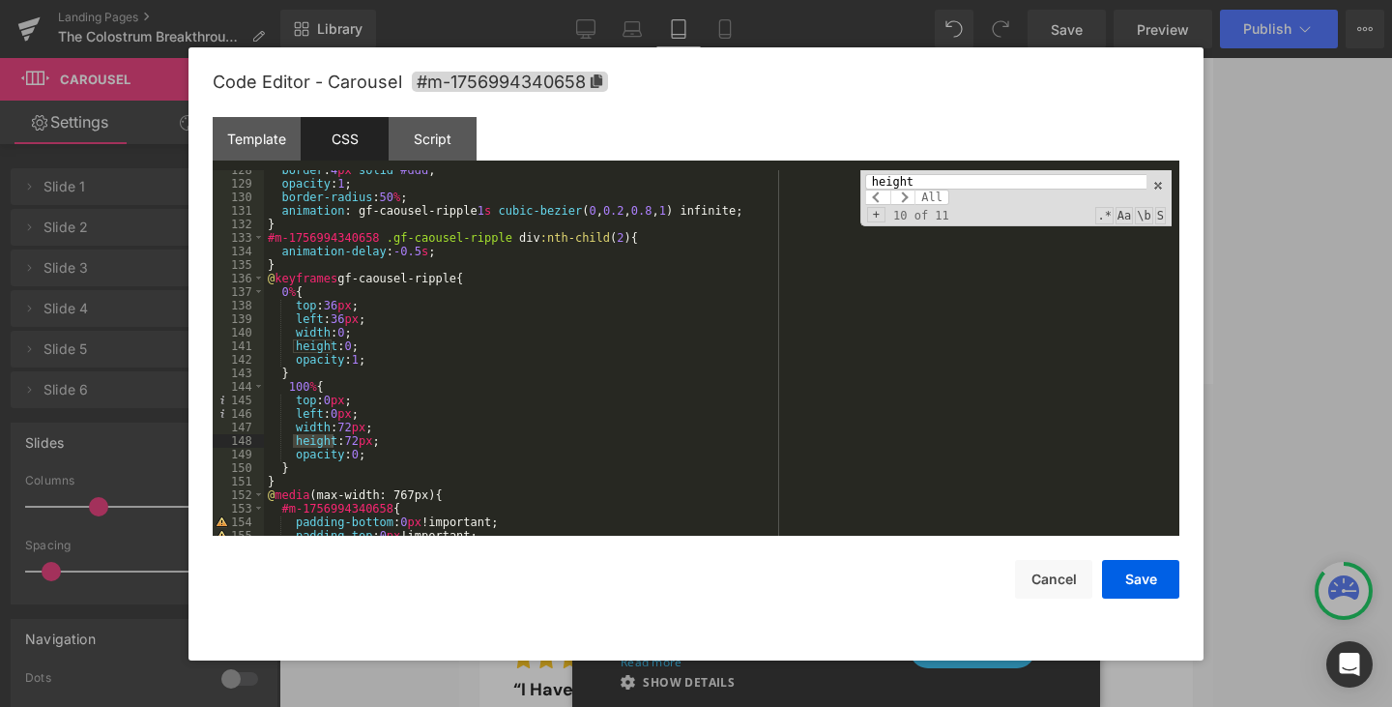
scroll to position [2051, 0]
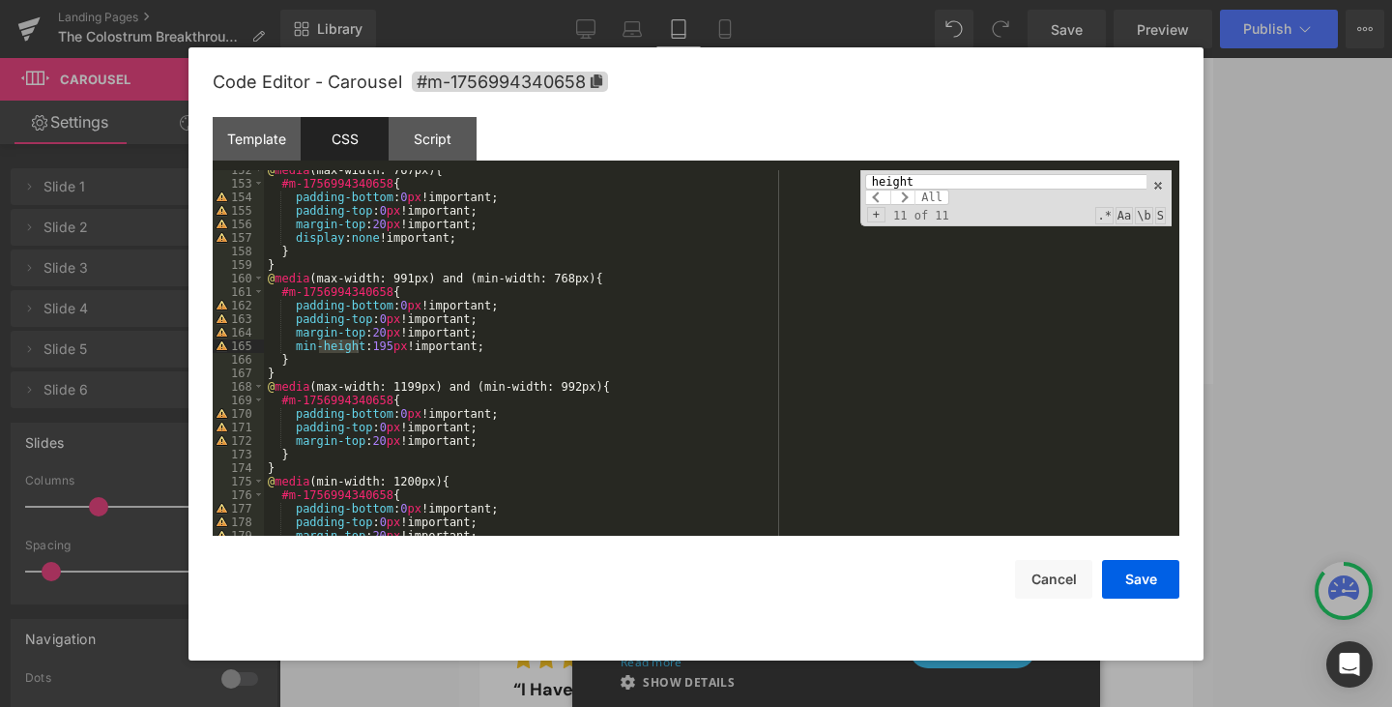
type input "height"
click at [318, 349] on div "@ media (max-width: 767px) { #m-1756994340658 { padding-bottom : 0 px !importan…" at bounding box center [718, 352] width 908 height 365
click at [318, 349] on div "@ media (max-width: 767px) { #m-1756994340658 { padding-bottom : 0 px !importan…" at bounding box center [718, 359] width 908 height 393
click at [1151, 577] on button "Save" at bounding box center [1140, 579] width 77 height 39
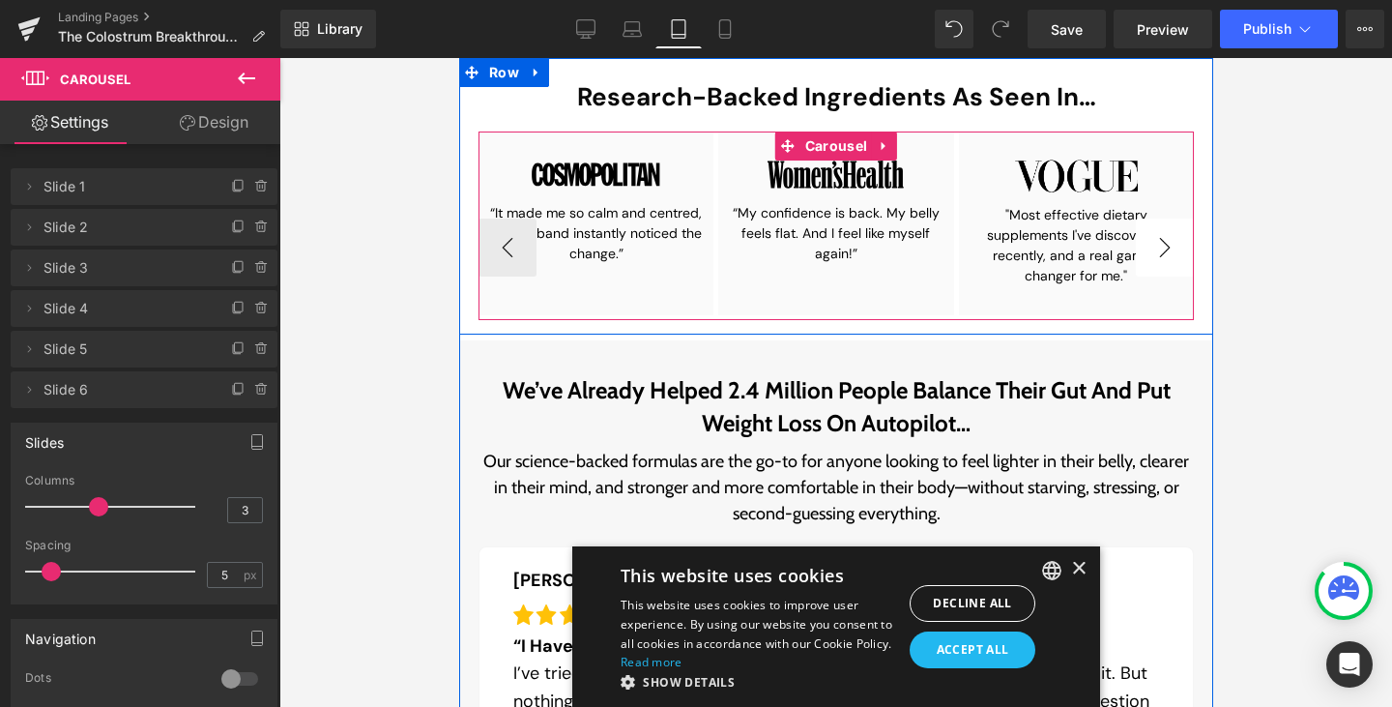
click at [1160, 243] on button "›" at bounding box center [1164, 247] width 58 height 58
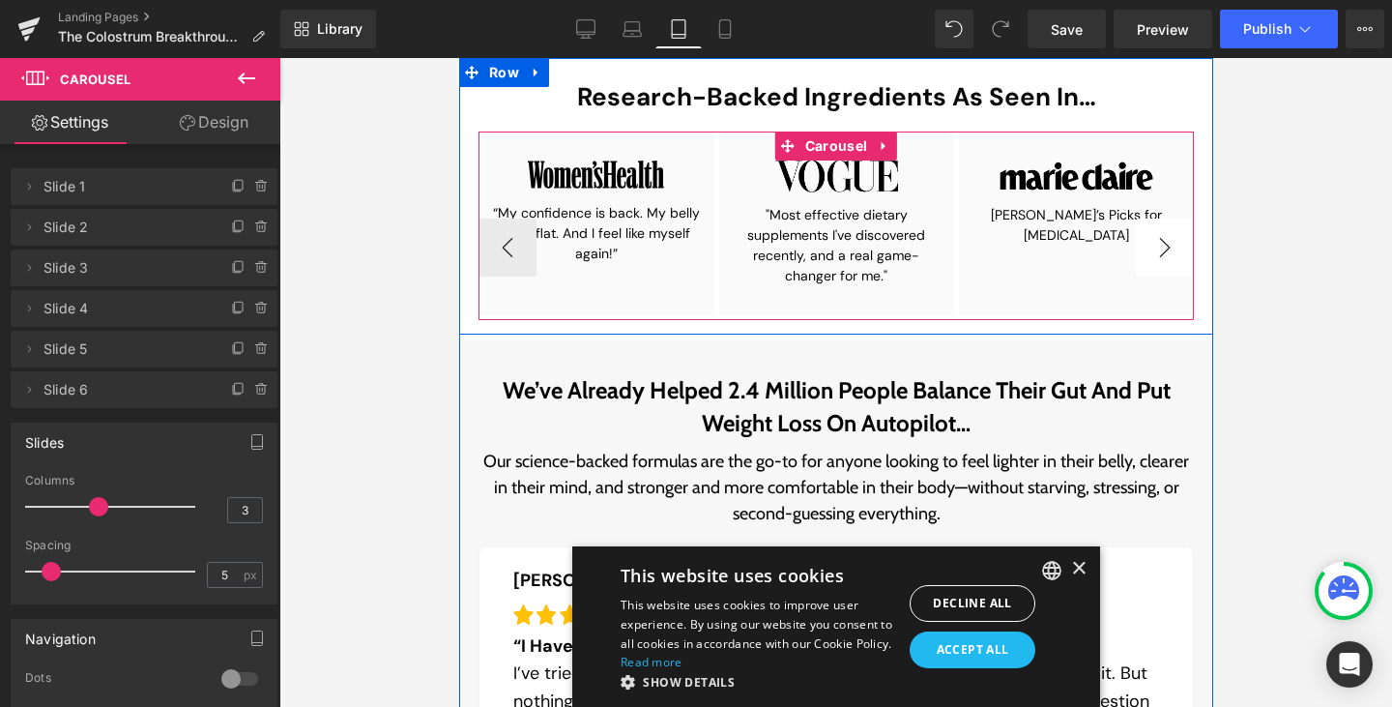
click at [1160, 243] on button "›" at bounding box center [1164, 247] width 58 height 58
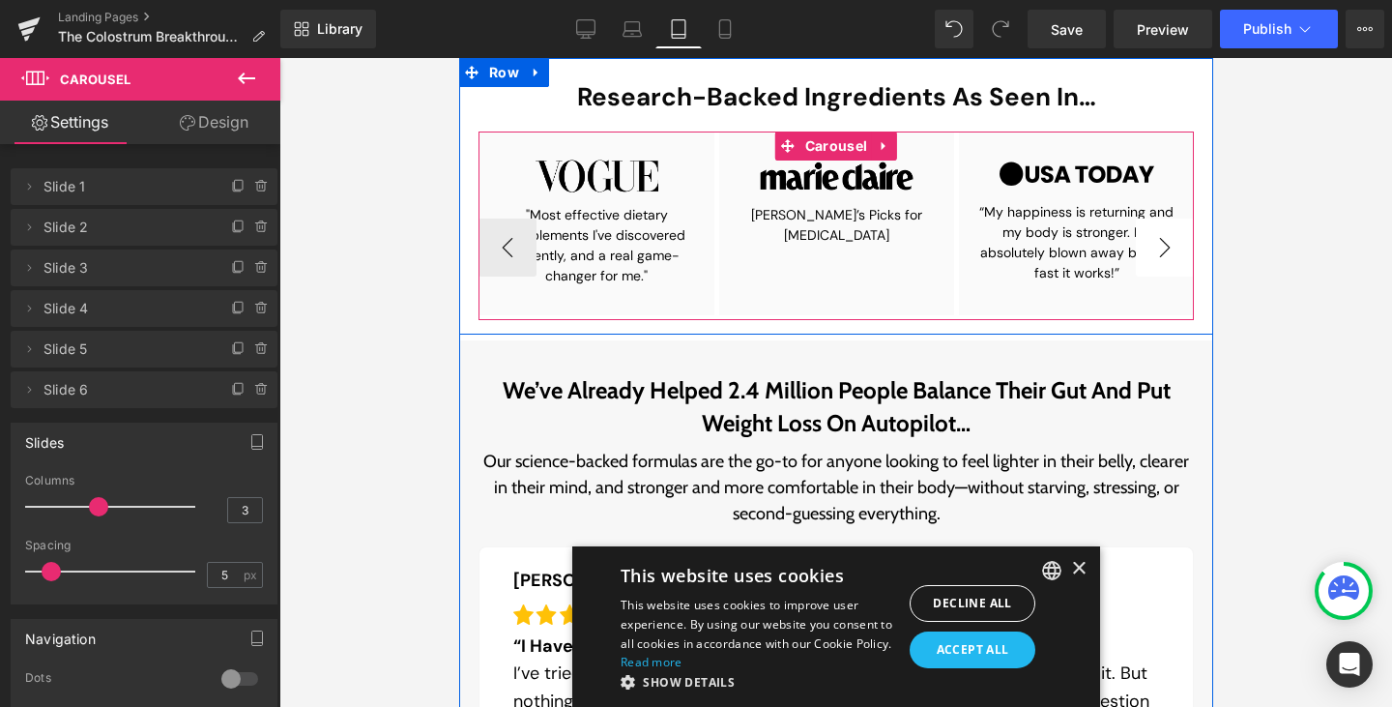
click at [1160, 243] on button "›" at bounding box center [1164, 247] width 58 height 58
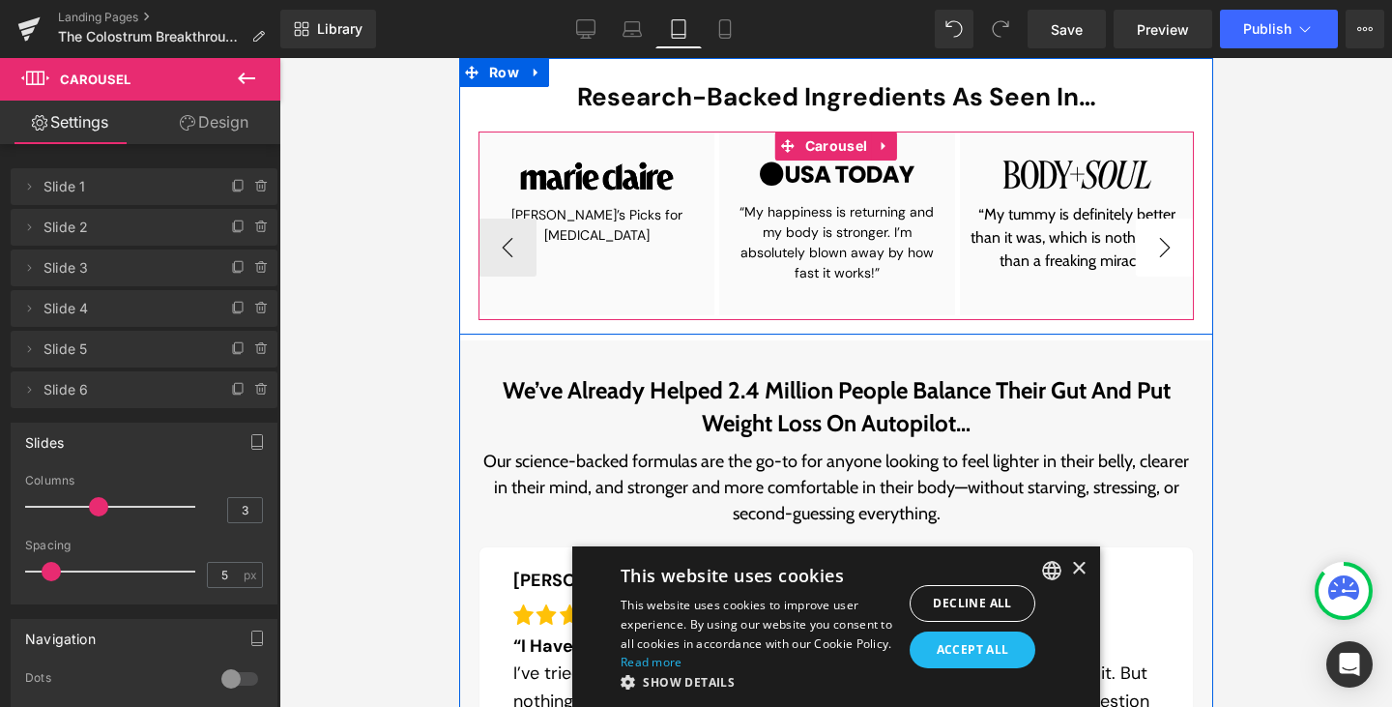
click at [1160, 243] on button "›" at bounding box center [1164, 247] width 58 height 58
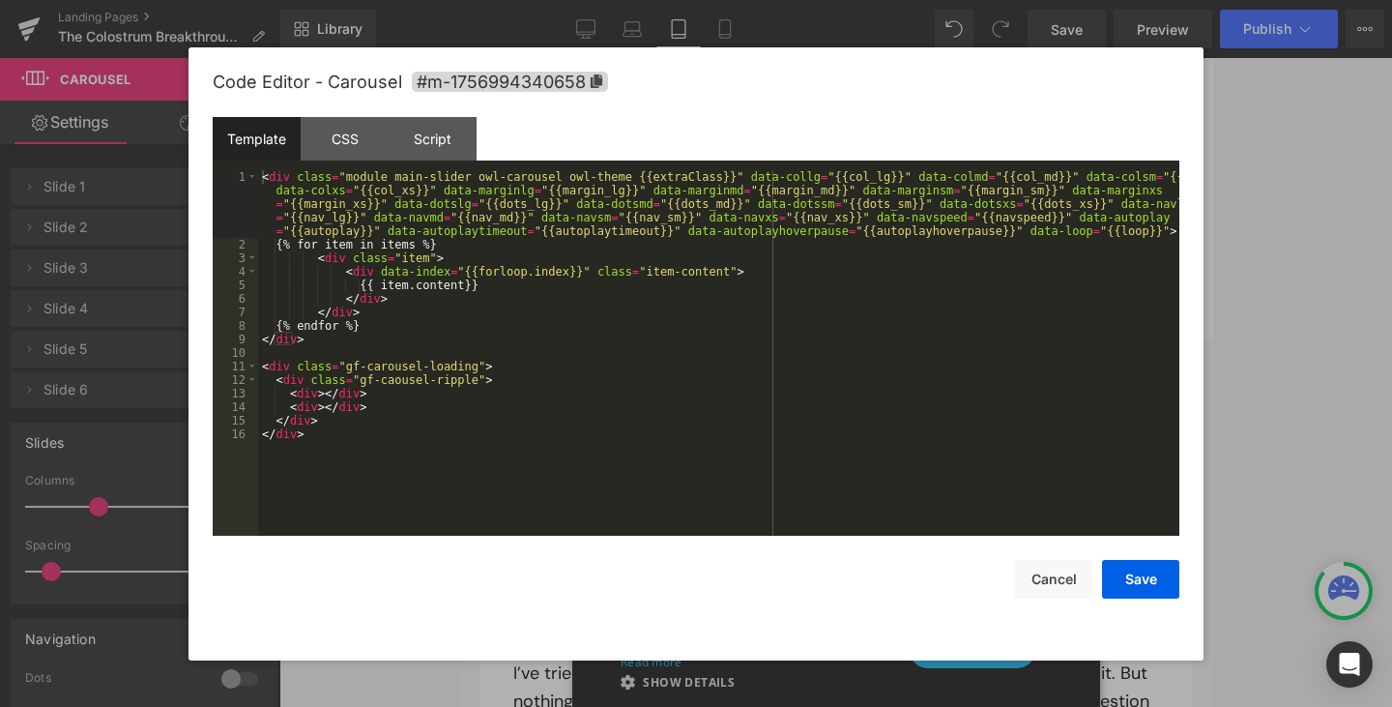
click at [1129, 0] on div "Carousel You are previewing how the will restyle your page. You can not edit El…" at bounding box center [696, 0] width 1392 height 0
click at [338, 128] on div "CSS" at bounding box center [345, 139] width 88 height 44
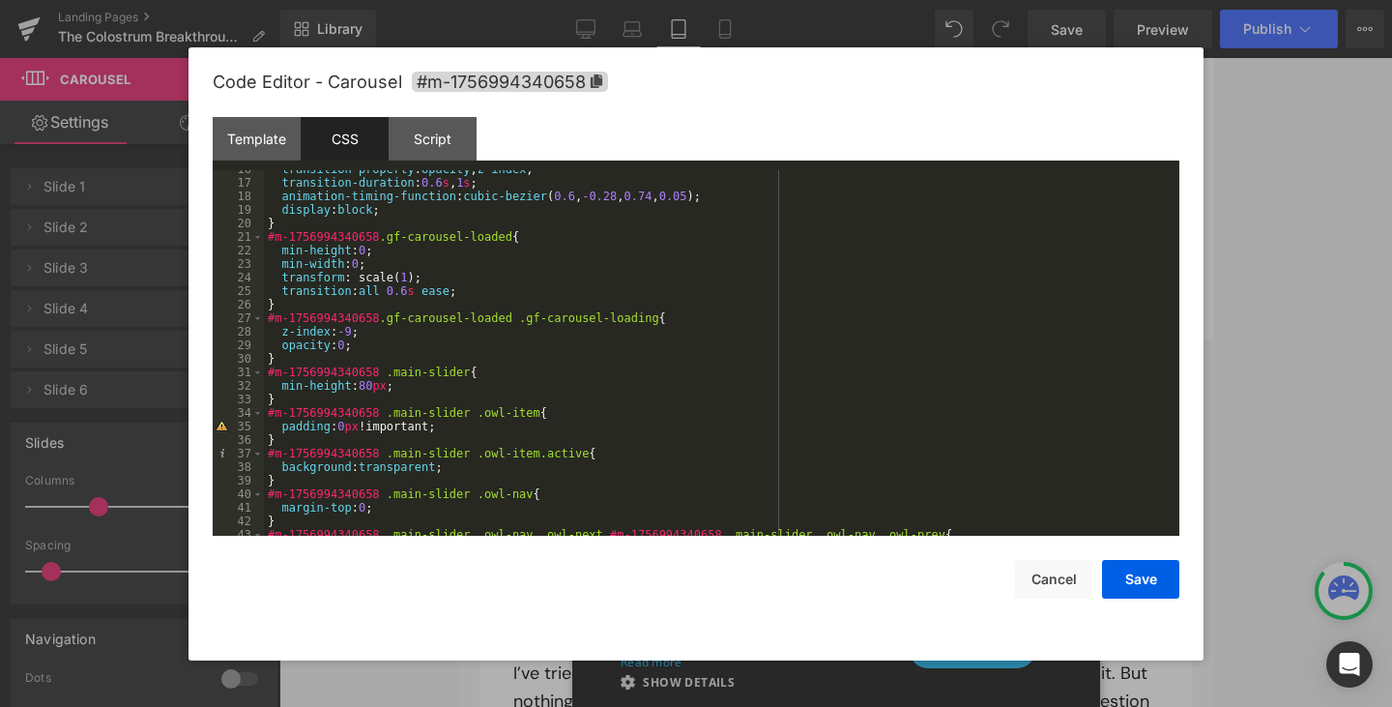
scroll to position [0, 0]
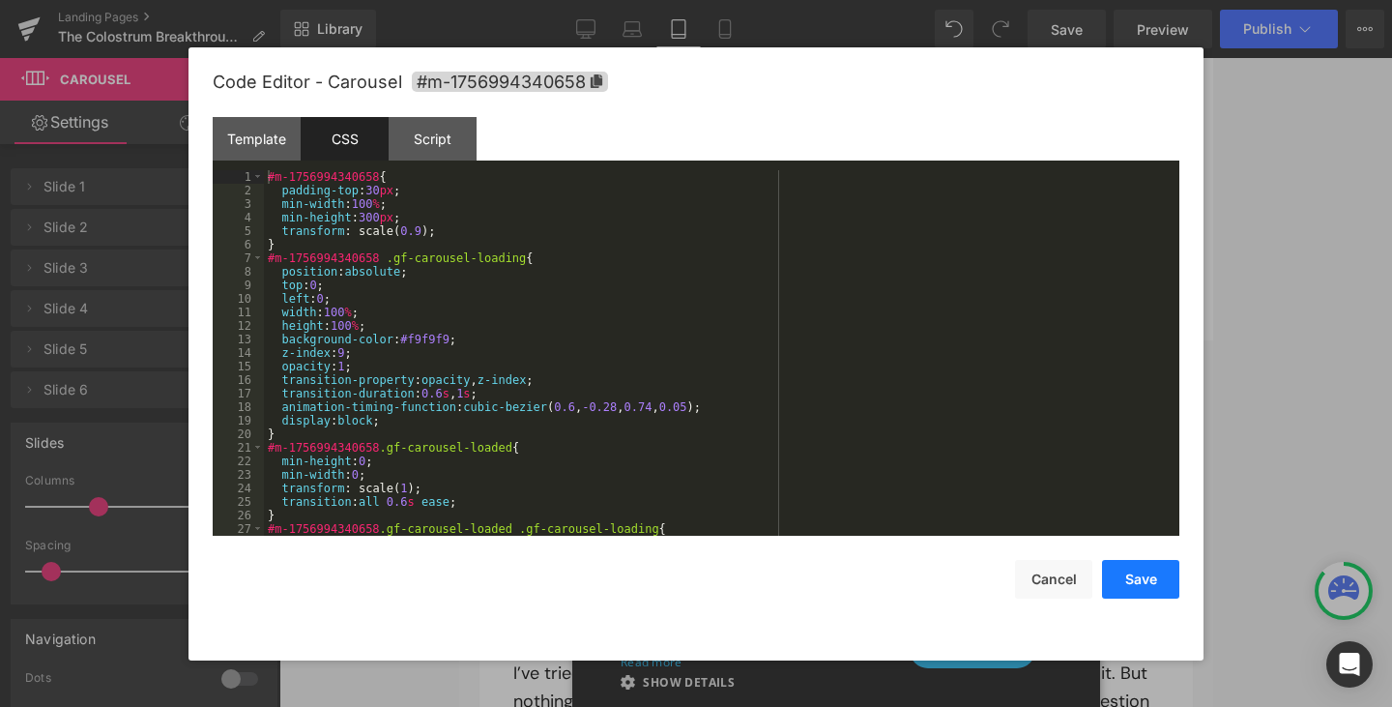
click at [1143, 571] on button "Save" at bounding box center [1140, 579] width 77 height 39
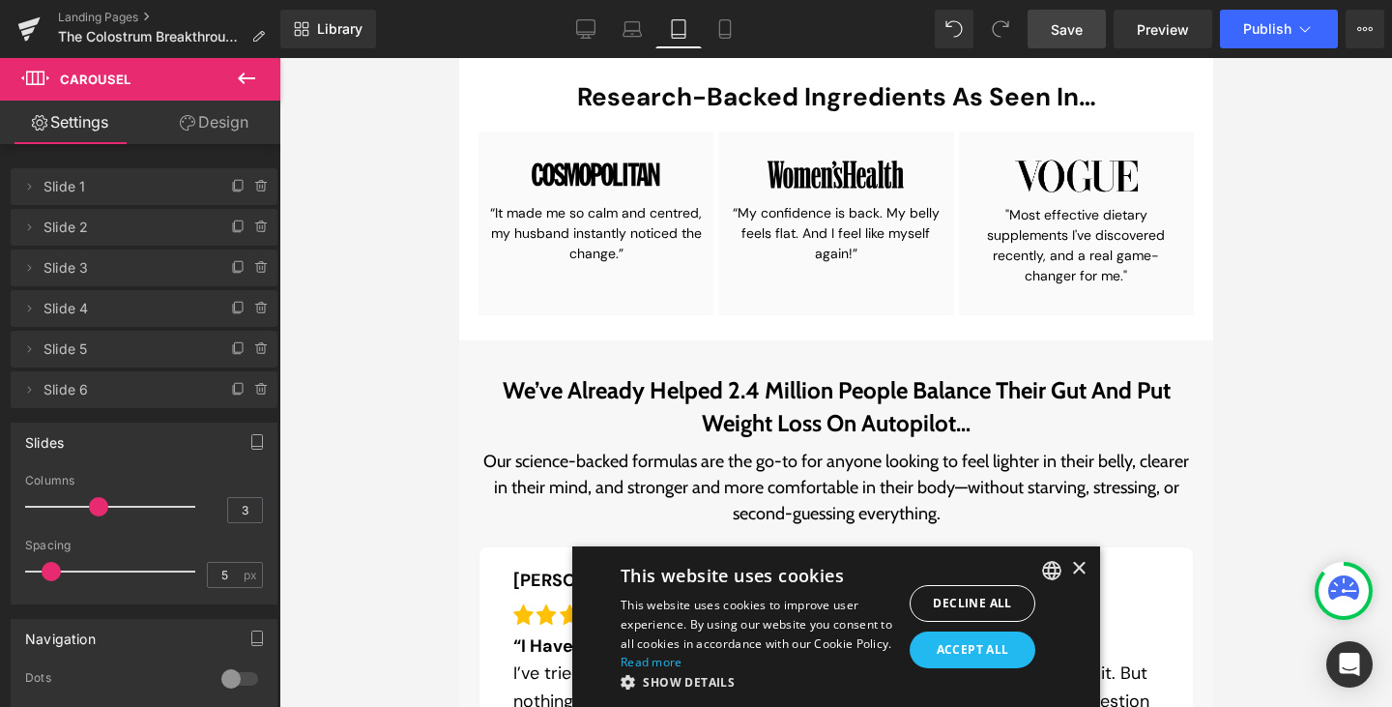
click at [1074, 17] on link "Save" at bounding box center [1067, 29] width 78 height 39
click at [1139, 27] on span "Preview" at bounding box center [1163, 29] width 52 height 20
click at [1134, 28] on link "Preview" at bounding box center [1163, 29] width 99 height 39
